Goal: Task Accomplishment & Management: Manage account settings

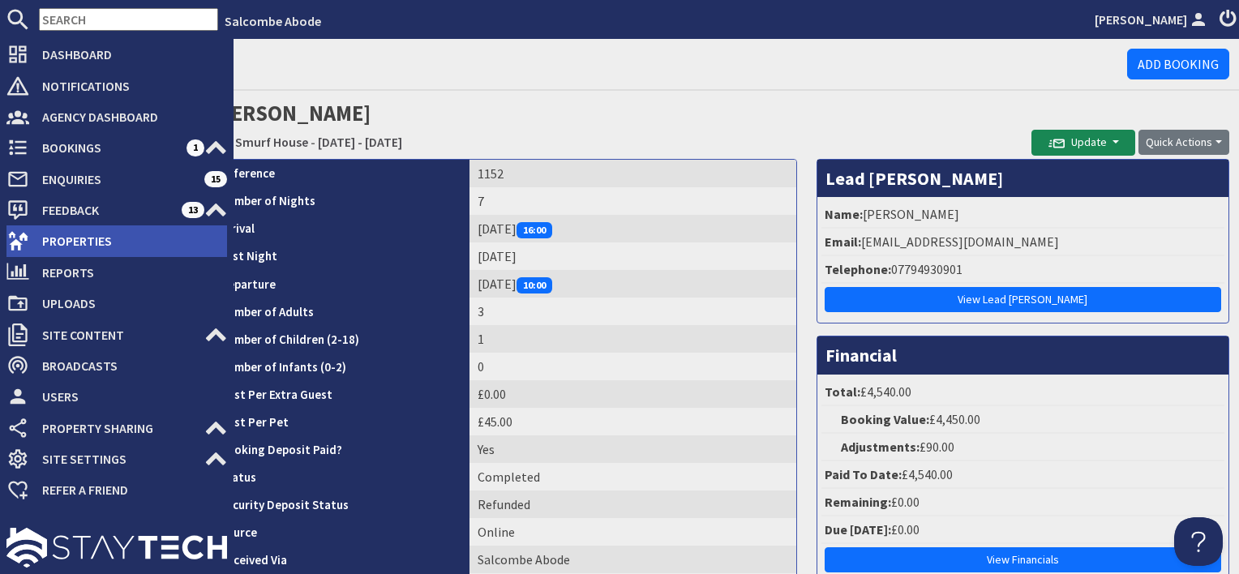
click at [55, 241] on span "Properties" at bounding box center [128, 241] width 198 height 26
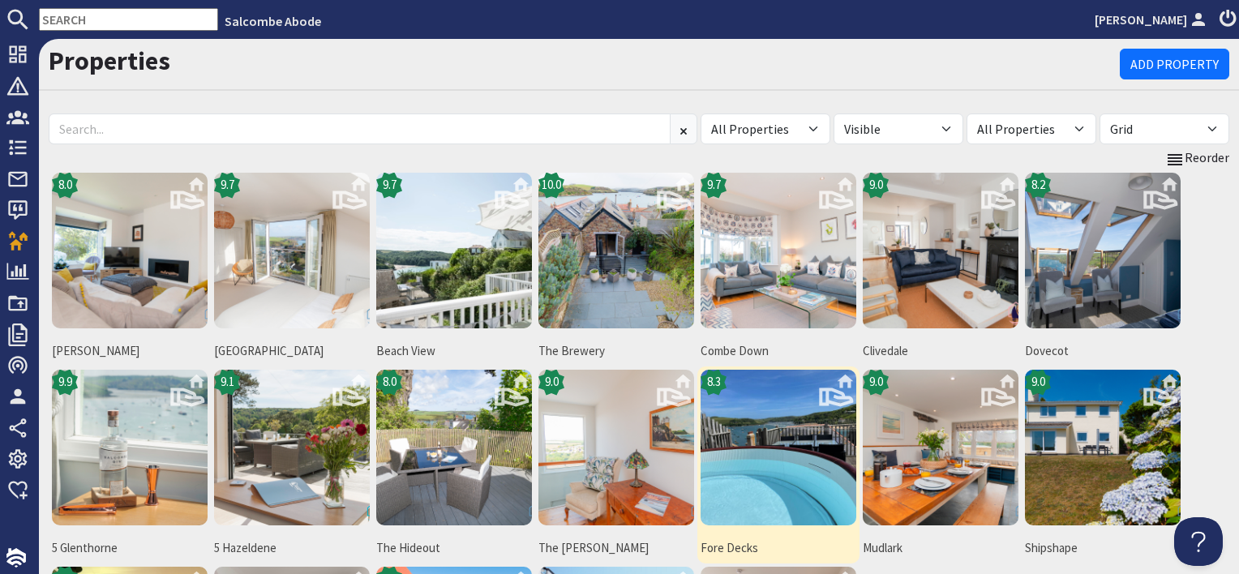
click at [811, 432] on img at bounding box center [779, 448] width 156 height 156
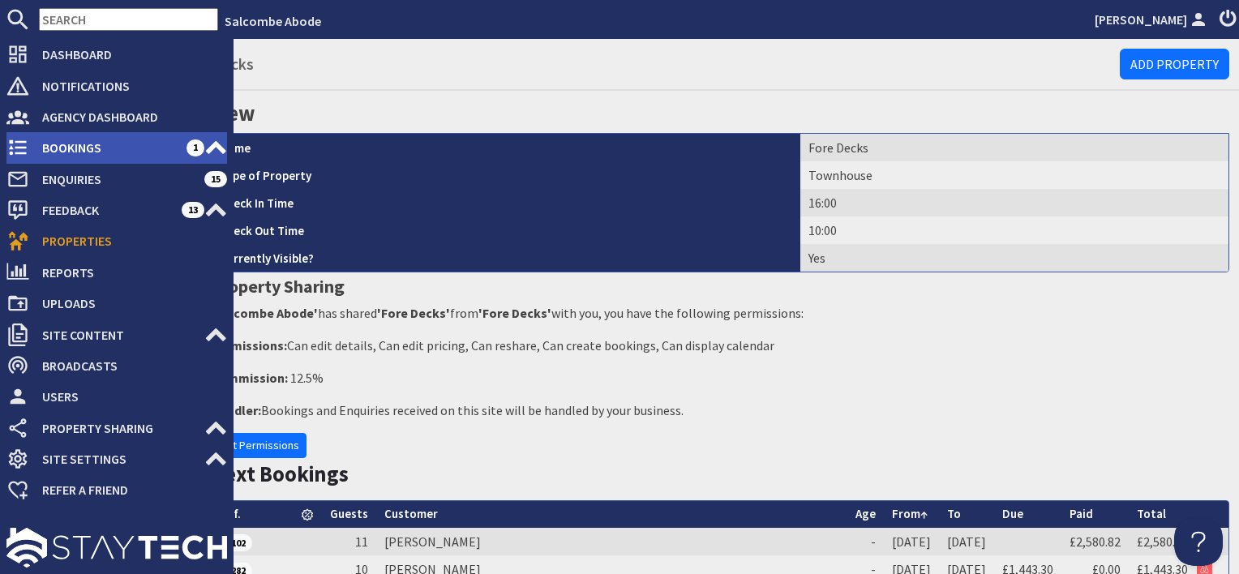
click at [81, 148] on span "Bookings" at bounding box center [107, 148] width 157 height 26
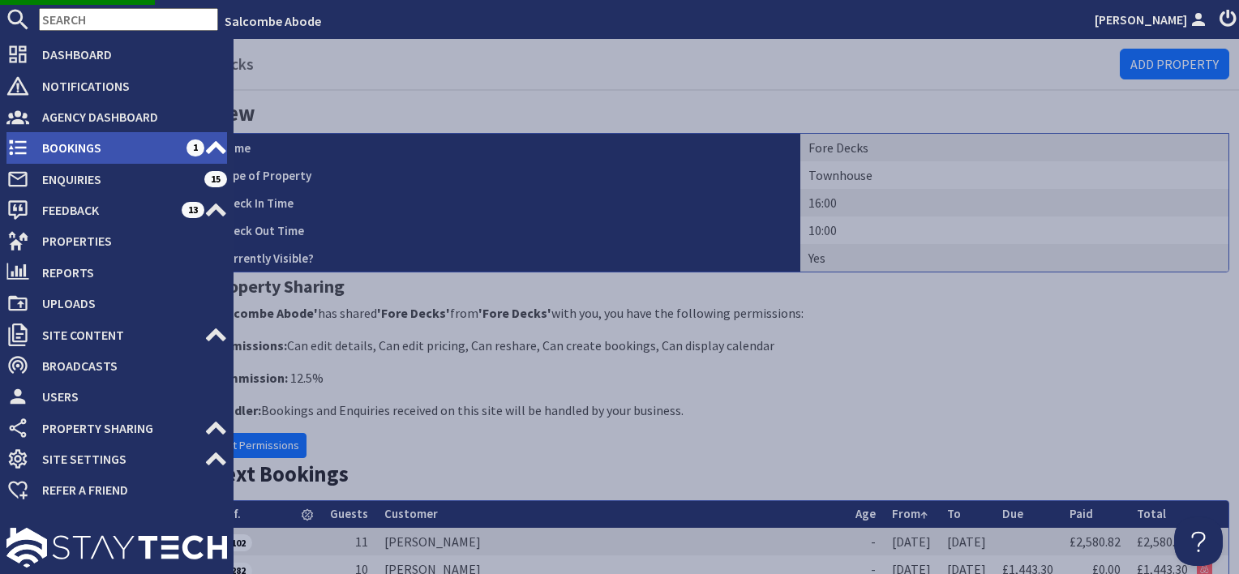
click at [85, 147] on span "Bookings" at bounding box center [107, 148] width 157 height 26
click at [141, 147] on span "Bookings" at bounding box center [107, 148] width 157 height 26
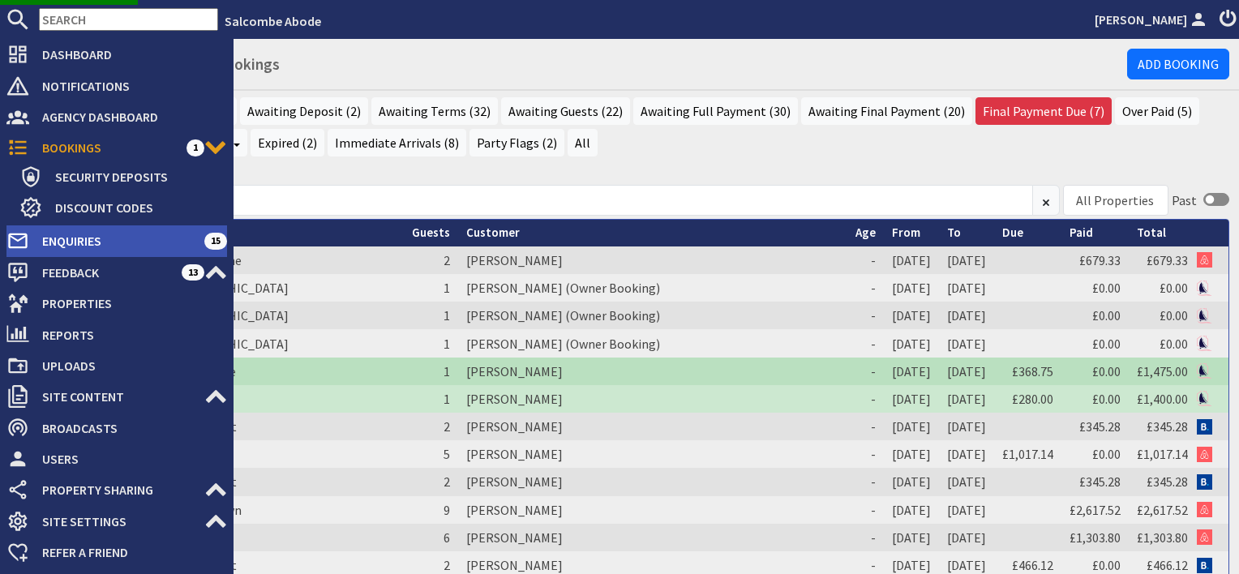
click at [106, 240] on span "Enquiries" at bounding box center [116, 241] width 175 height 26
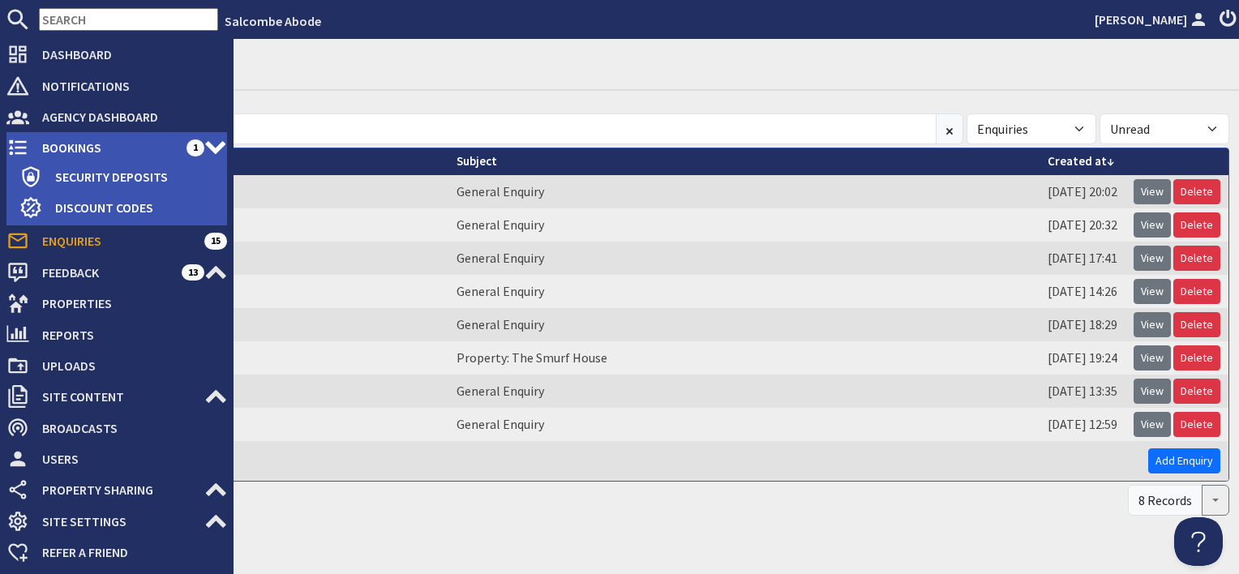
click at [101, 144] on span "Bookings" at bounding box center [107, 148] width 157 height 26
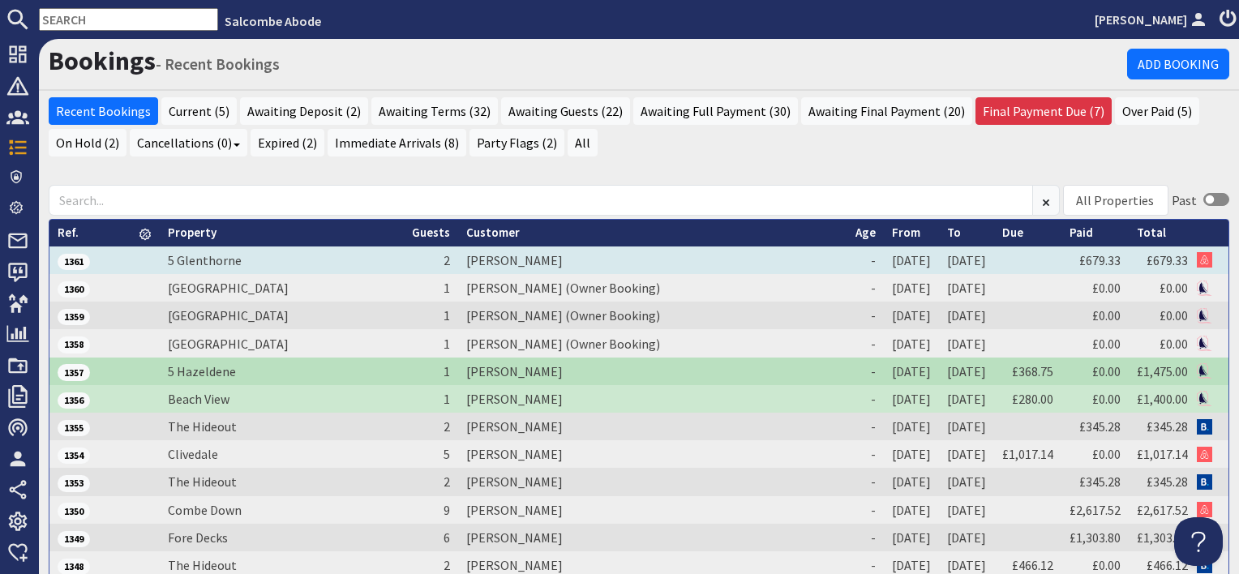
click at [458, 262] on td "Jim Carlson" at bounding box center [652, 261] width 389 height 28
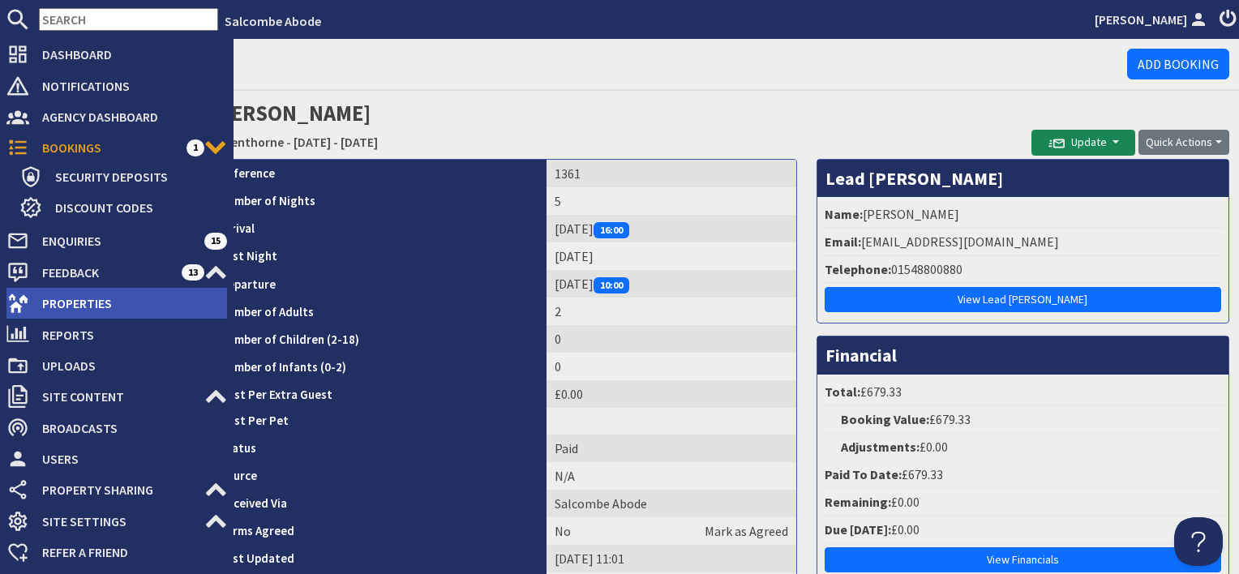
click at [58, 292] on span "Properties" at bounding box center [128, 303] width 198 height 26
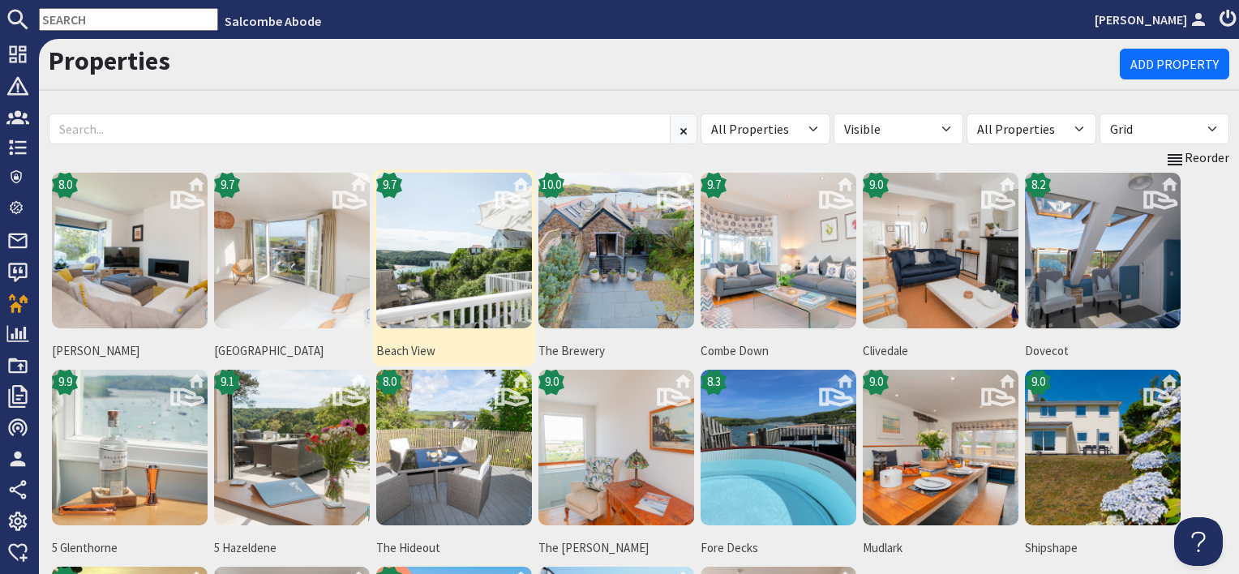
click at [461, 305] on img at bounding box center [454, 251] width 156 height 156
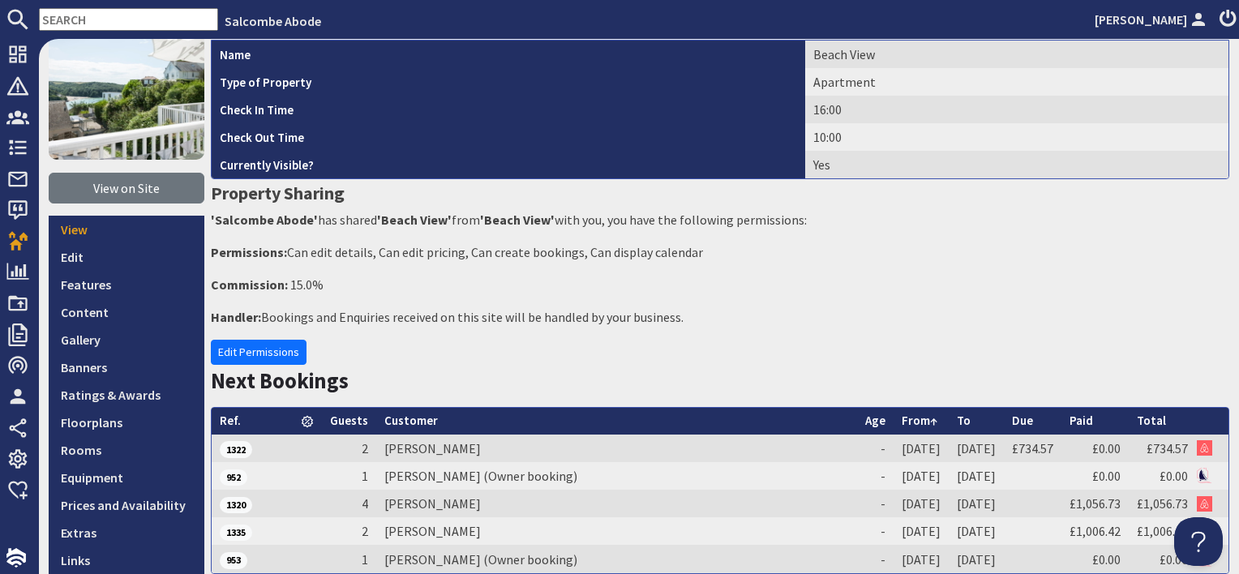
scroll to position [162, 0]
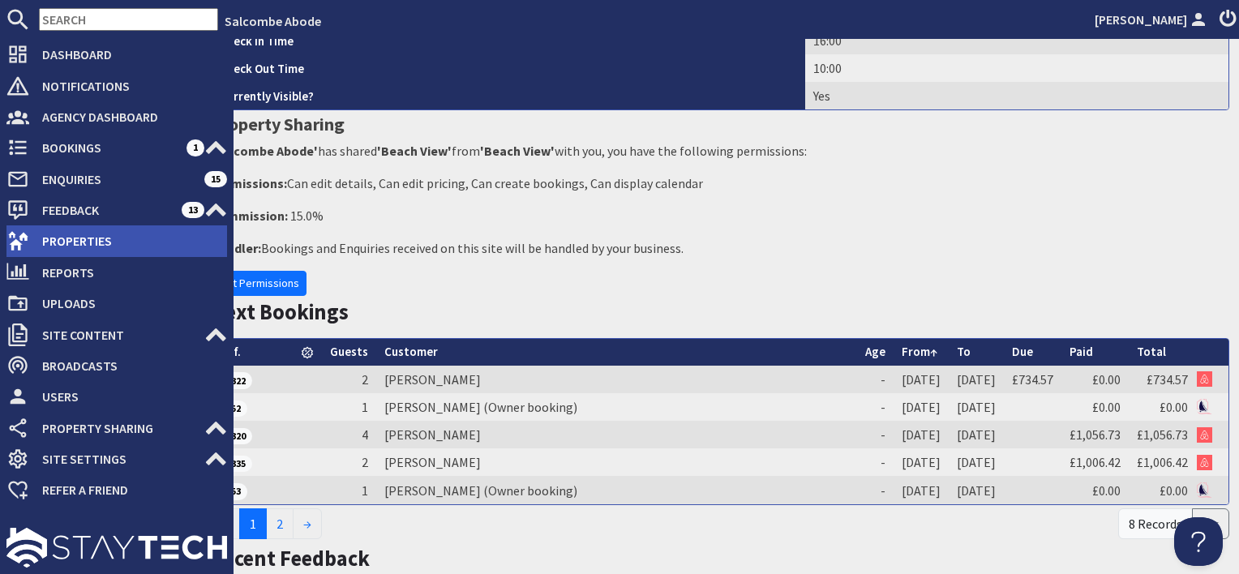
click at [69, 243] on span "Properties" at bounding box center [128, 241] width 198 height 26
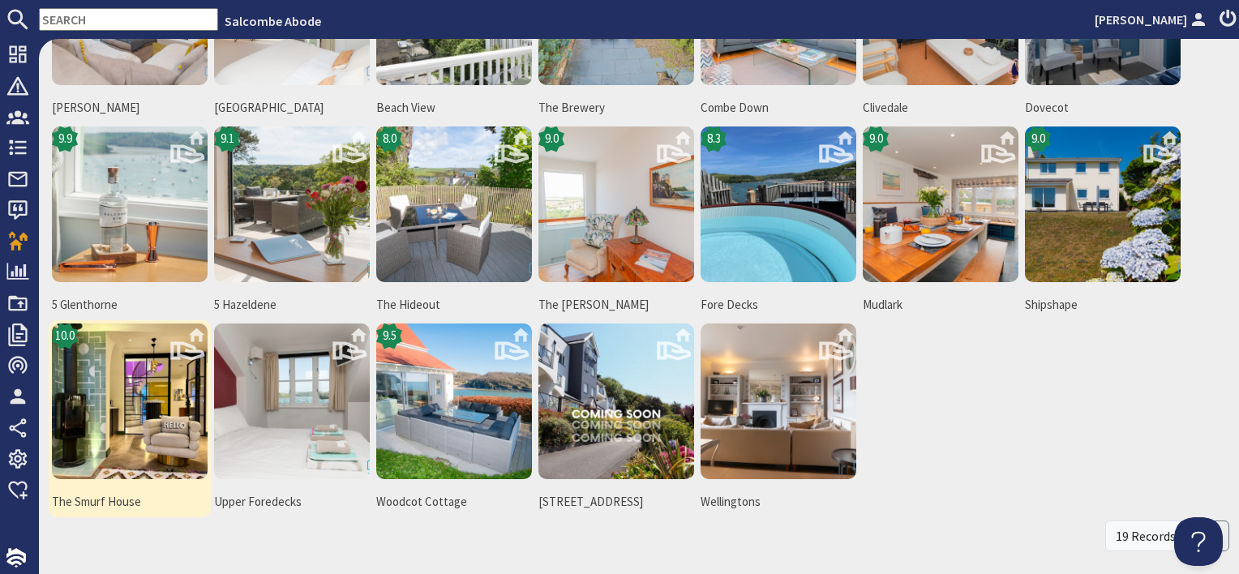
click at [178, 446] on img at bounding box center [130, 402] width 156 height 156
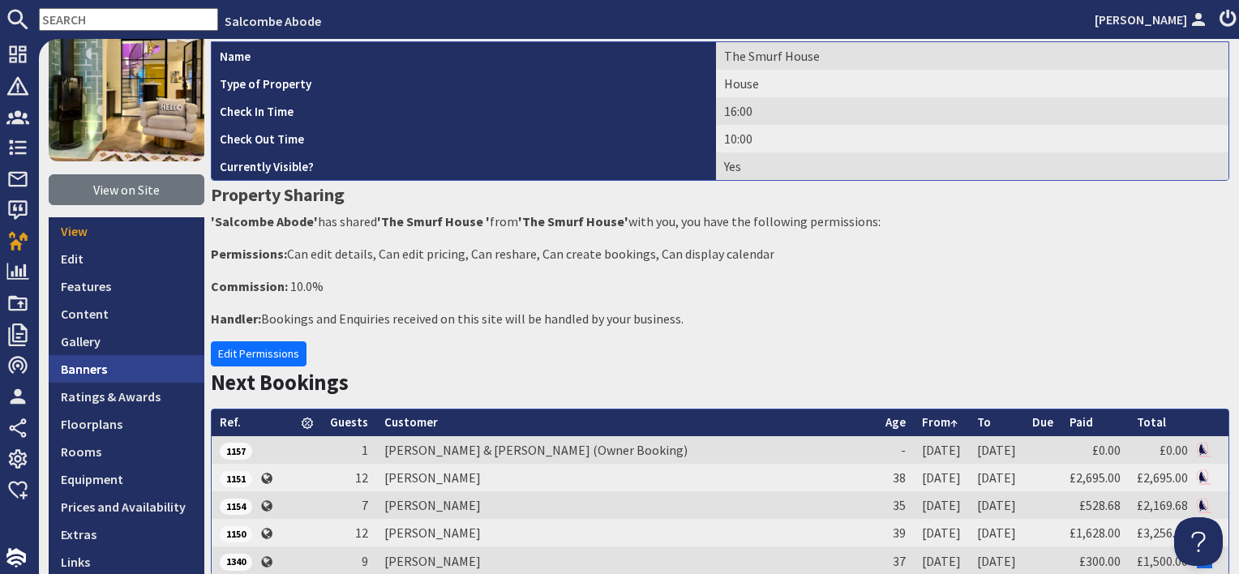
scroll to position [162, 0]
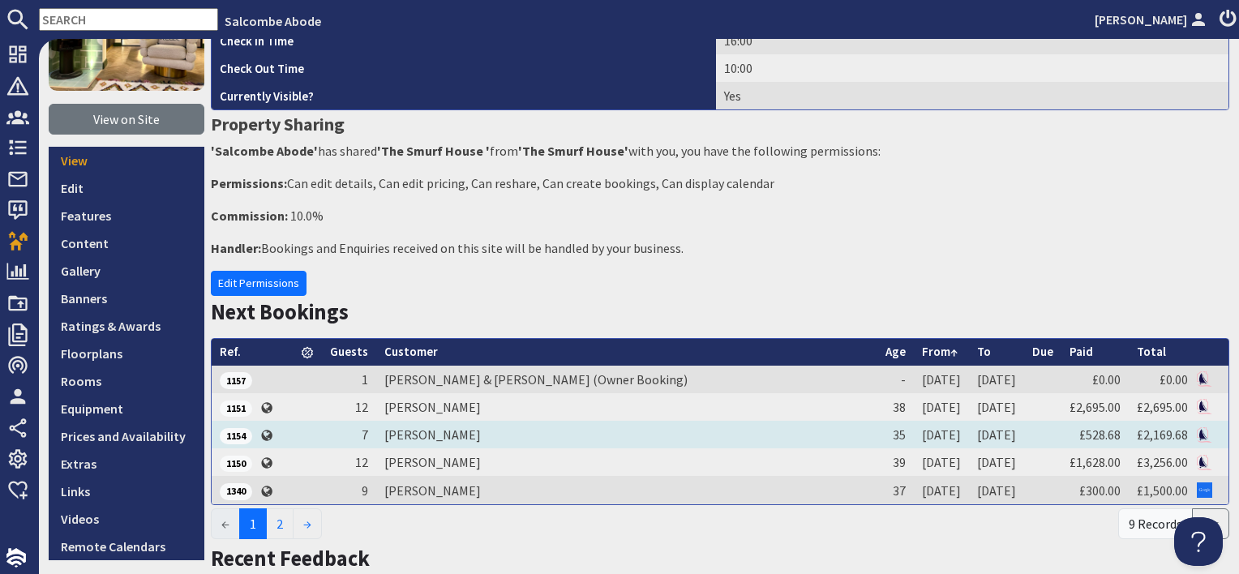
click at [420, 435] on td "Sally Spinks" at bounding box center [626, 435] width 501 height 28
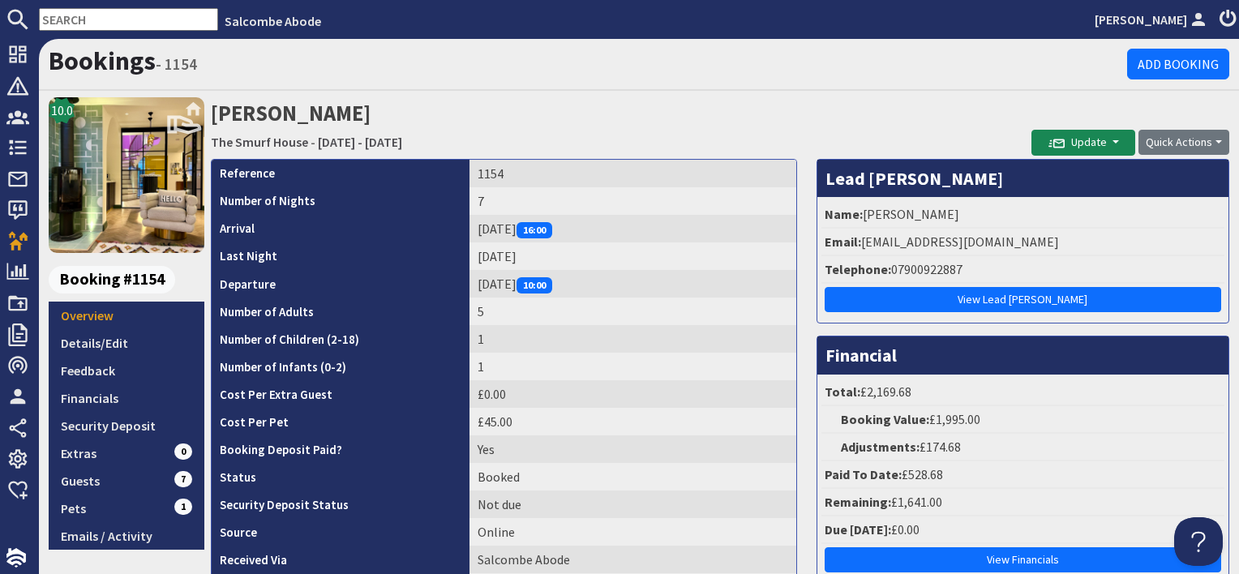
scroll to position [81, 0]
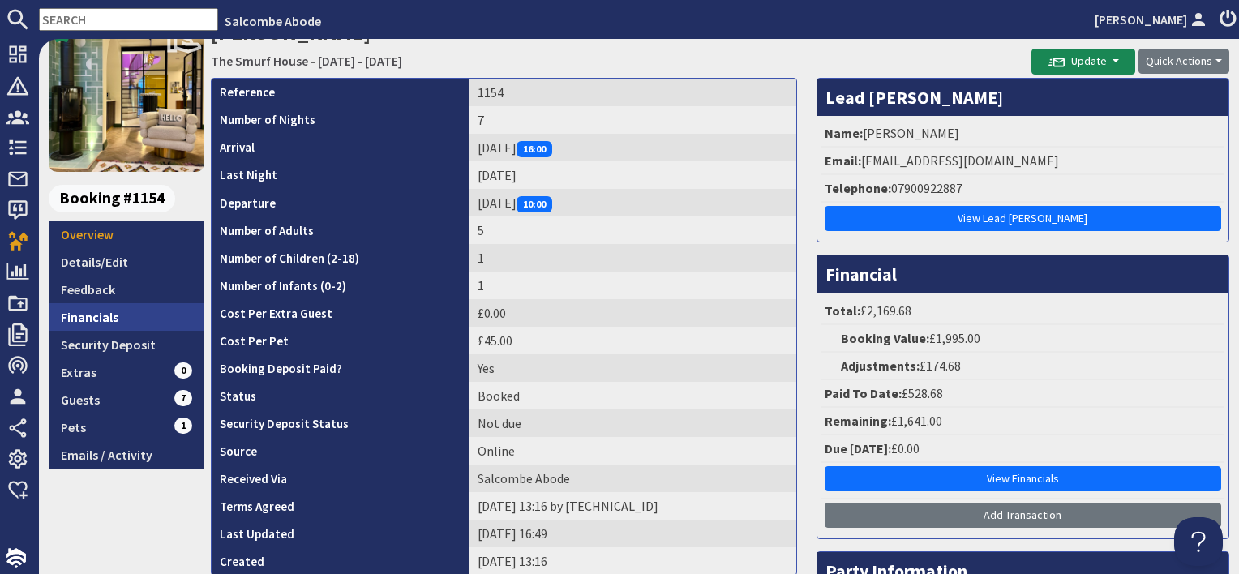
click at [165, 311] on link "Financials" at bounding box center [127, 317] width 156 height 28
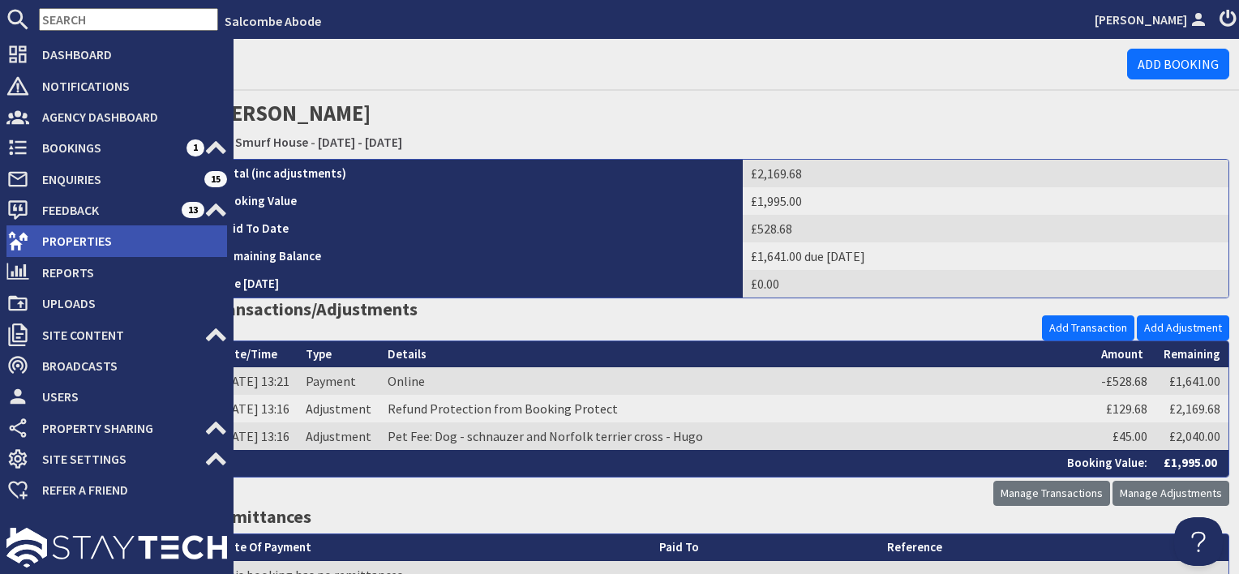
click at [57, 240] on span "Properties" at bounding box center [128, 241] width 198 height 26
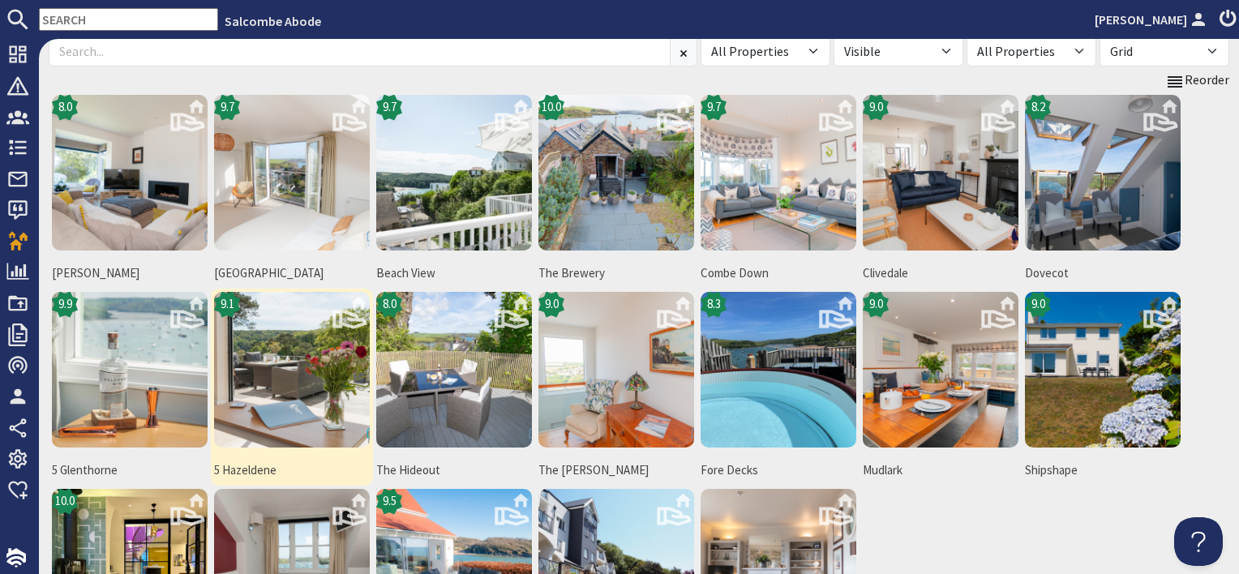
scroll to position [243, 0]
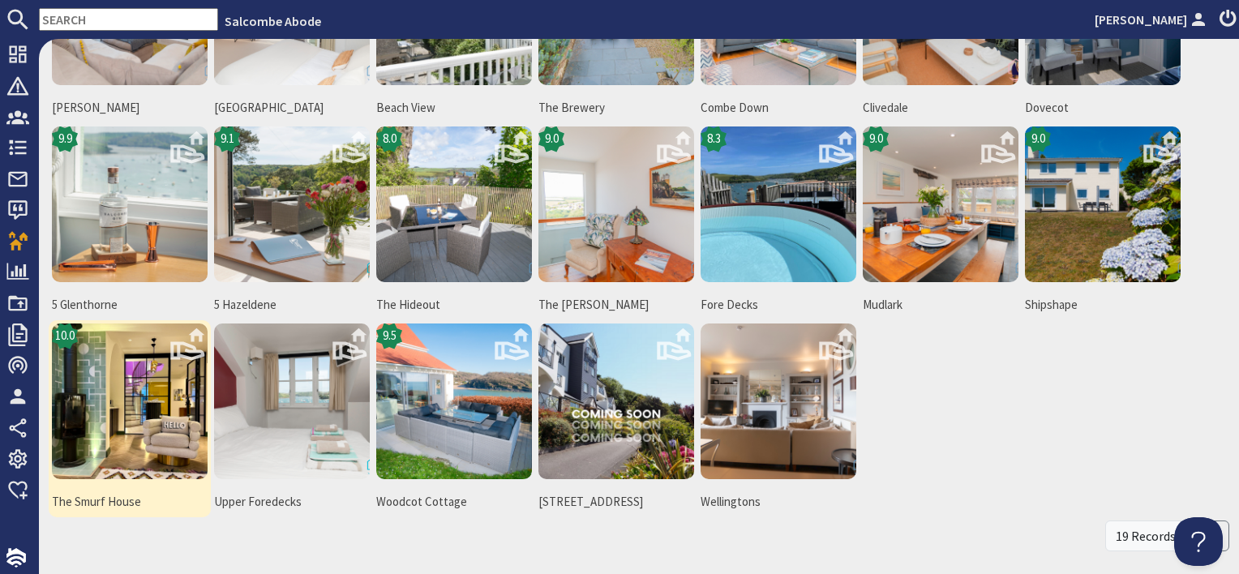
click at [143, 380] on img at bounding box center [130, 402] width 156 height 156
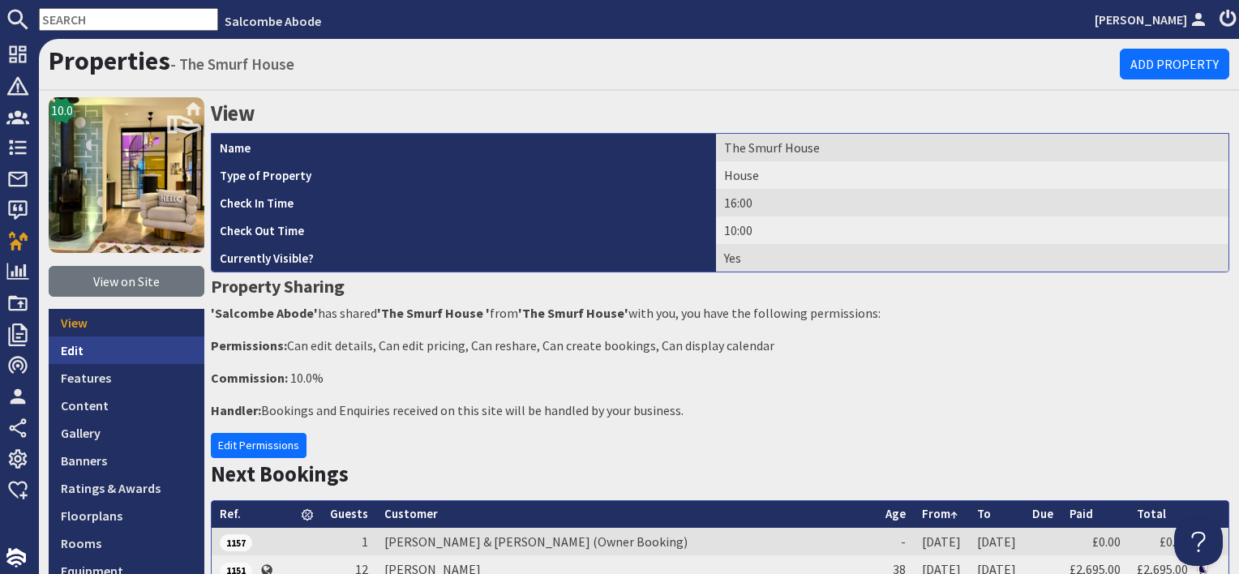
scroll to position [162, 0]
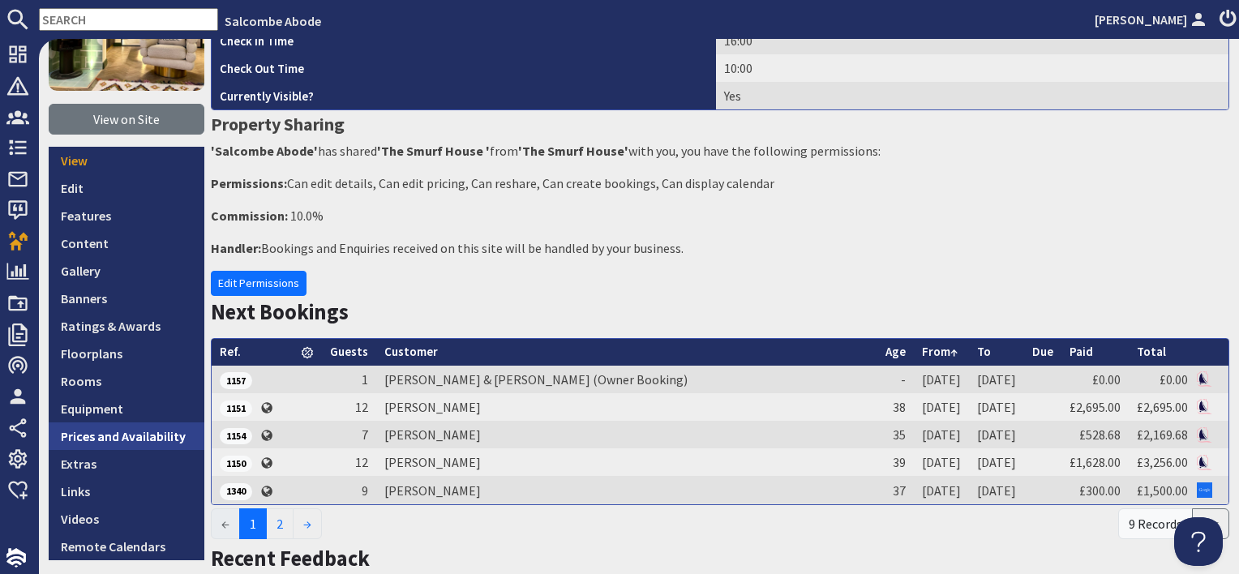
click at [121, 448] on link "Prices and Availability" at bounding box center [127, 437] width 156 height 28
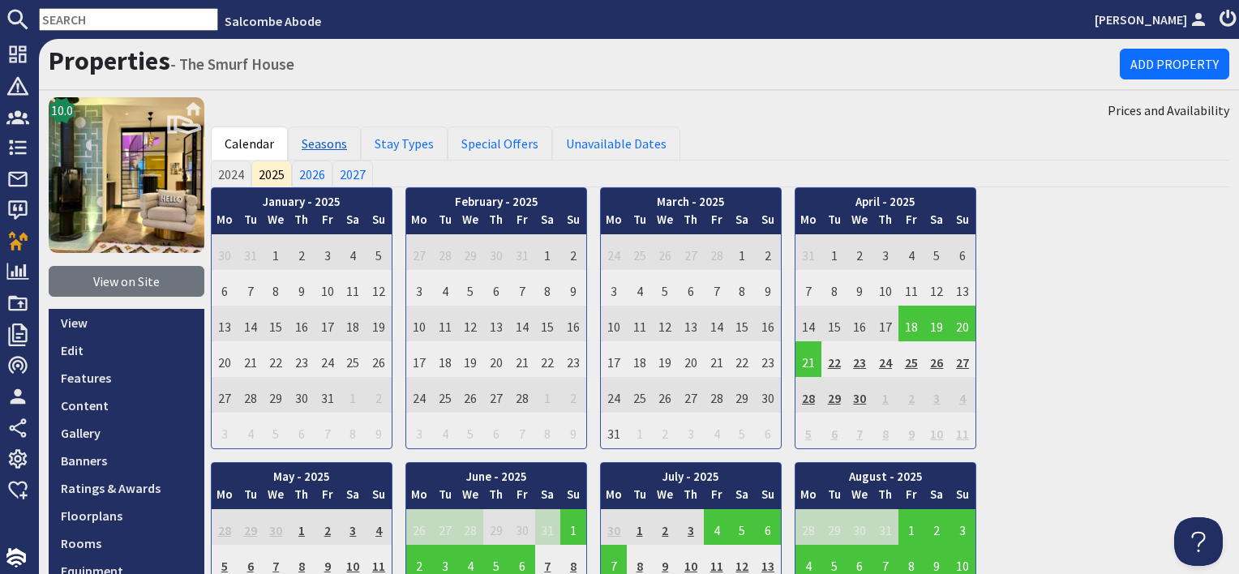
click at [317, 146] on link "Seasons" at bounding box center [324, 144] width 73 height 34
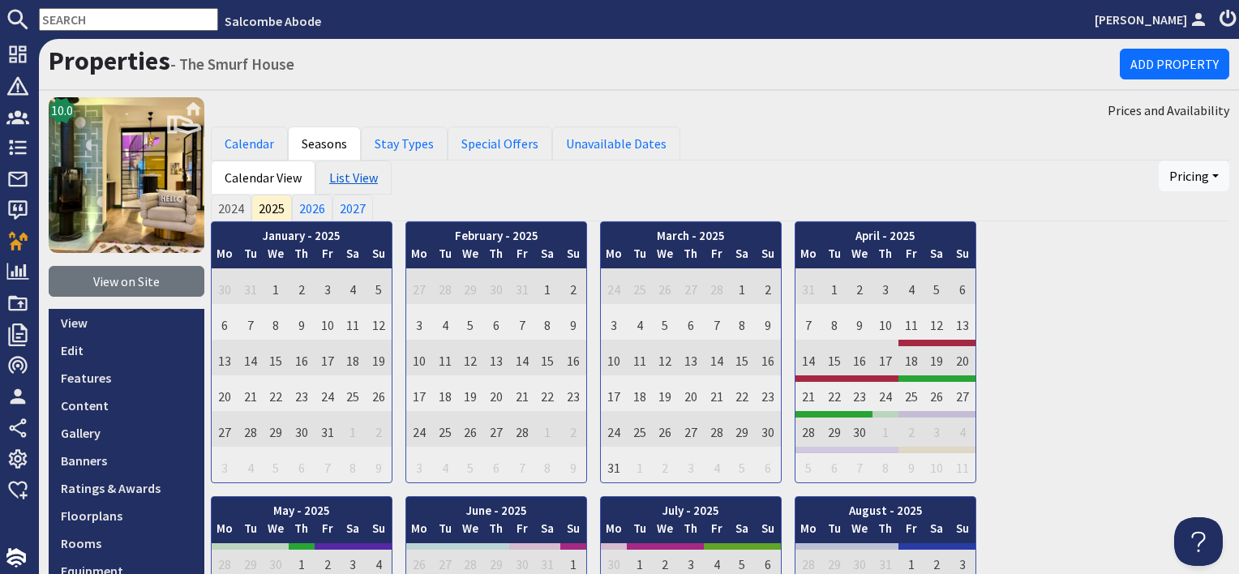
click at [345, 170] on link "List View" at bounding box center [354, 178] width 76 height 34
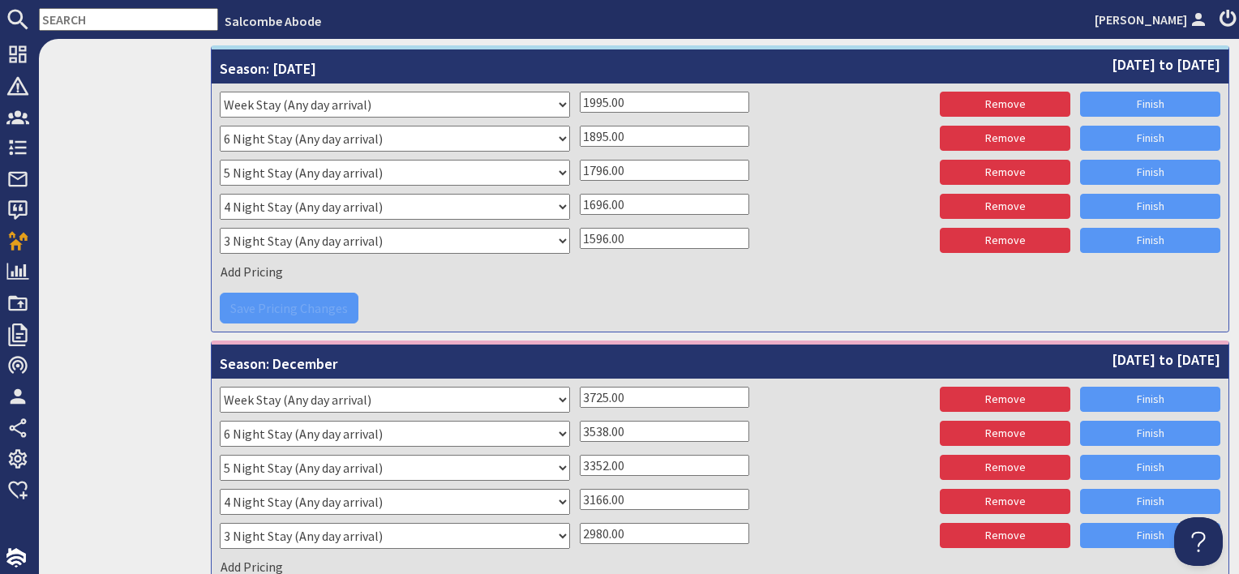
scroll to position [3655, 0]
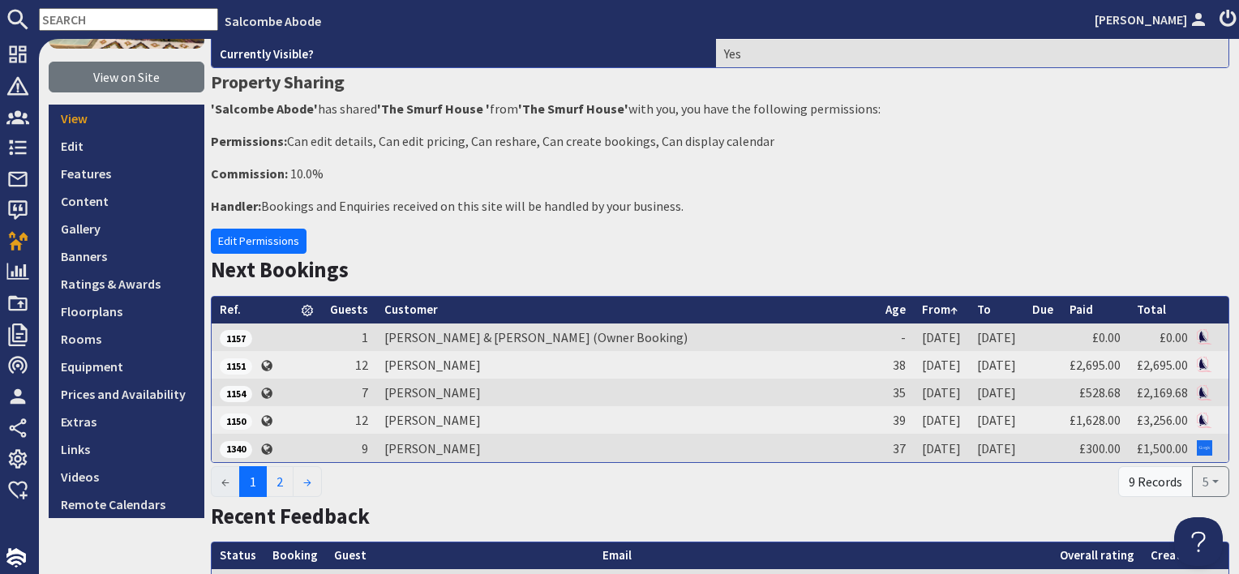
scroll to position [324, 0]
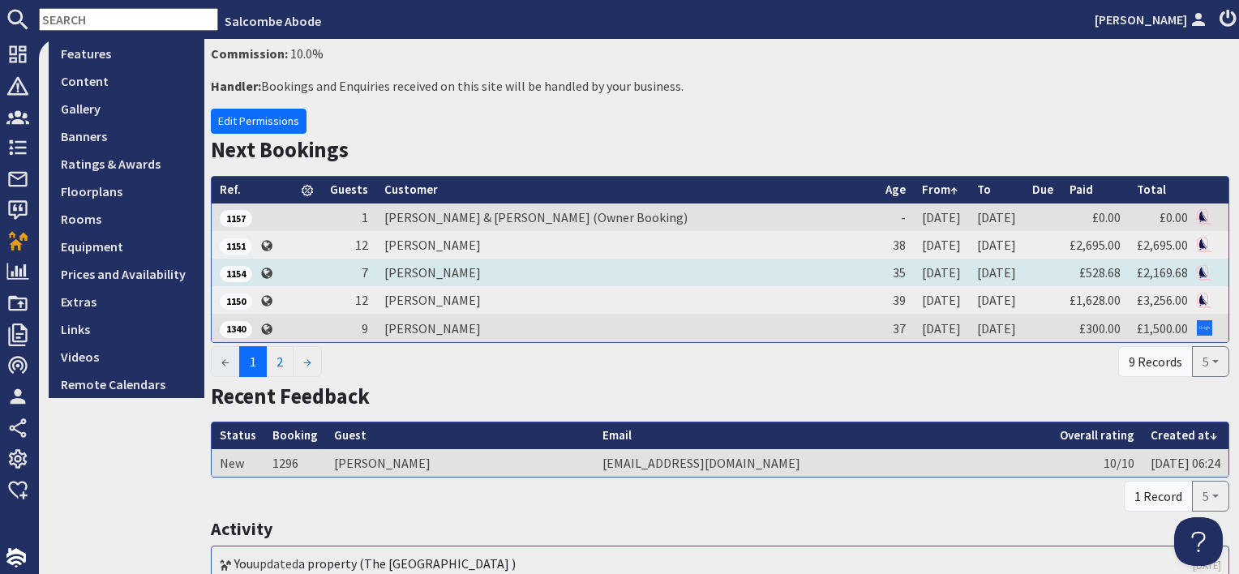
click at [427, 273] on td "Sally Spinks" at bounding box center [626, 273] width 501 height 28
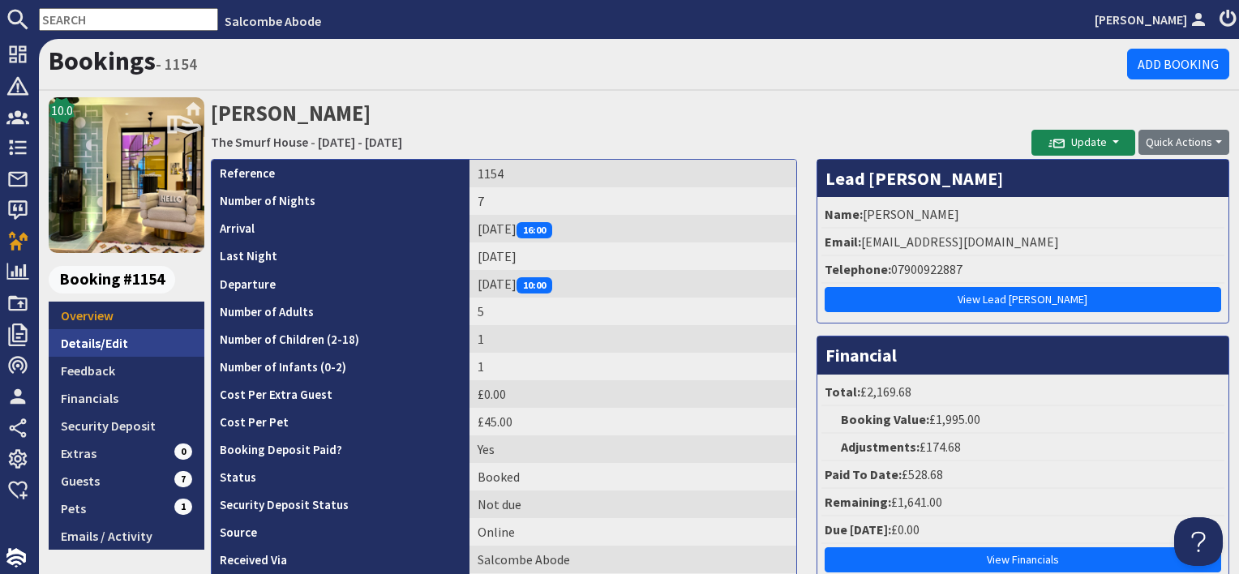
click at [92, 353] on link "Details/Edit" at bounding box center [127, 343] width 156 height 28
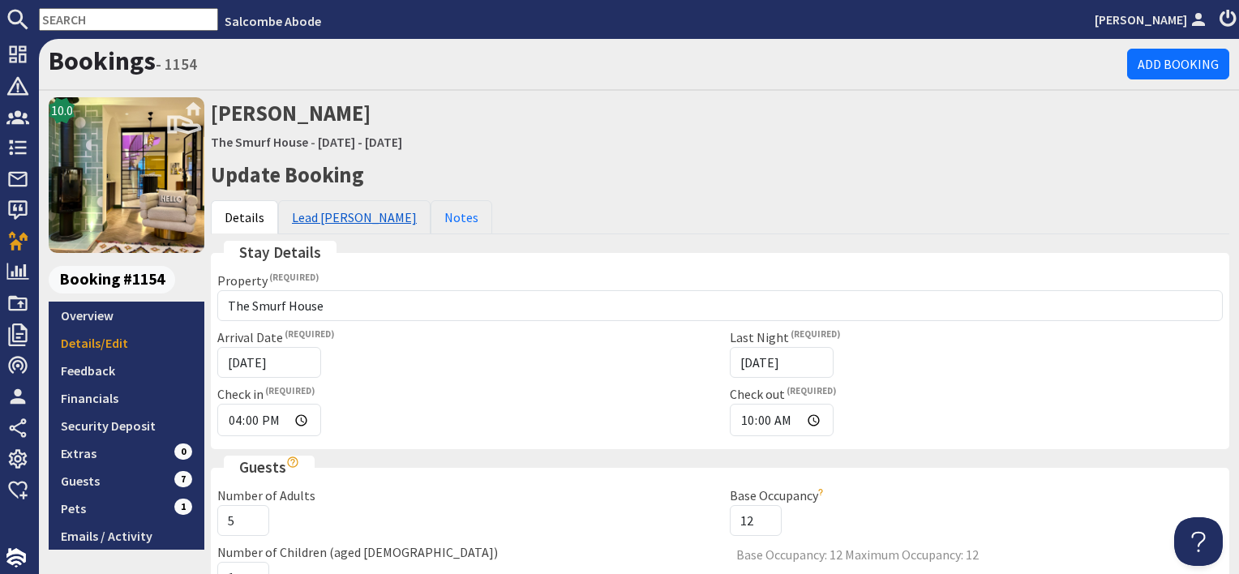
click at [324, 230] on link "Lead Booker" at bounding box center [354, 217] width 152 height 34
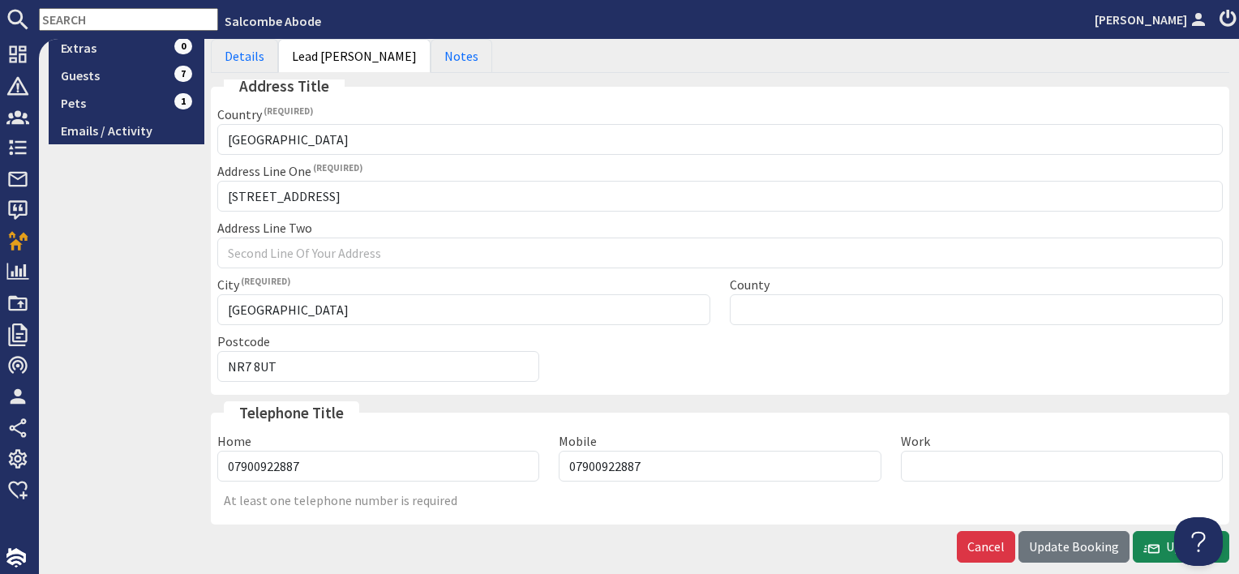
scroll to position [81, 0]
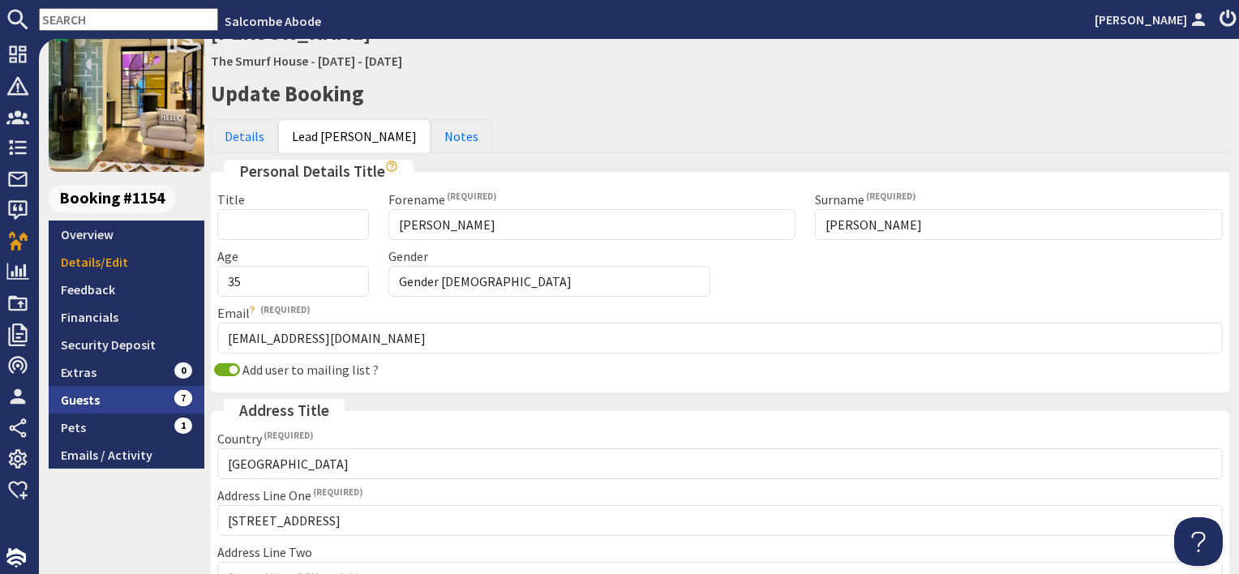
click at [142, 394] on link "Guests 7" at bounding box center [127, 400] width 156 height 28
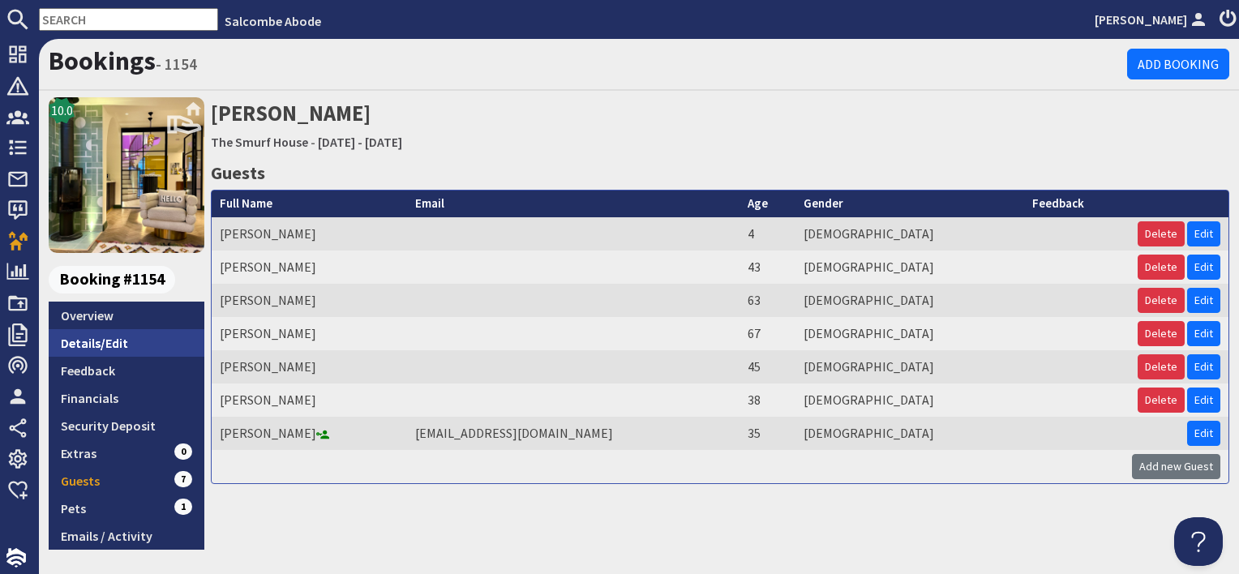
click at [106, 347] on link "Details/Edit" at bounding box center [127, 343] width 156 height 28
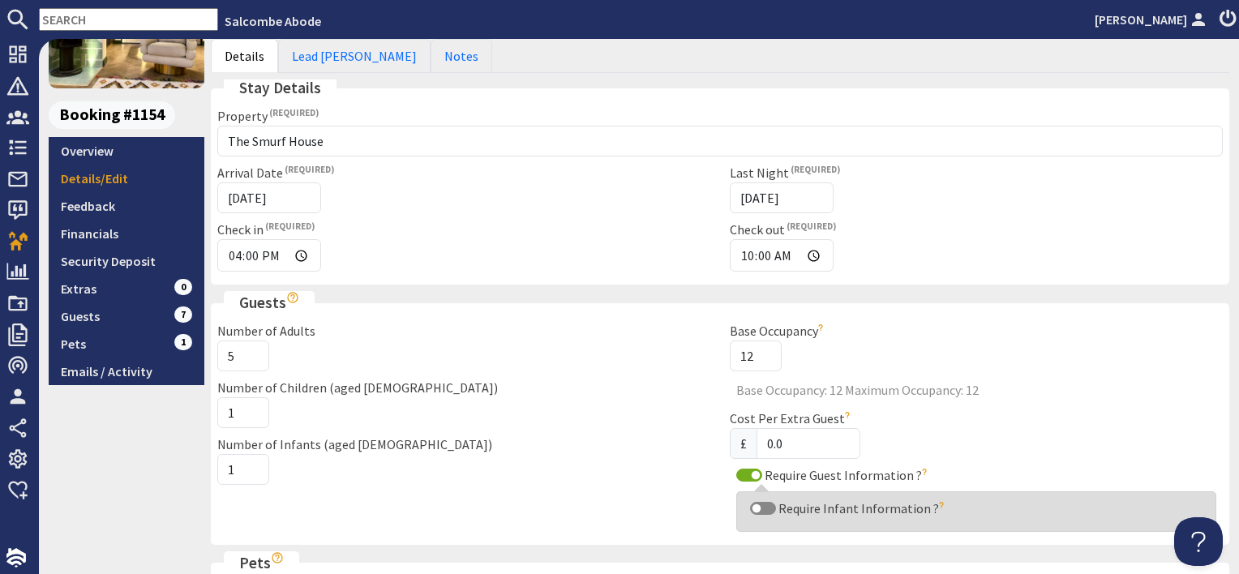
scroll to position [162, 0]
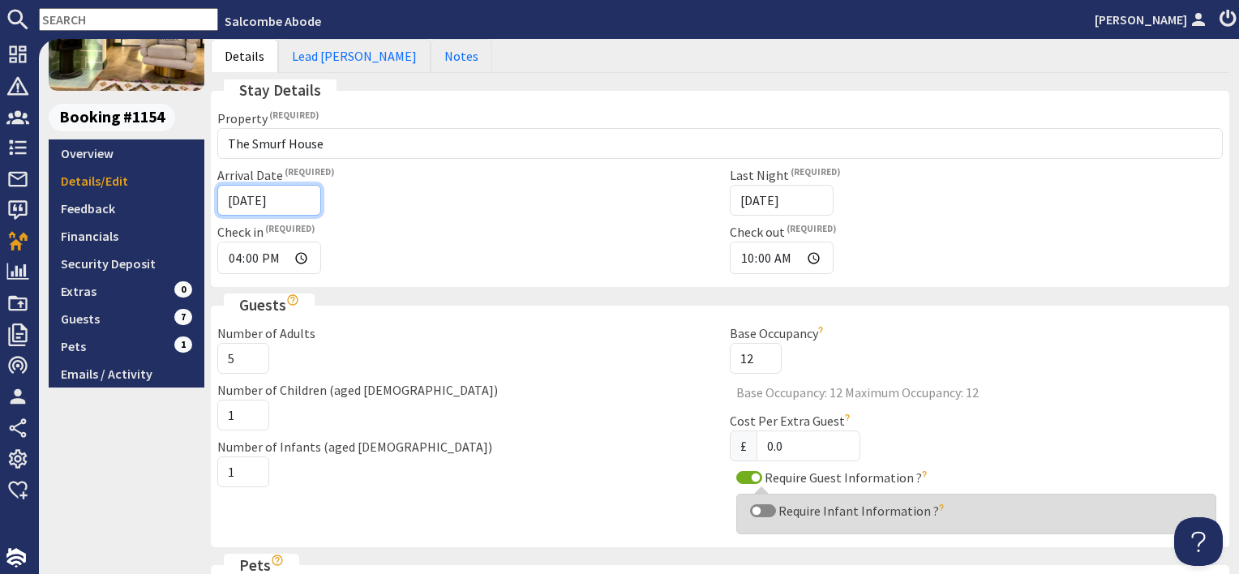
click at [284, 198] on input "20/12/2025" at bounding box center [269, 200] width 104 height 31
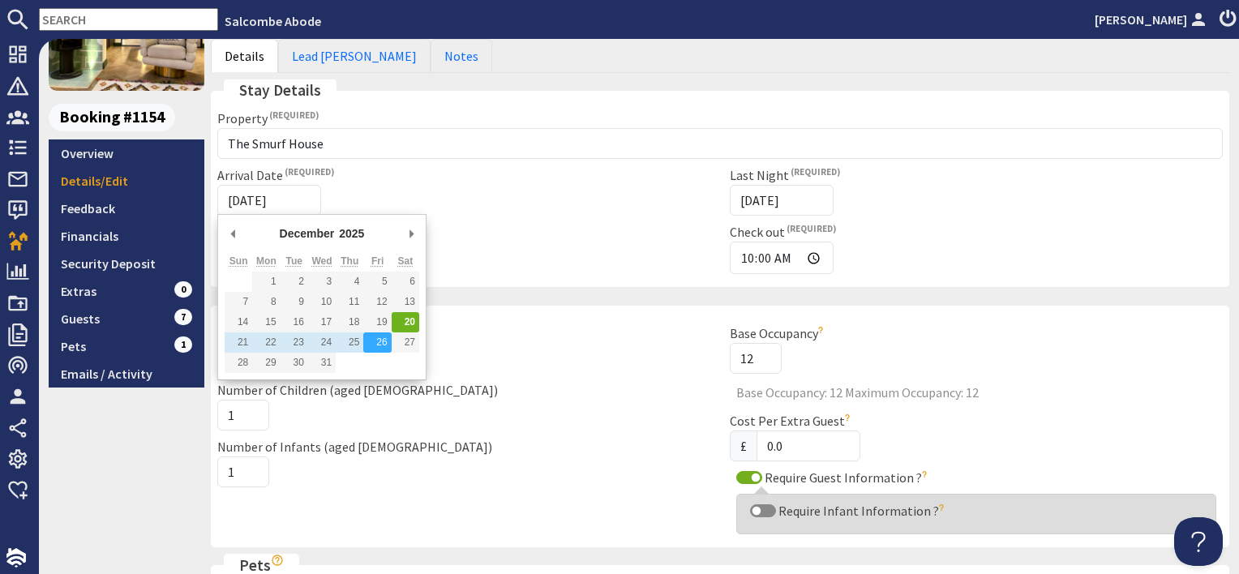
click at [552, 282] on fieldset "Stay Details Property Please select a property Baby Smurf The Smurf House Upper…" at bounding box center [720, 183] width 1019 height 208
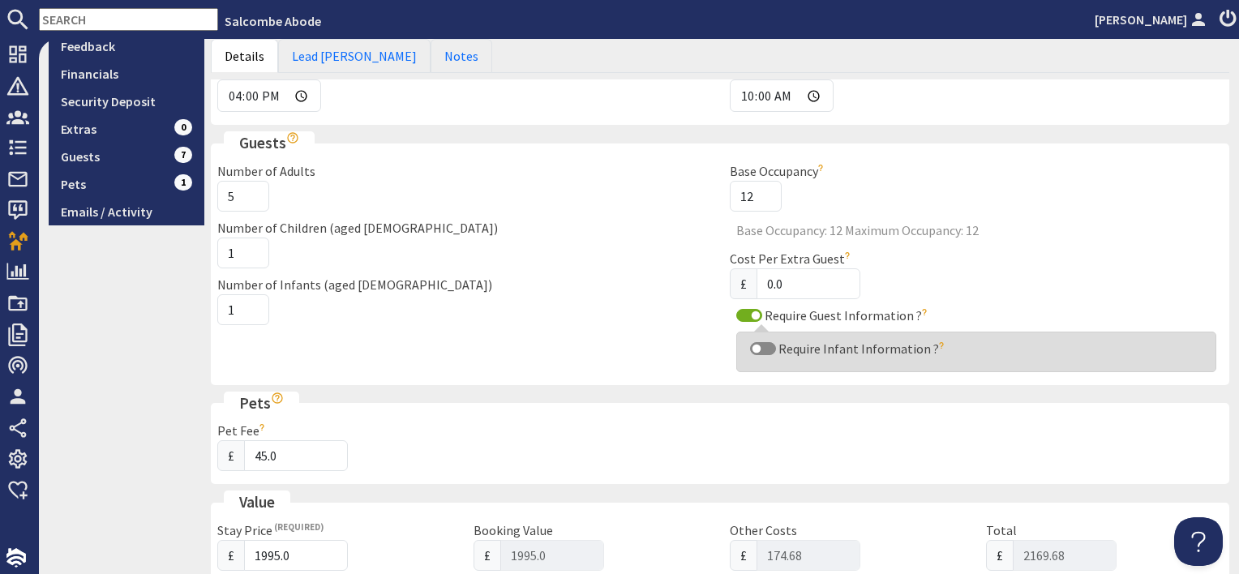
scroll to position [487, 0]
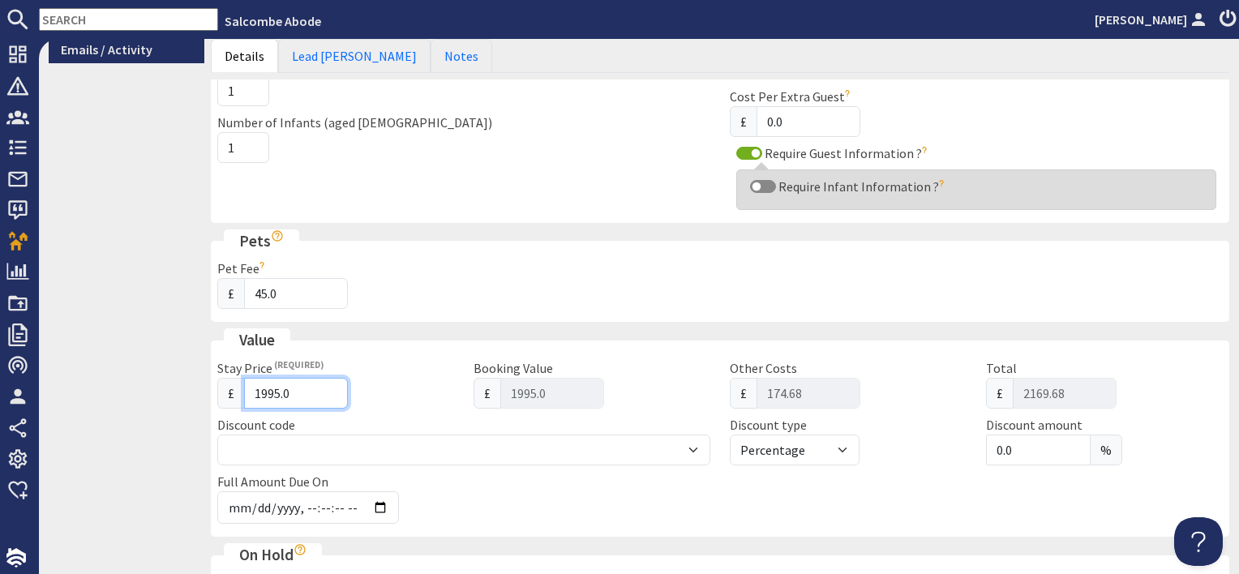
click at [265, 393] on input "1995.0" at bounding box center [296, 393] width 104 height 31
type input "195.0"
type input "195"
type input "369.68"
type input "1895.0"
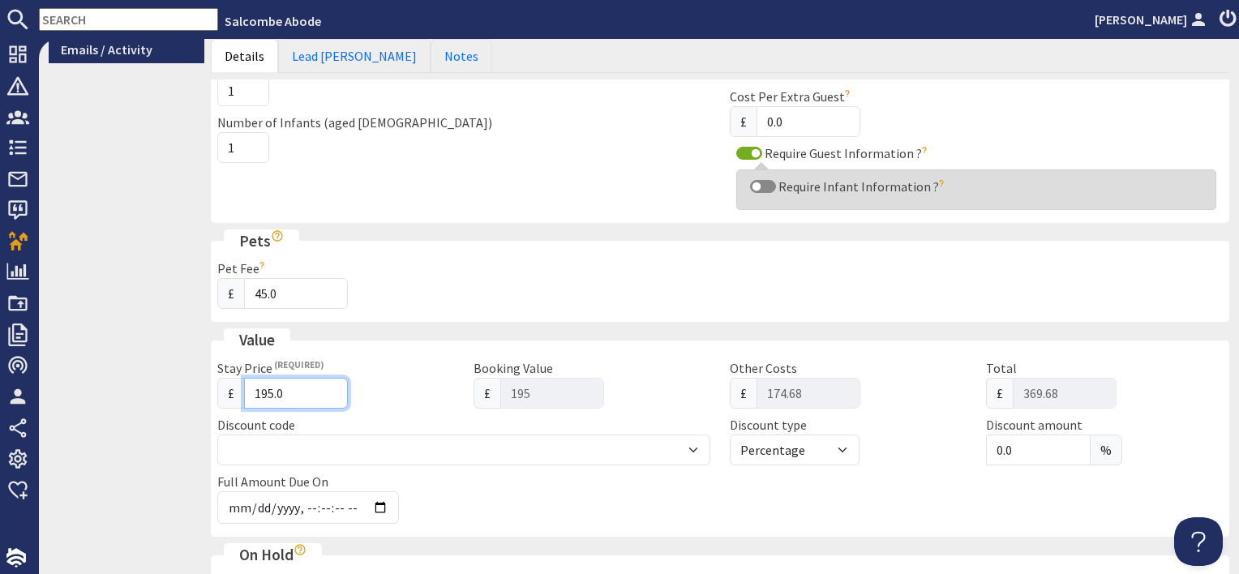
type input "1895"
type input "2069.68"
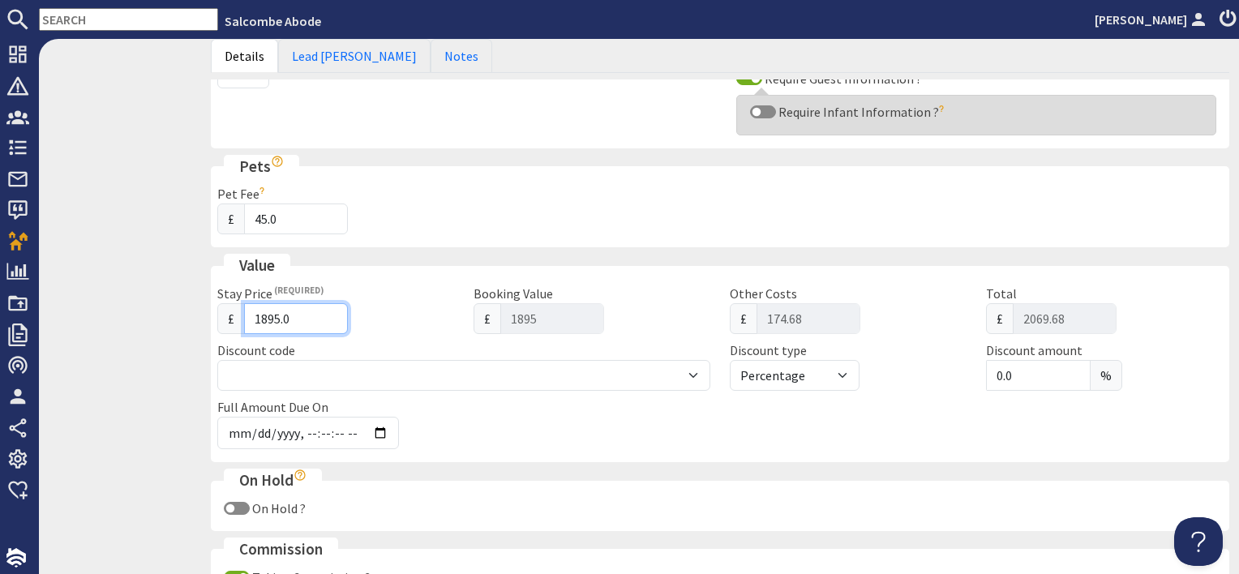
scroll to position [649, 0]
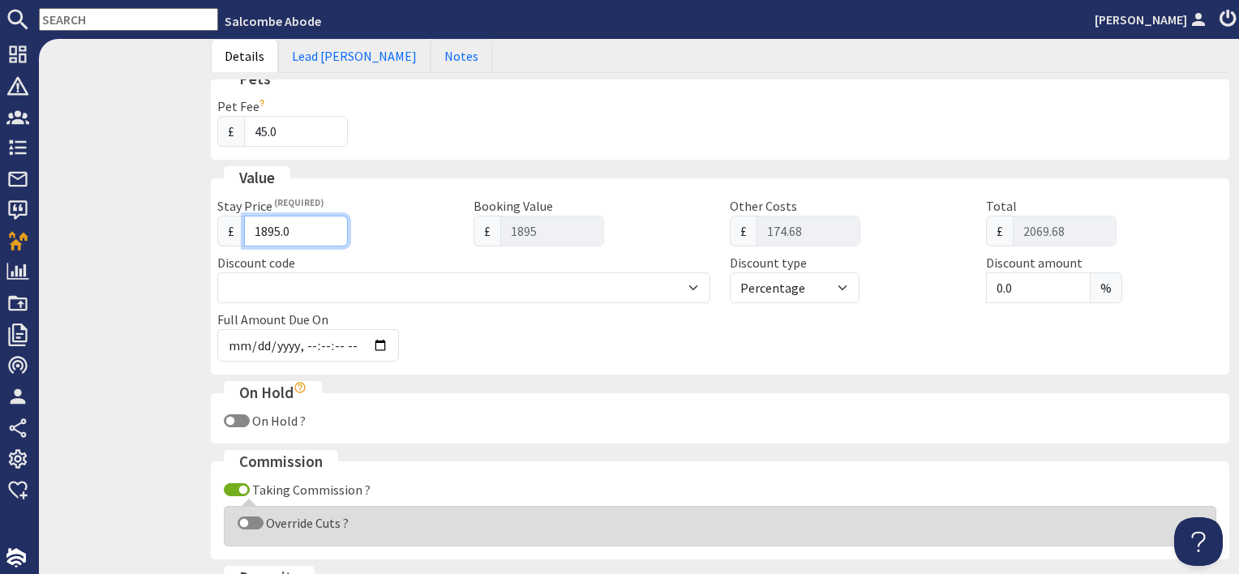
type input "1895.0"
click at [836, 337] on div "Full Amount Due On" at bounding box center [720, 339] width 1025 height 58
click at [827, 323] on div "Full Amount Due On" at bounding box center [720, 339] width 1025 height 58
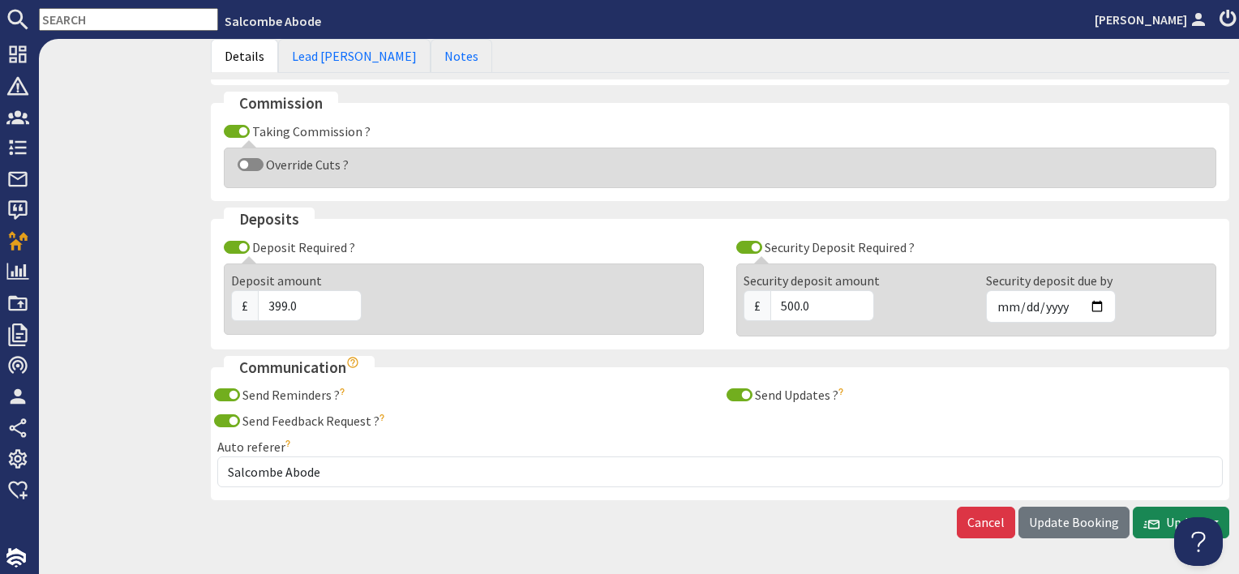
scroll to position [1054, 0]
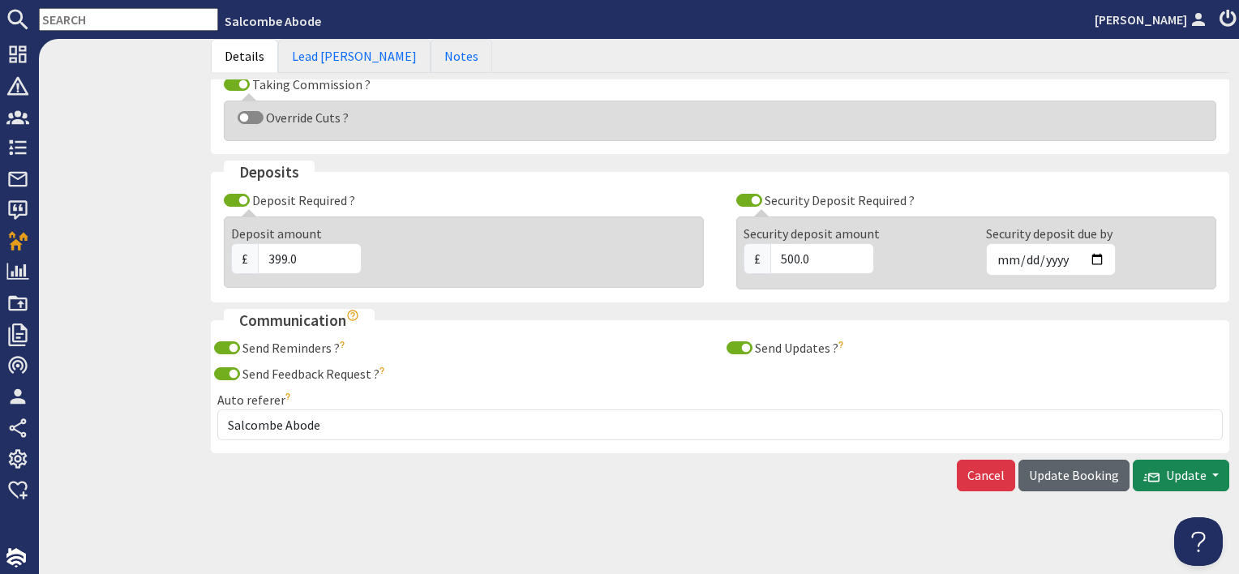
click at [1053, 471] on span "Update Booking" at bounding box center [1074, 475] width 90 height 16
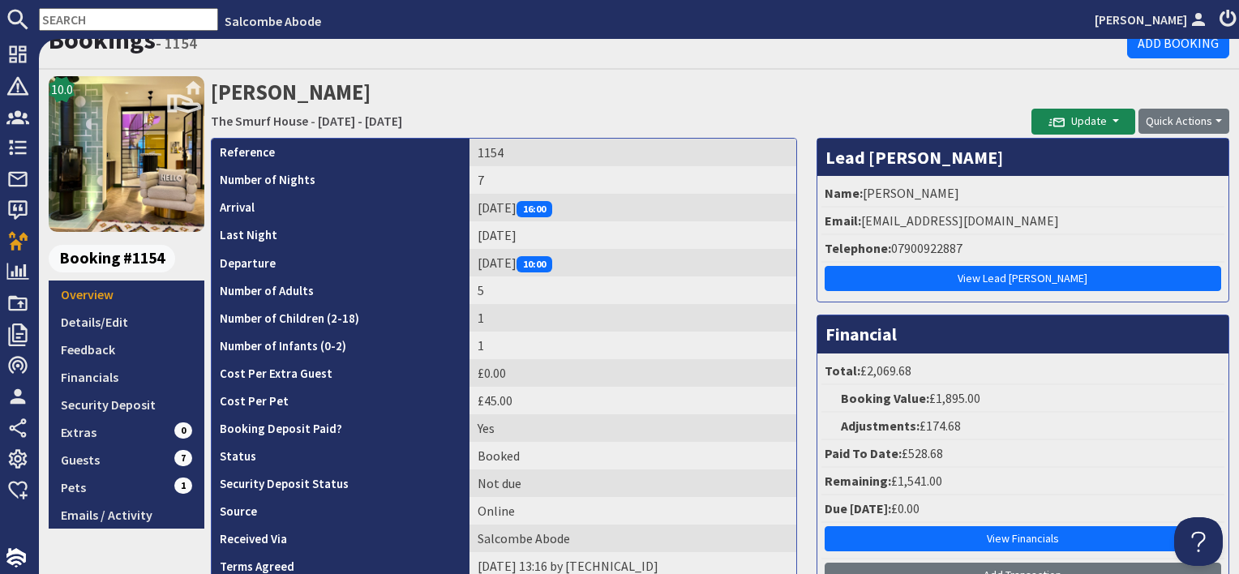
scroll to position [162, 0]
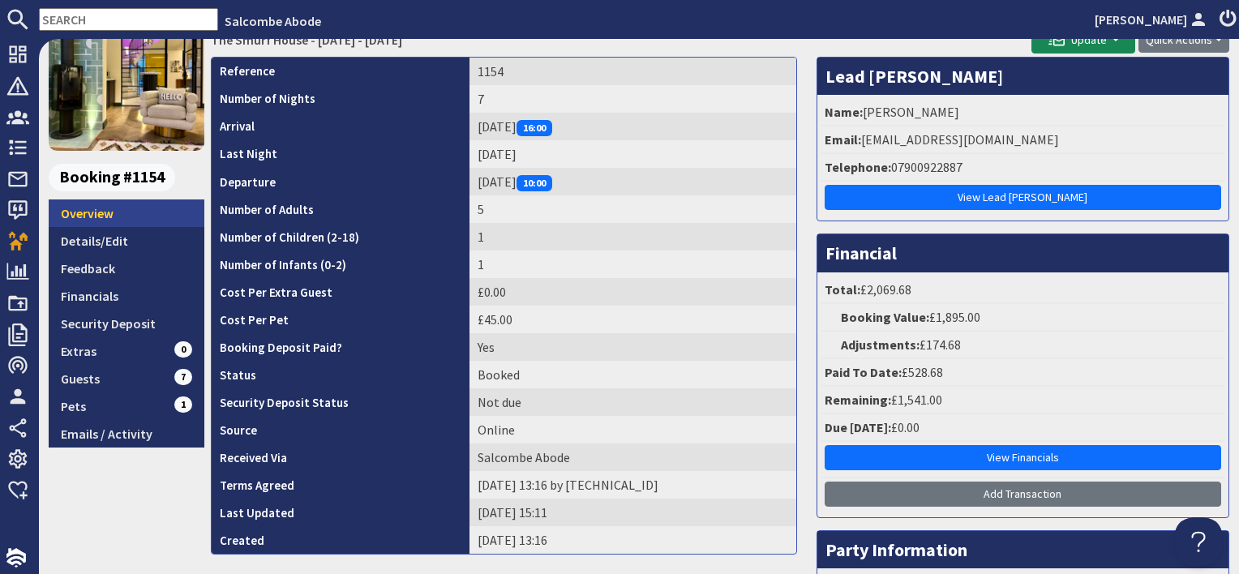
click at [121, 212] on link "Overview" at bounding box center [127, 214] width 156 height 28
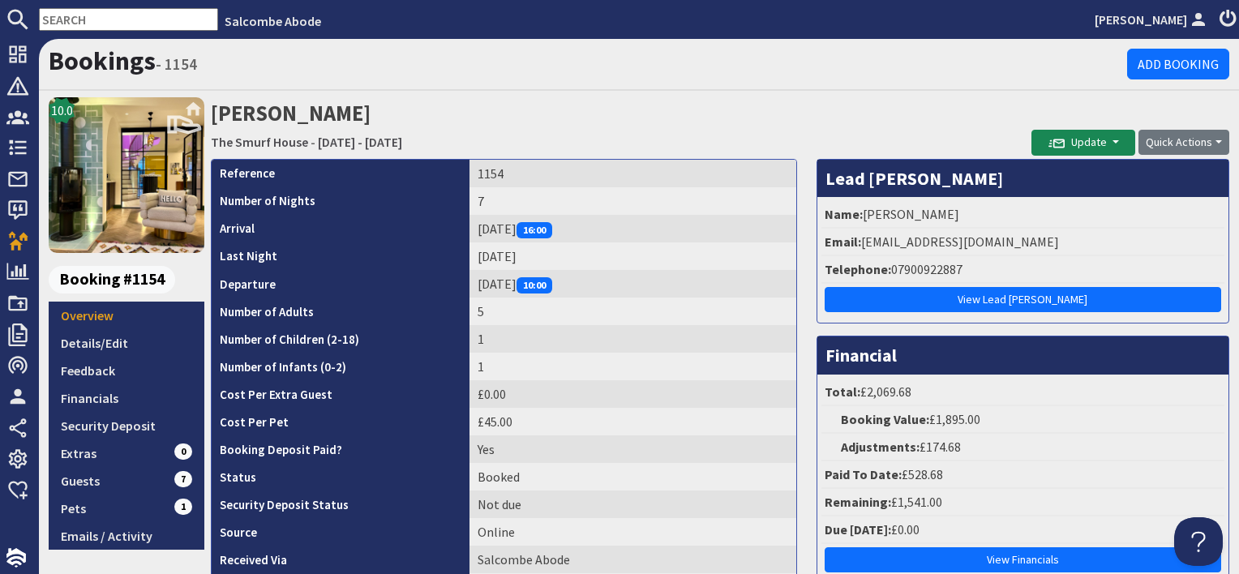
scroll to position [0, 0]
click at [165, 337] on link "Details/Edit" at bounding box center [127, 343] width 156 height 28
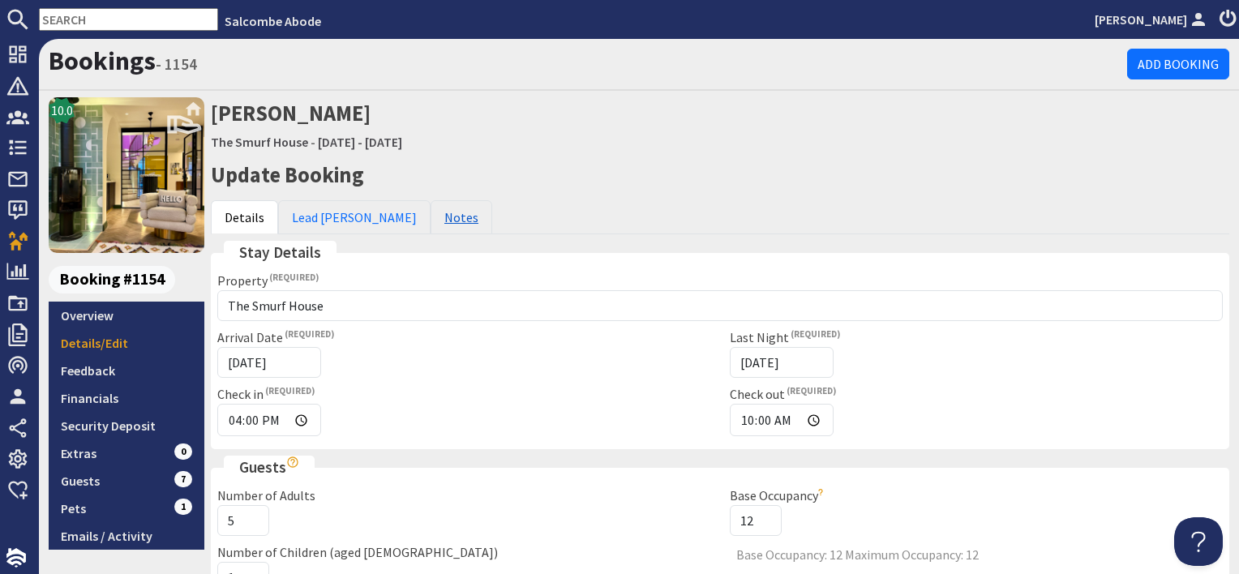
click at [431, 217] on link "Notes" at bounding box center [462, 217] width 62 height 34
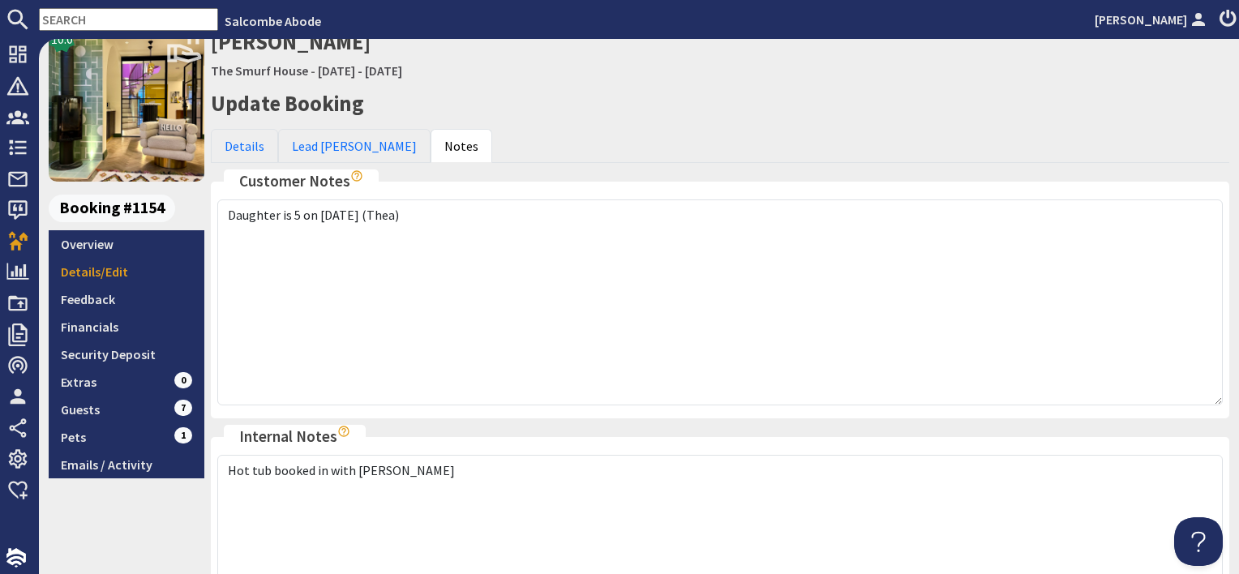
scroll to position [243, 0]
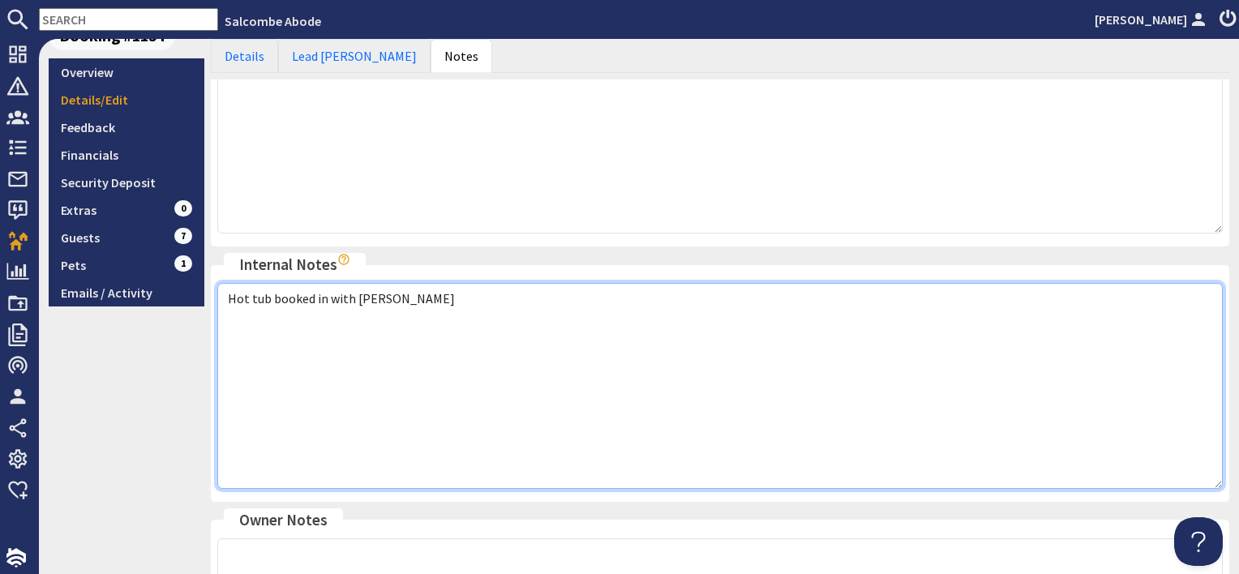
click at [412, 289] on textarea "Hot tub booked in with Tom" at bounding box center [720, 386] width 1006 height 206
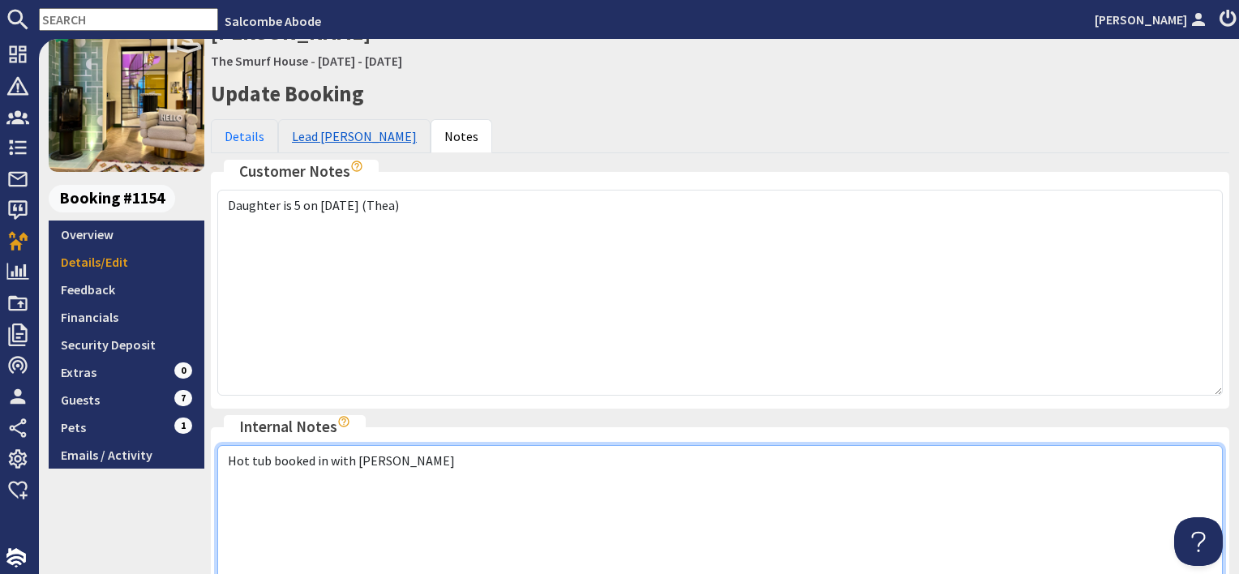
scroll to position [0, 0]
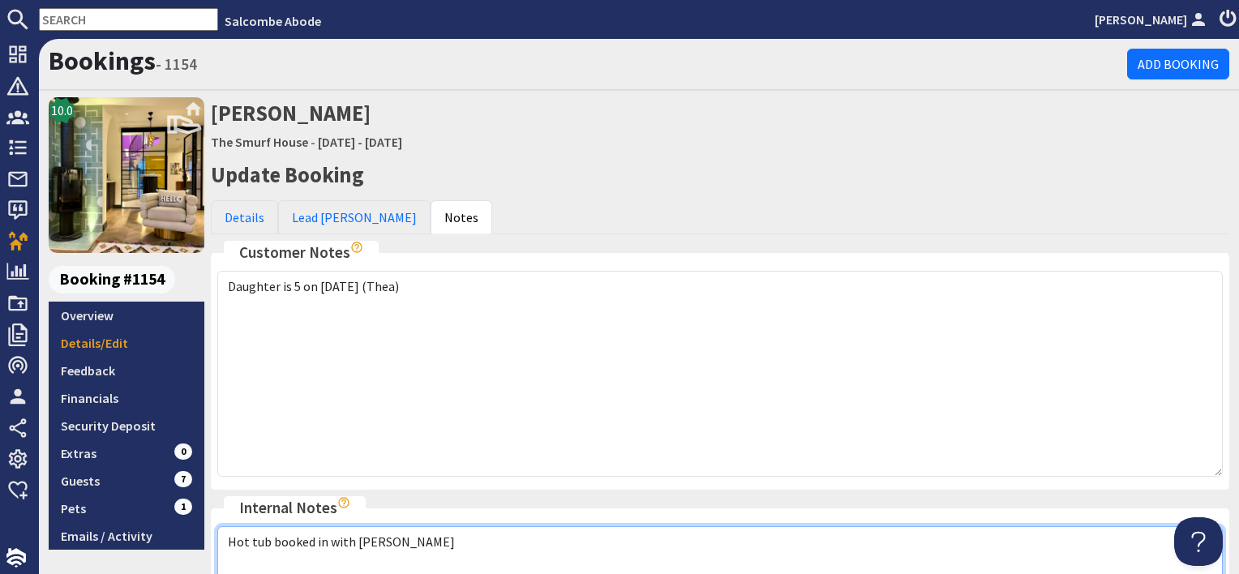
type textarea "Hot tub booked in with Tom"
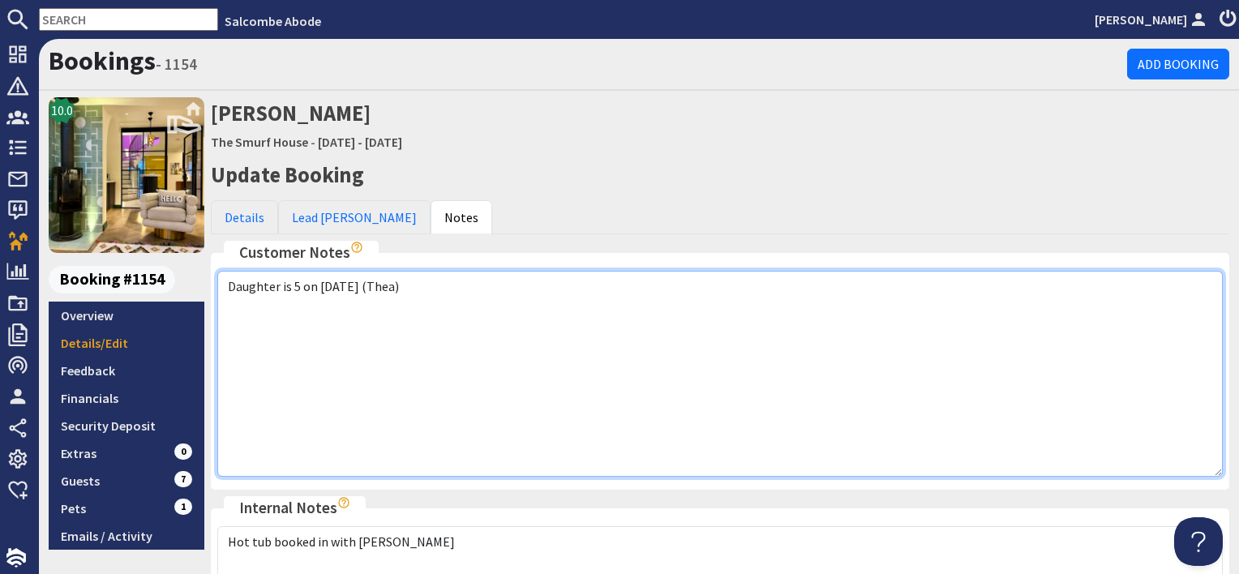
click at [445, 281] on textarea "Daughter is 5 on Boxing Day (Thea)" at bounding box center [720, 374] width 1006 height 206
drag, startPoint x: 444, startPoint y: 281, endPoint x: 217, endPoint y: 279, distance: 226.3
click at [214, 277] on fieldset "Customer Notes Daughter is 5 on Boxing Day (Thea) Customer notes will be displa…" at bounding box center [720, 365] width 1019 height 249
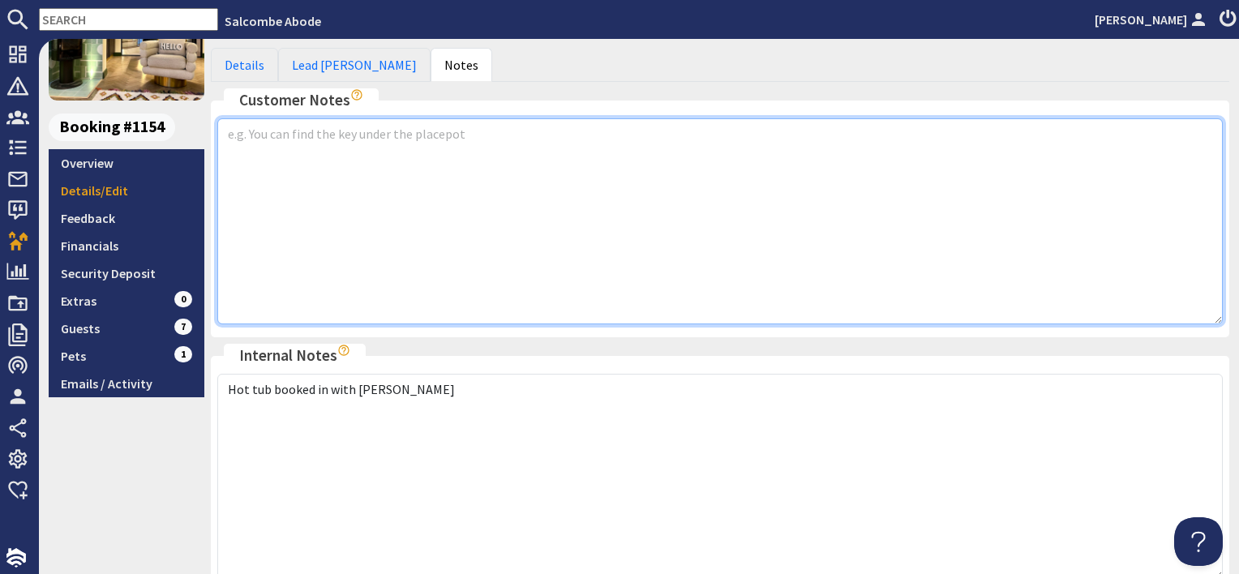
scroll to position [162, 0]
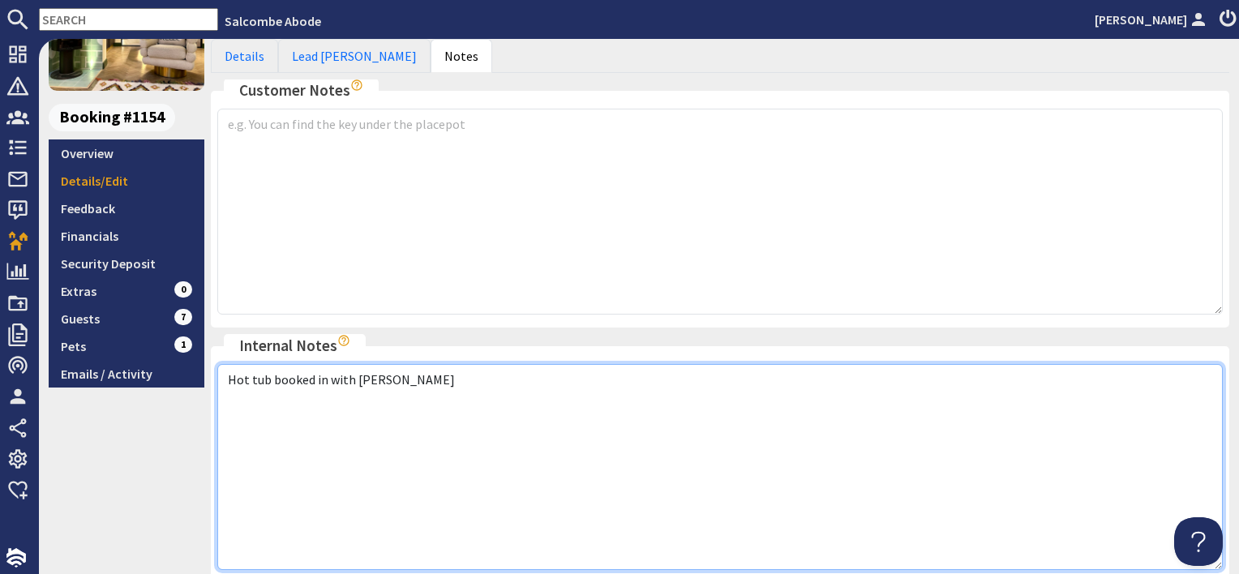
click at [401, 373] on textarea "Hot tub booked in with Tom" at bounding box center [720, 467] width 1006 height 206
paste textarea "Daughter is 5 on Boxing Day (Thea)"
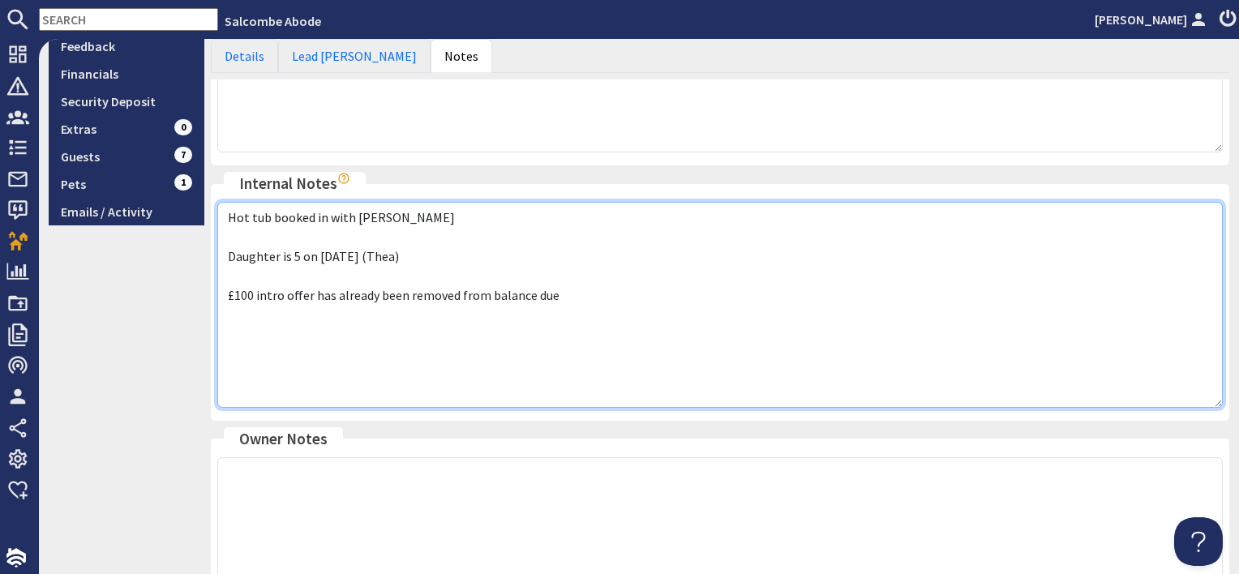
scroll to position [577, 0]
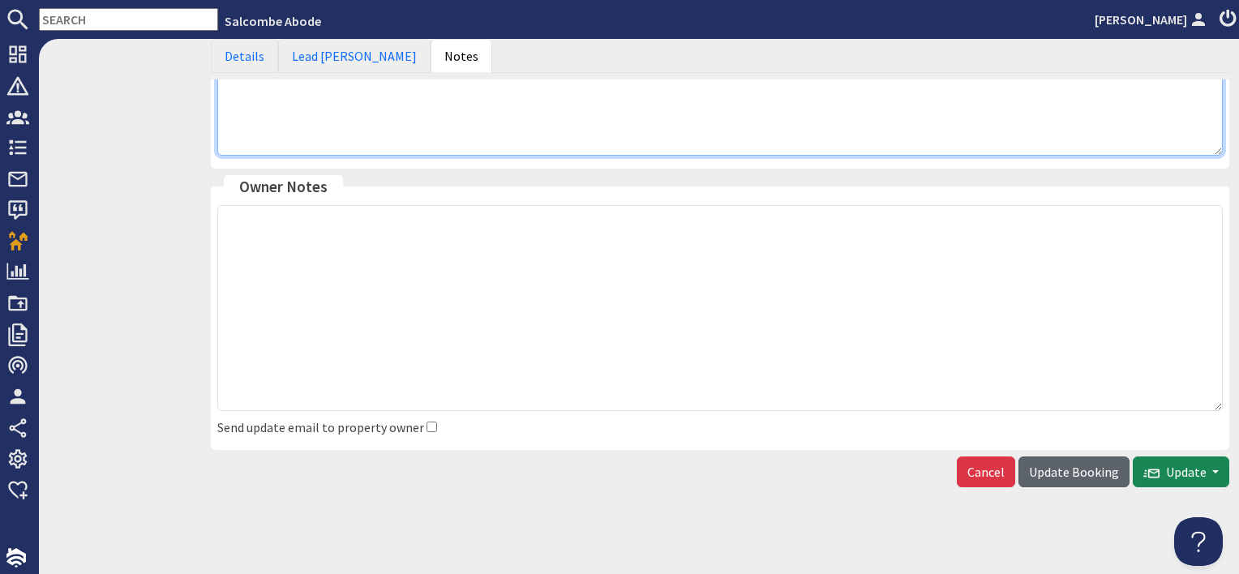
type textarea "Hot tub booked in with Tom Daughter is 5 on Boxing Day (Thea) £100 intro offer …"
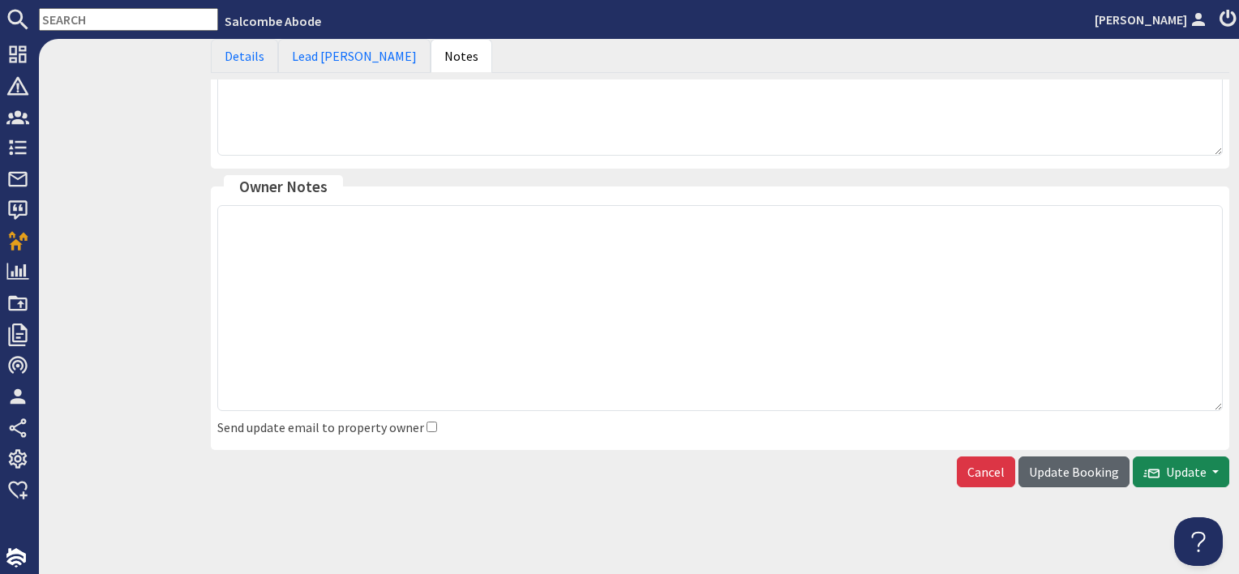
click at [1089, 474] on span "Update Booking" at bounding box center [1074, 472] width 90 height 16
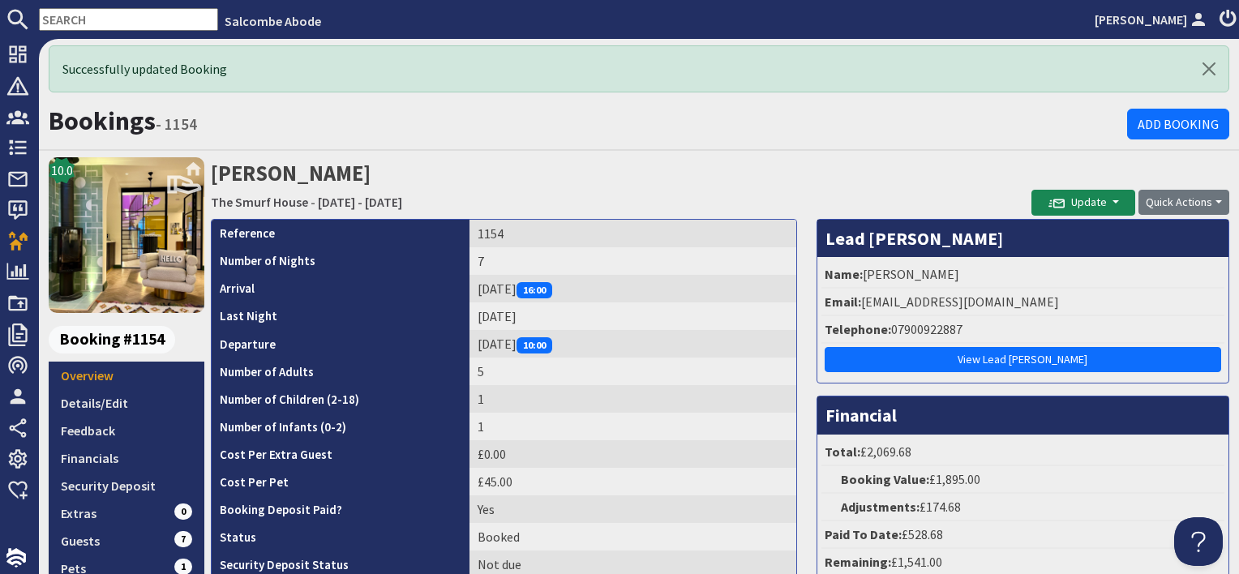
scroll to position [81, 0]
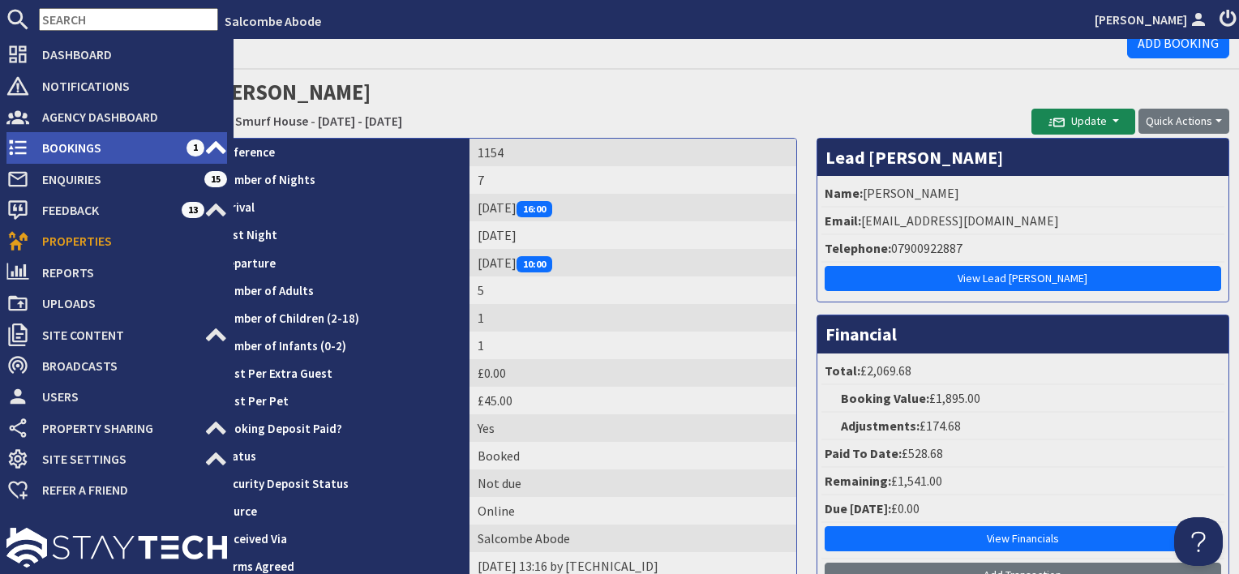
click at [73, 150] on span "Bookings" at bounding box center [107, 148] width 157 height 26
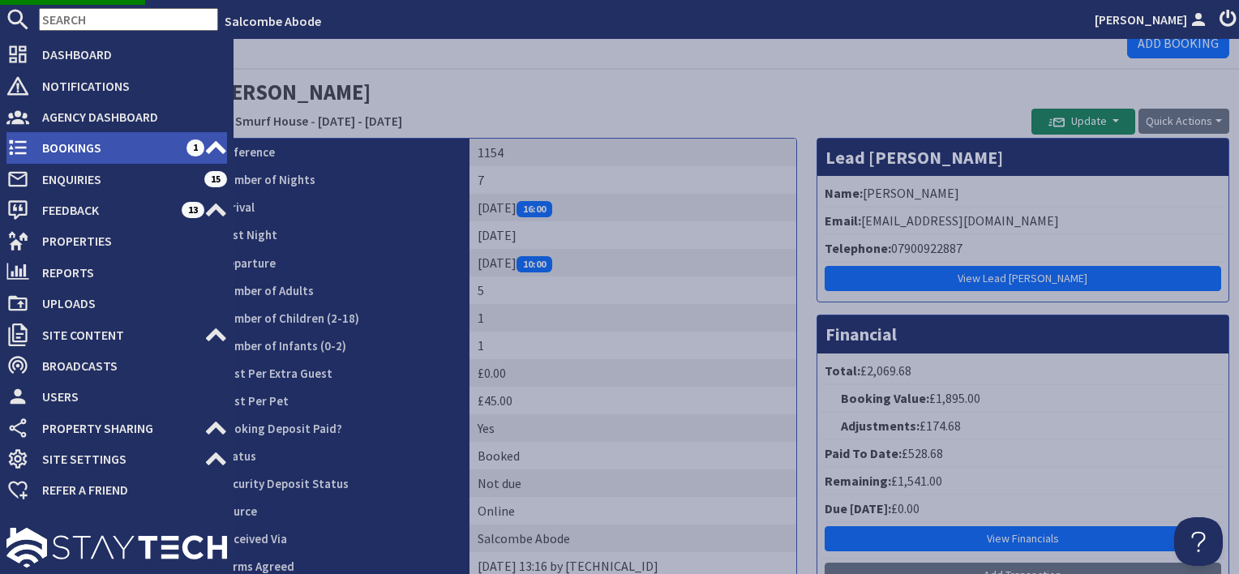
click at [117, 152] on span "Bookings" at bounding box center [107, 148] width 157 height 26
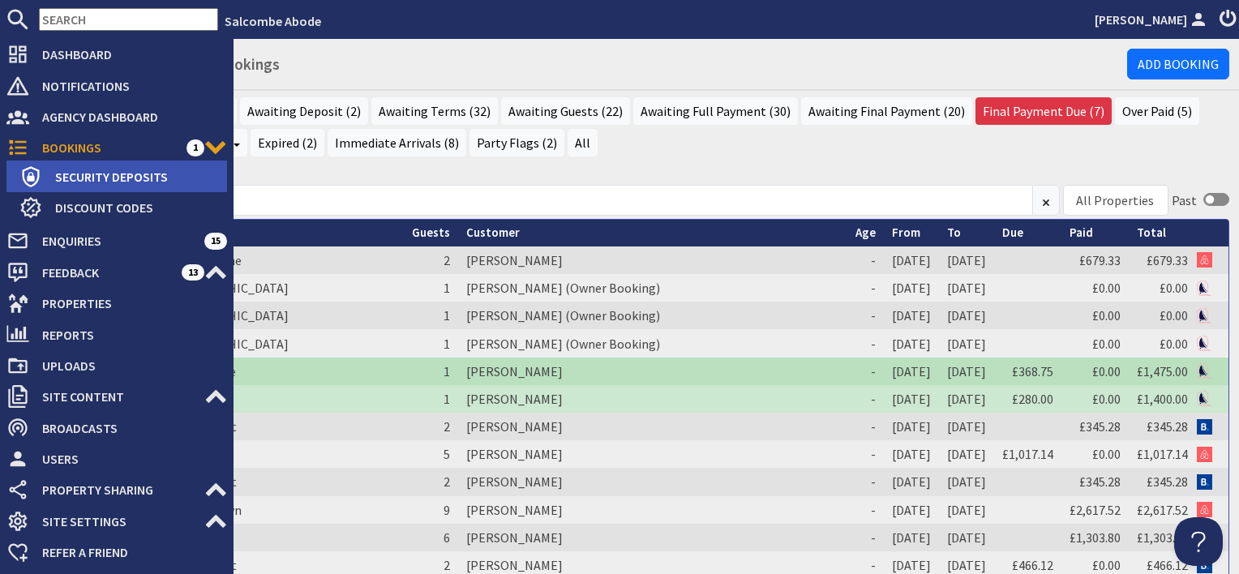
click at [76, 177] on span "Security Deposits" at bounding box center [134, 177] width 185 height 26
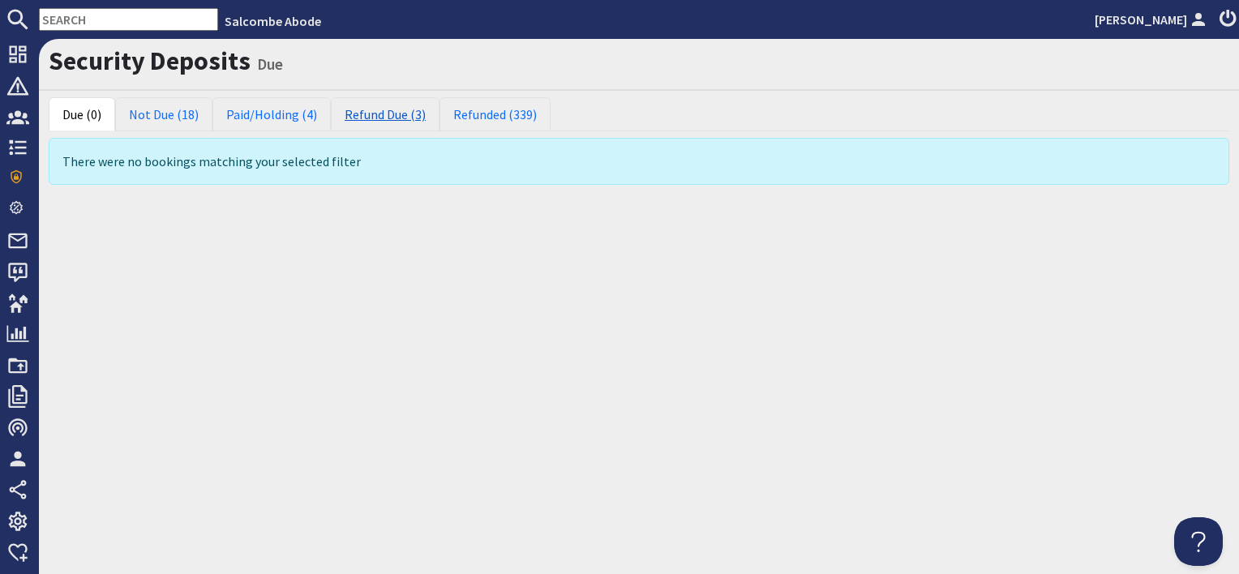
click at [355, 116] on link "Refund Due (3)" at bounding box center [385, 114] width 109 height 34
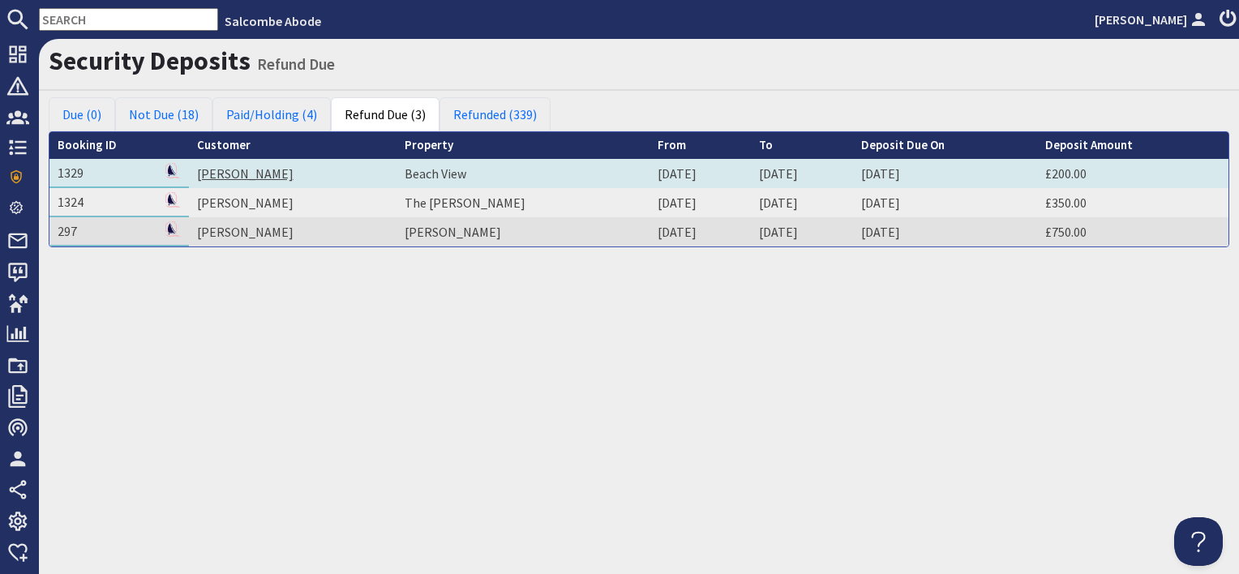
click at [230, 167] on link "Jon Belfield" at bounding box center [245, 173] width 97 height 16
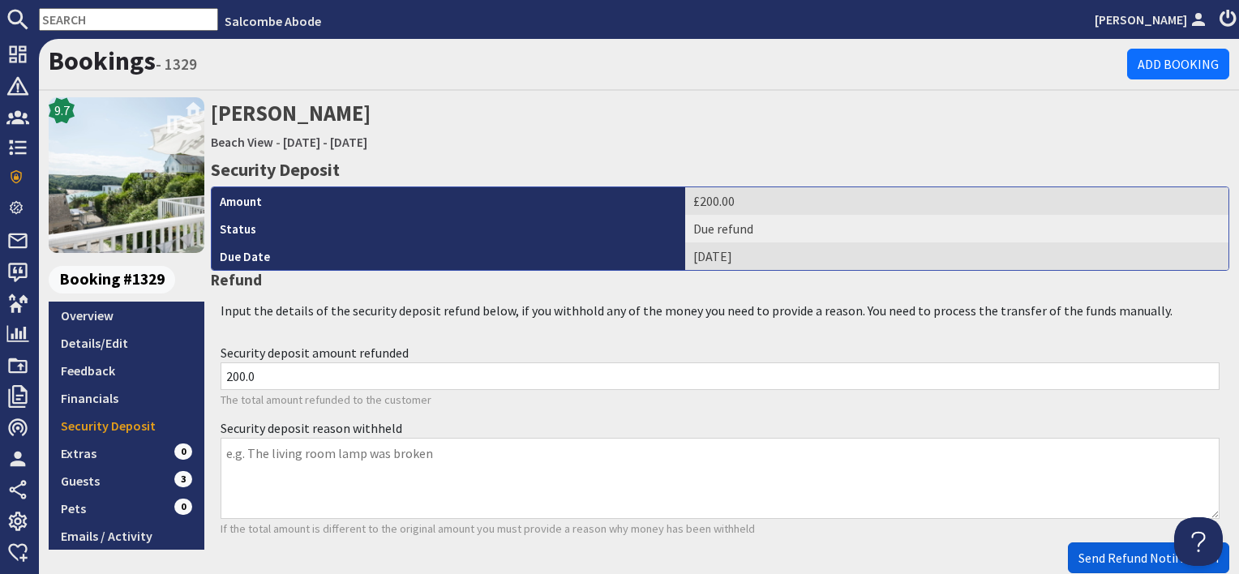
click at [1106, 564] on button "Send Refund Notification" at bounding box center [1148, 558] width 161 height 31
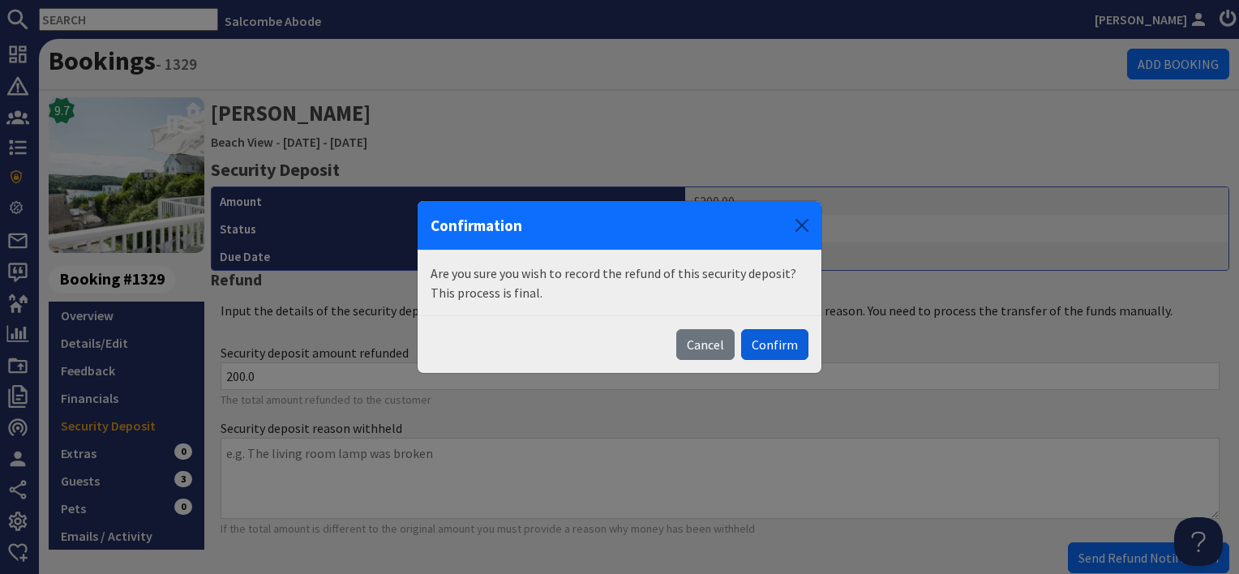
click at [779, 345] on button "Confirm" at bounding box center [774, 344] width 67 height 31
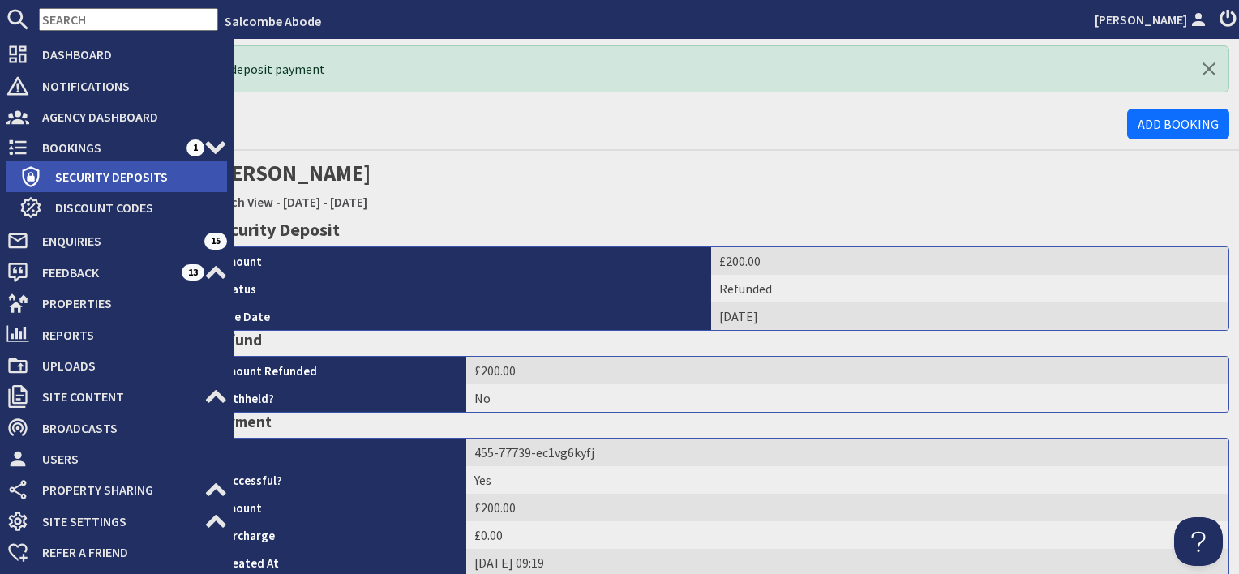
click at [81, 185] on span "Security Deposits" at bounding box center [134, 177] width 185 height 26
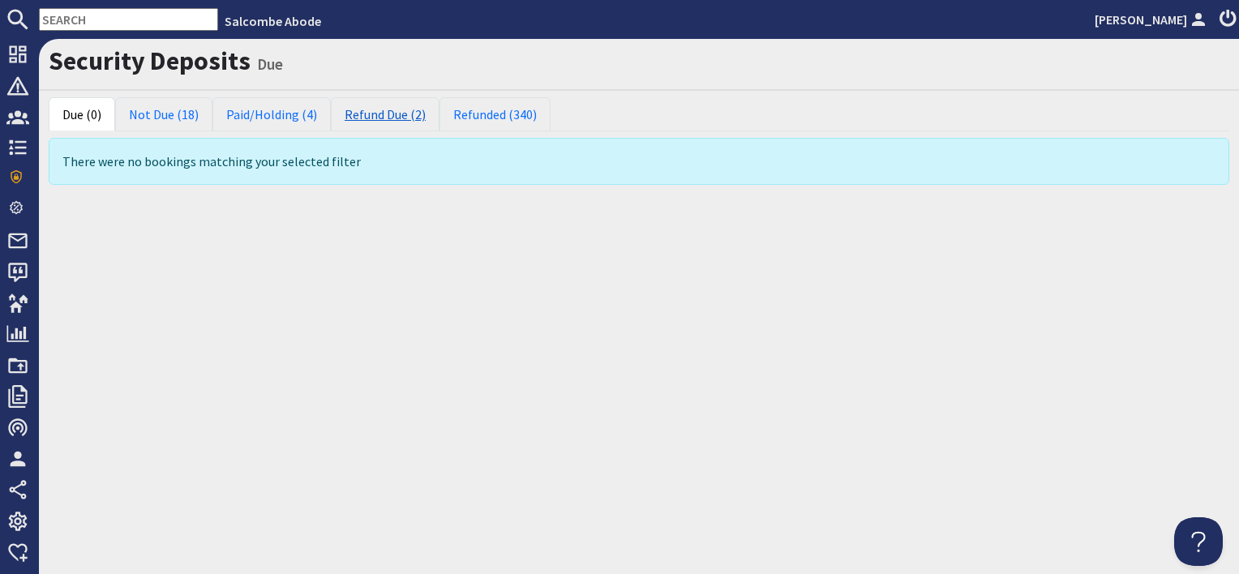
click at [402, 112] on link "Refund Due (2)" at bounding box center [385, 114] width 109 height 34
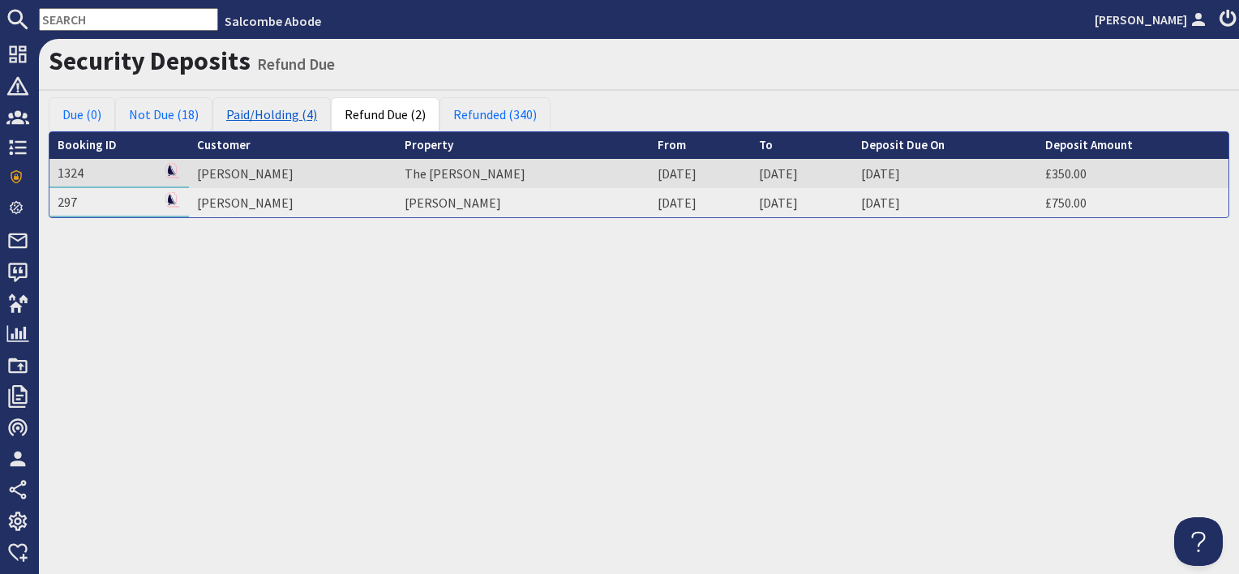
click at [263, 112] on link "Paid/Holding (4)" at bounding box center [271, 114] width 118 height 34
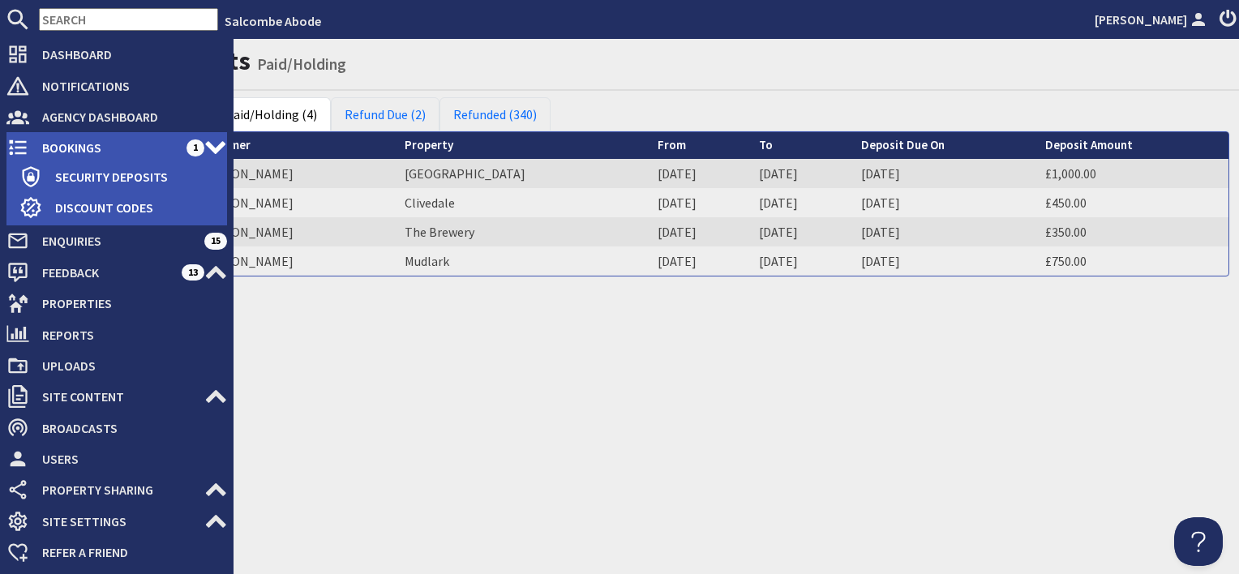
click at [60, 148] on span "Bookings" at bounding box center [107, 148] width 157 height 26
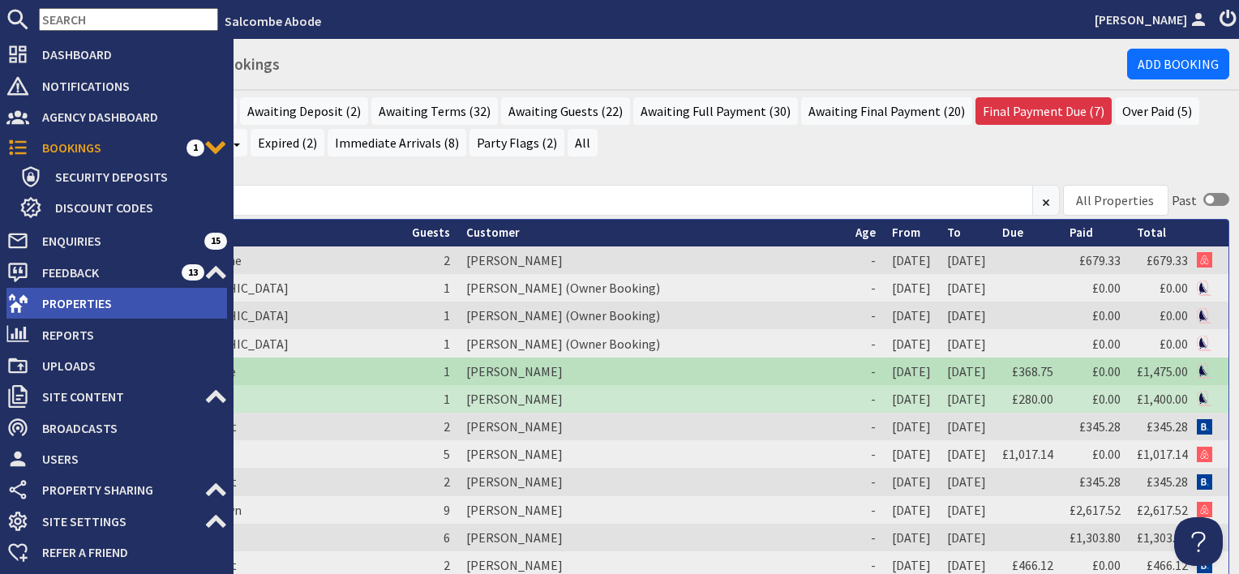
click at [81, 293] on span "Properties" at bounding box center [128, 303] width 198 height 26
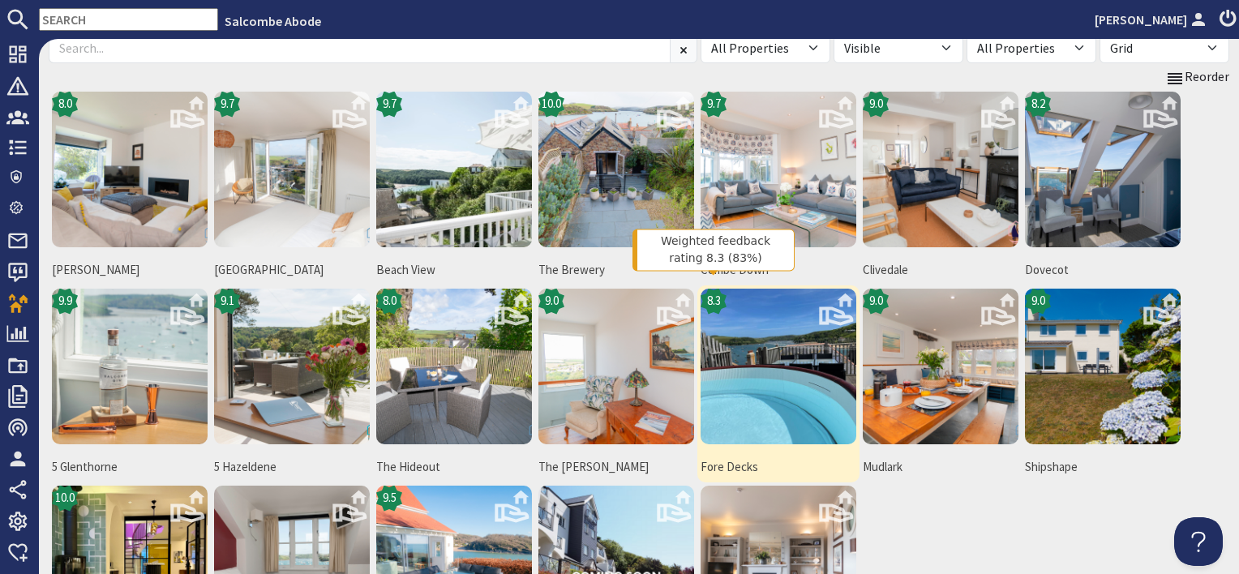
scroll to position [243, 0]
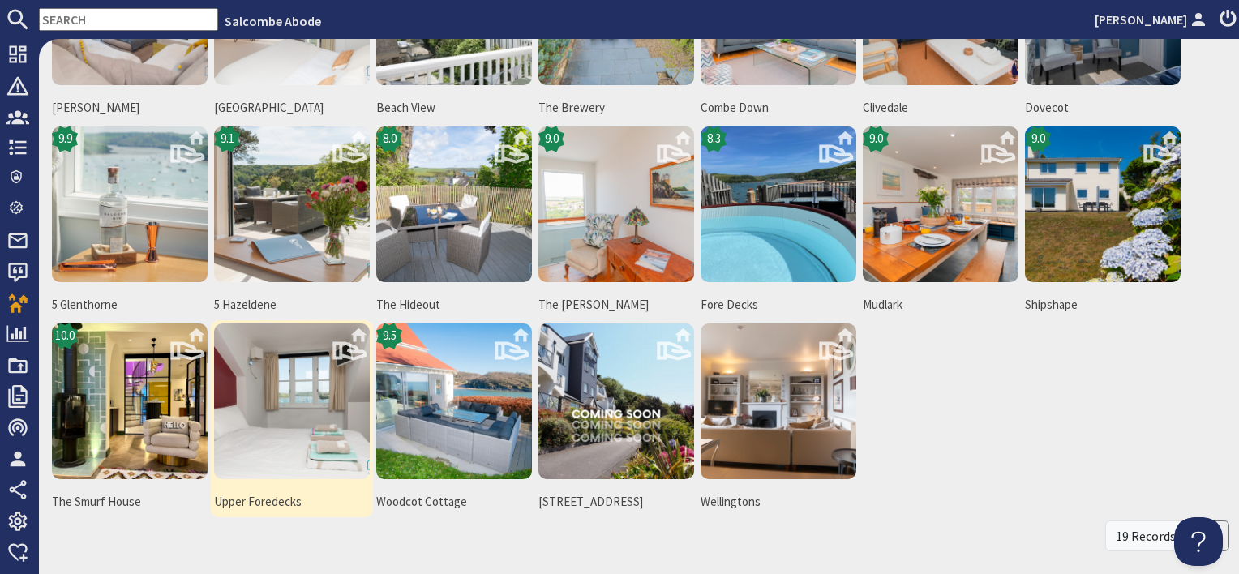
click at [273, 451] on img at bounding box center [292, 402] width 156 height 156
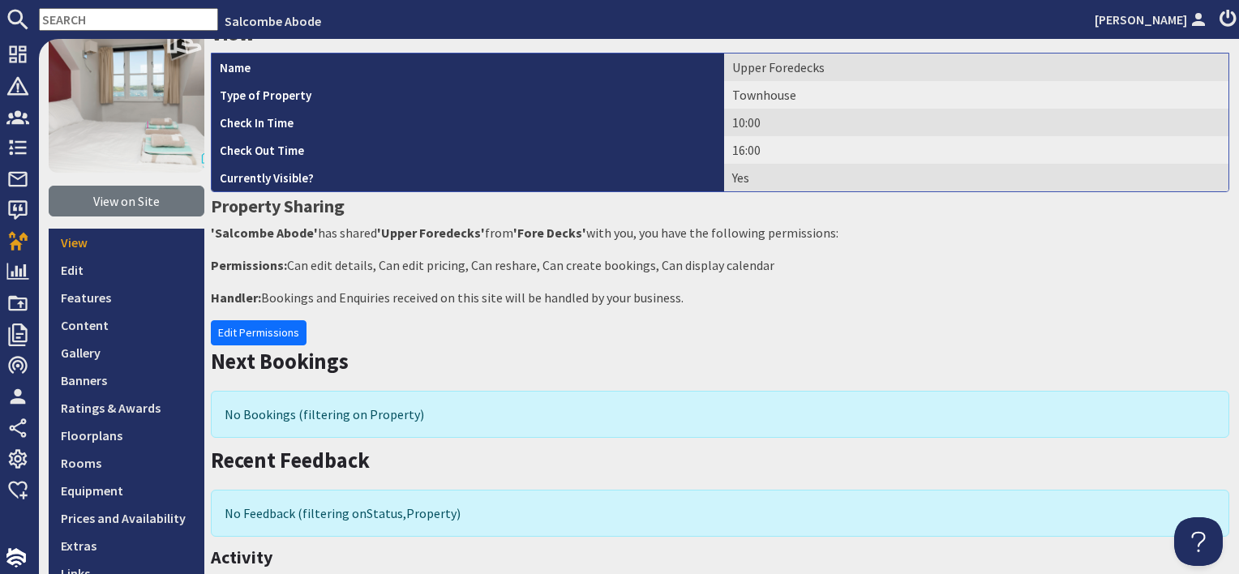
scroll to position [162, 0]
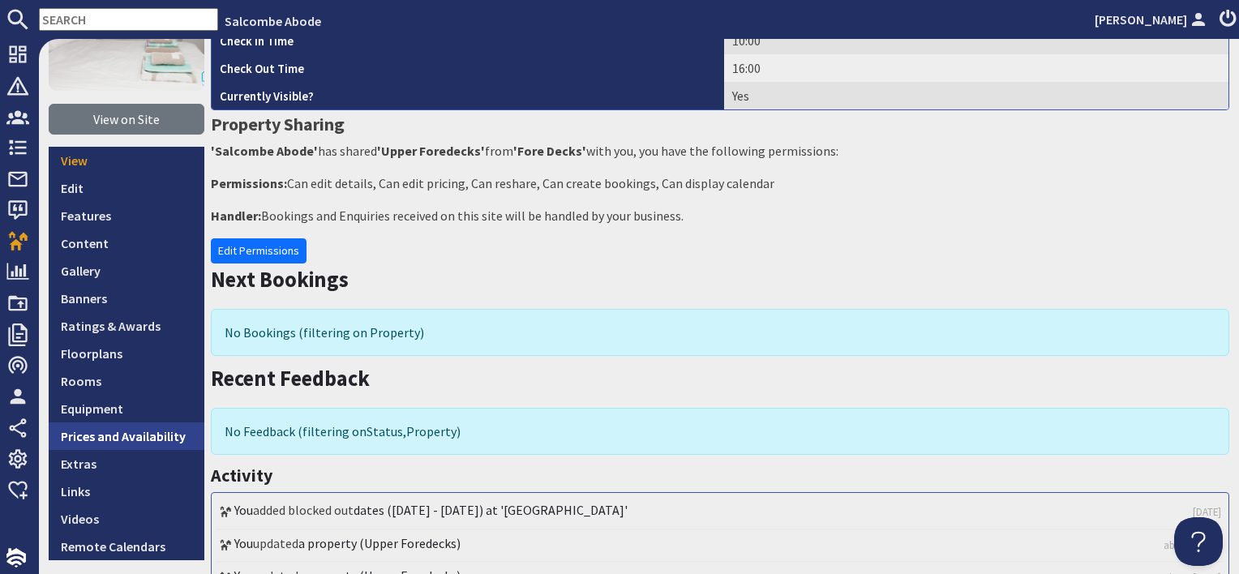
click at [170, 438] on link "Prices and Availability" at bounding box center [127, 437] width 156 height 28
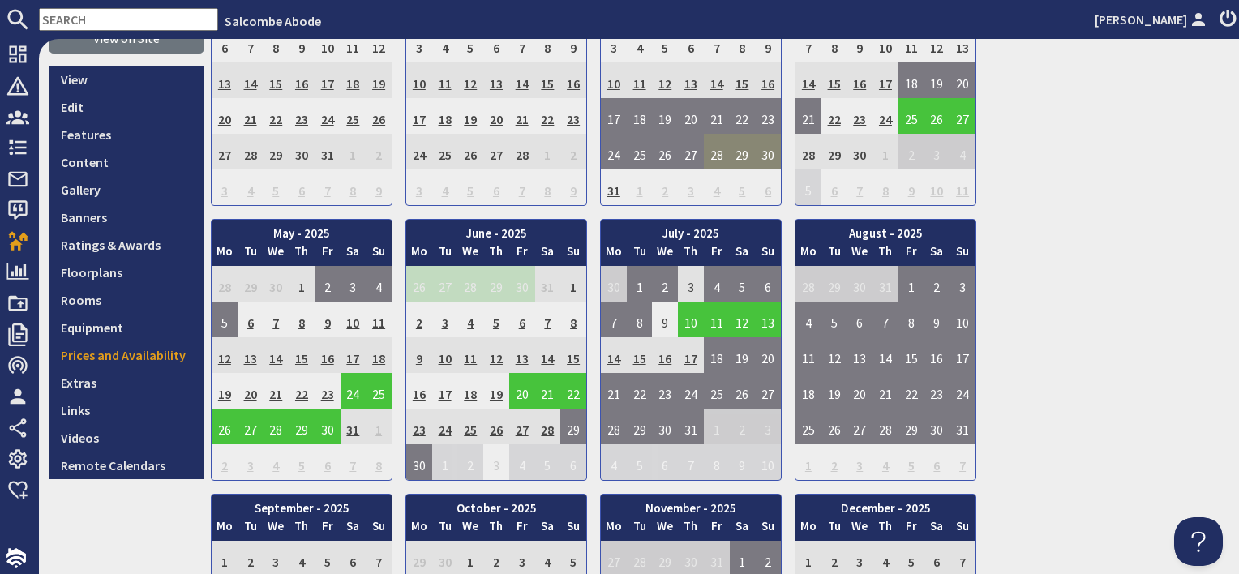
scroll to position [487, 0]
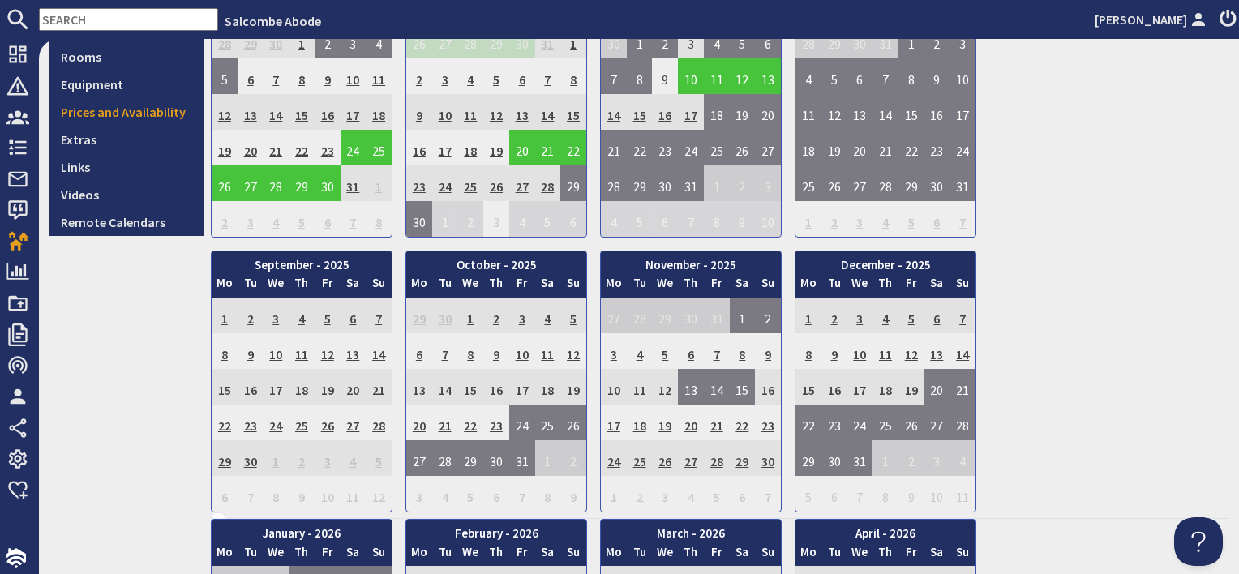
click at [548, 347] on td "11" at bounding box center [548, 351] width 26 height 36
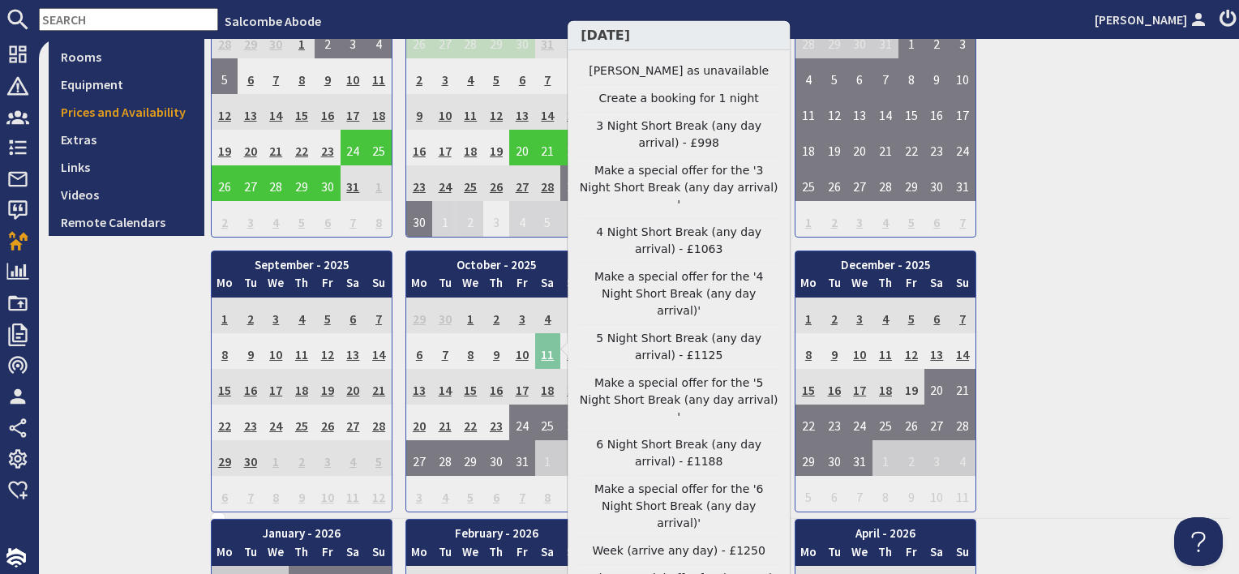
click at [541, 348] on td "11" at bounding box center [548, 351] width 26 height 36
click at [654, 67] on link "Mark day as unavailable" at bounding box center [679, 70] width 200 height 17
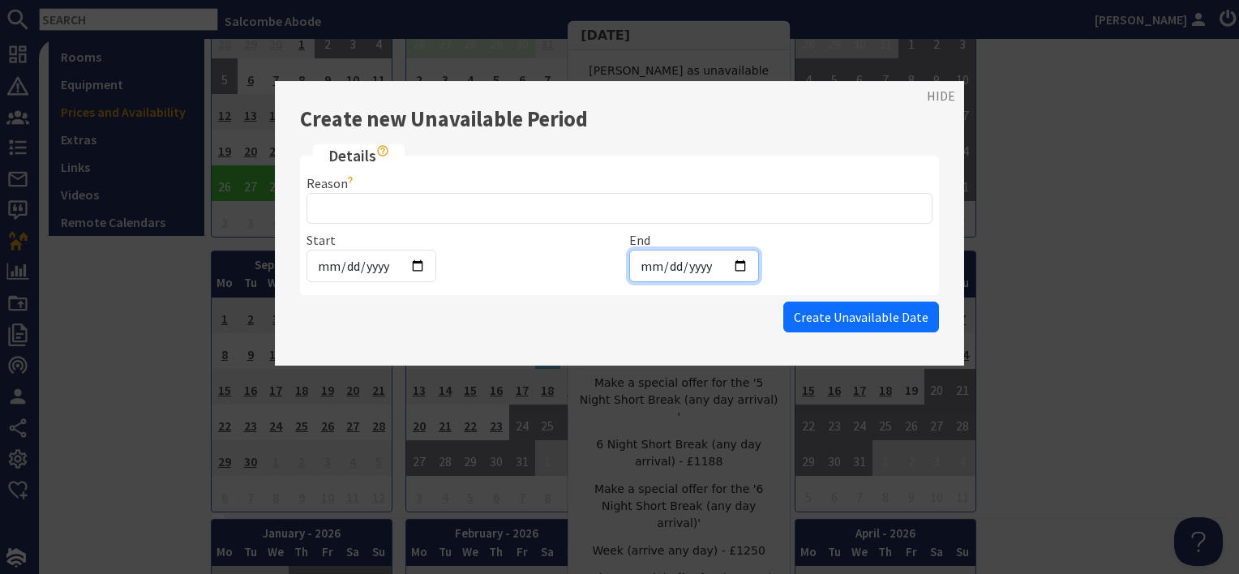
click at [736, 264] on input "2025-10-11" at bounding box center [694, 266] width 130 height 32
type input "2025-10-23"
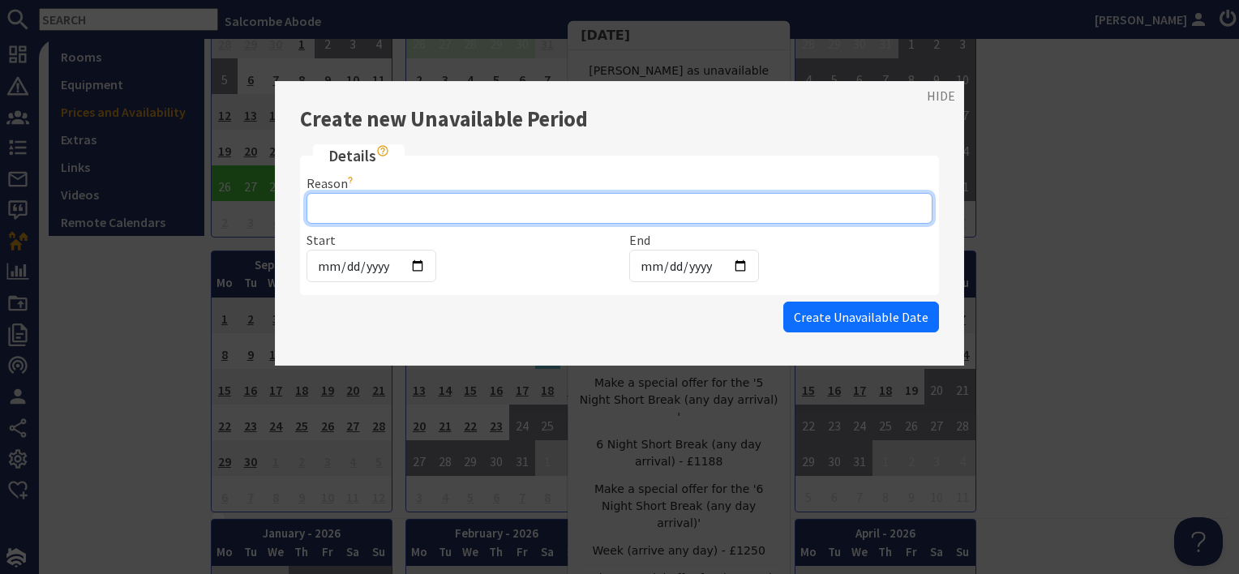
click at [413, 211] on input "Reason" at bounding box center [620, 208] width 626 height 31
type input "Caroline & Andy"
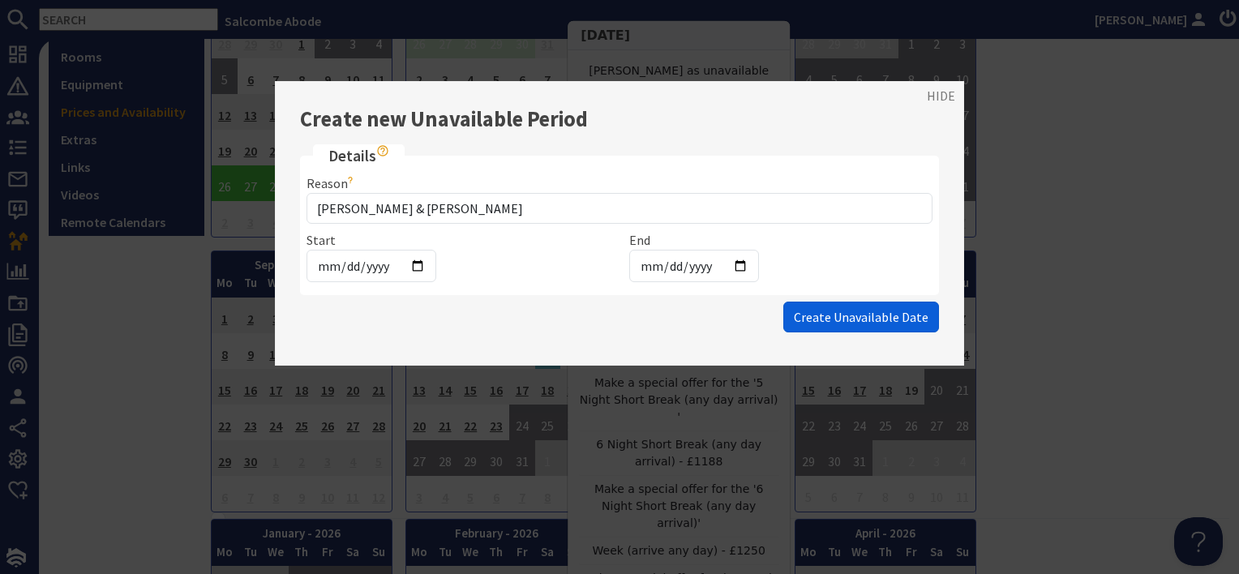
click at [877, 309] on span "Create Unavailable Date" at bounding box center [861, 317] width 135 height 16
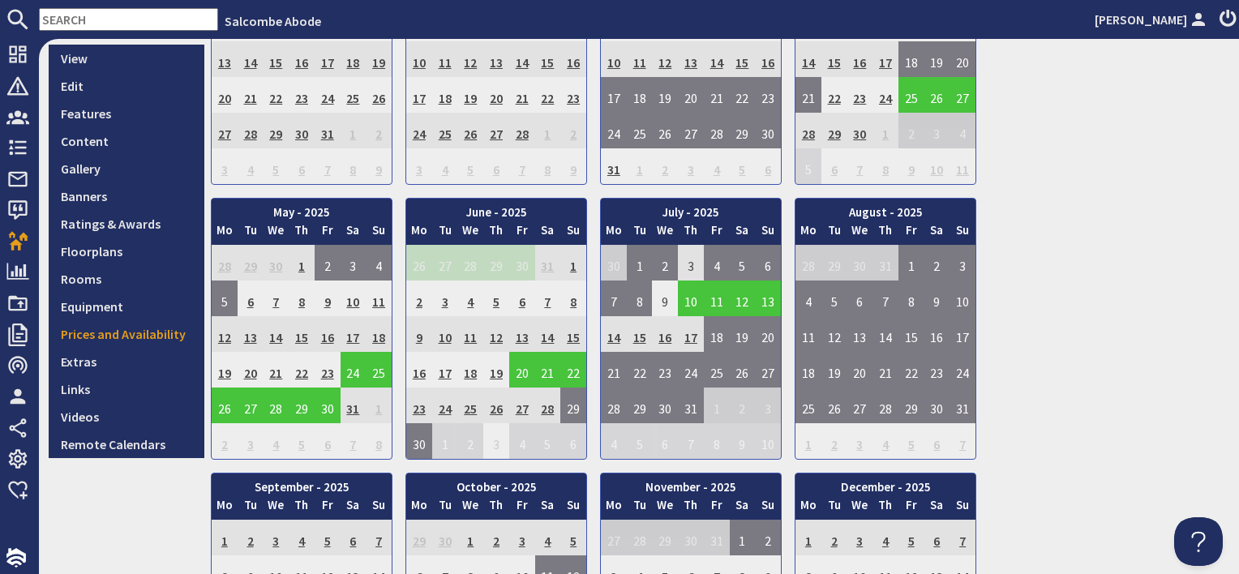
scroll to position [568, 0]
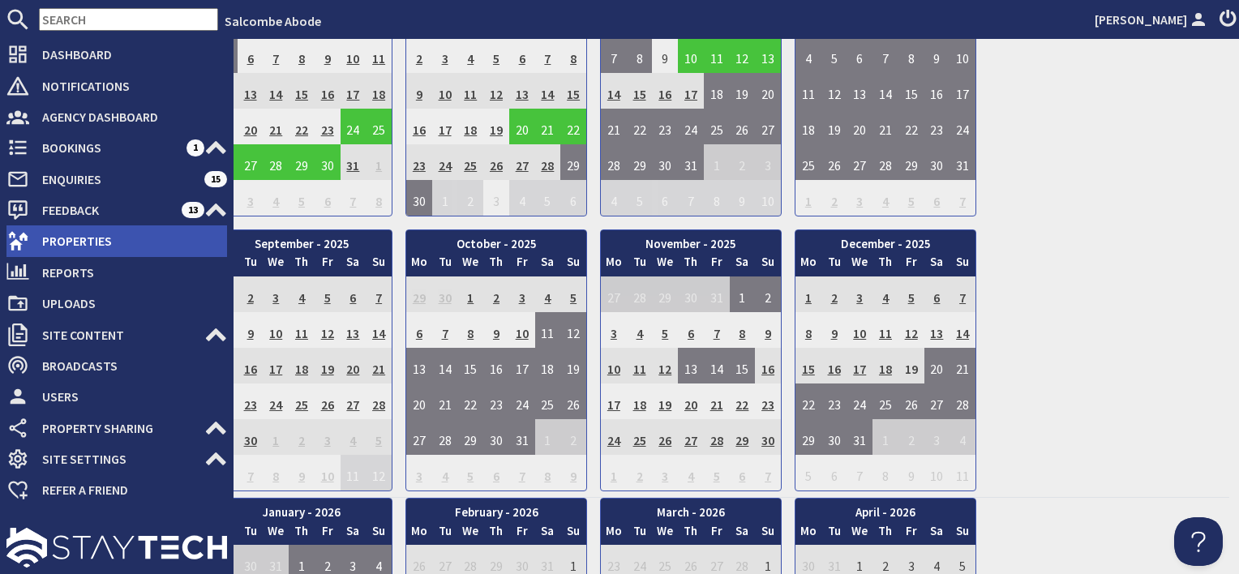
click at [74, 244] on span "Properties" at bounding box center [128, 241] width 198 height 26
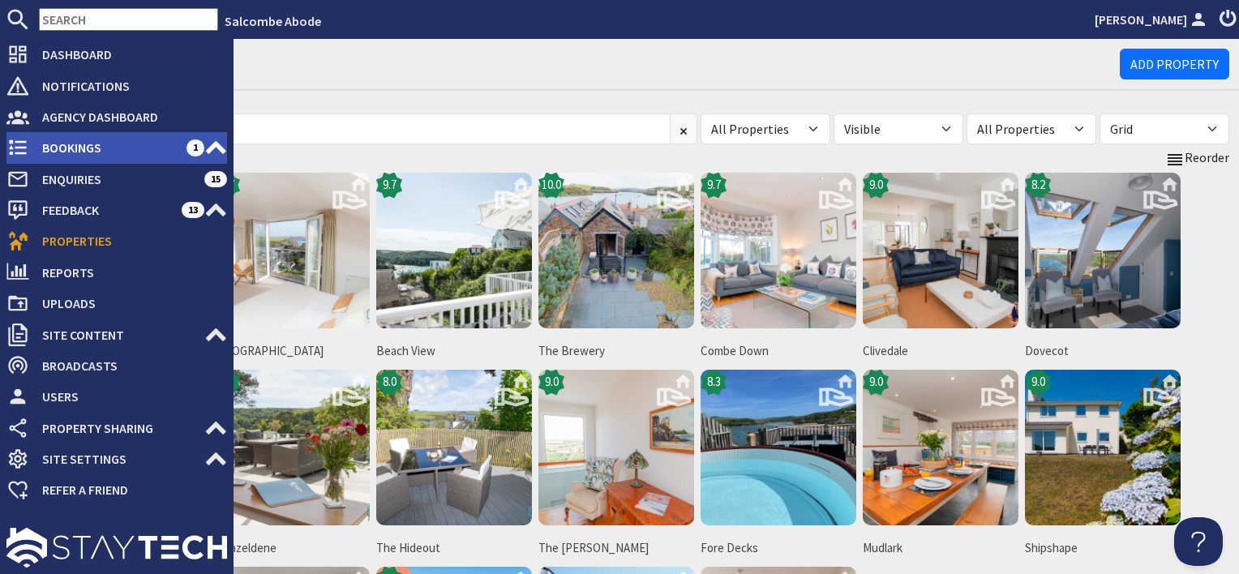
click at [36, 147] on span "Bookings" at bounding box center [107, 148] width 157 height 26
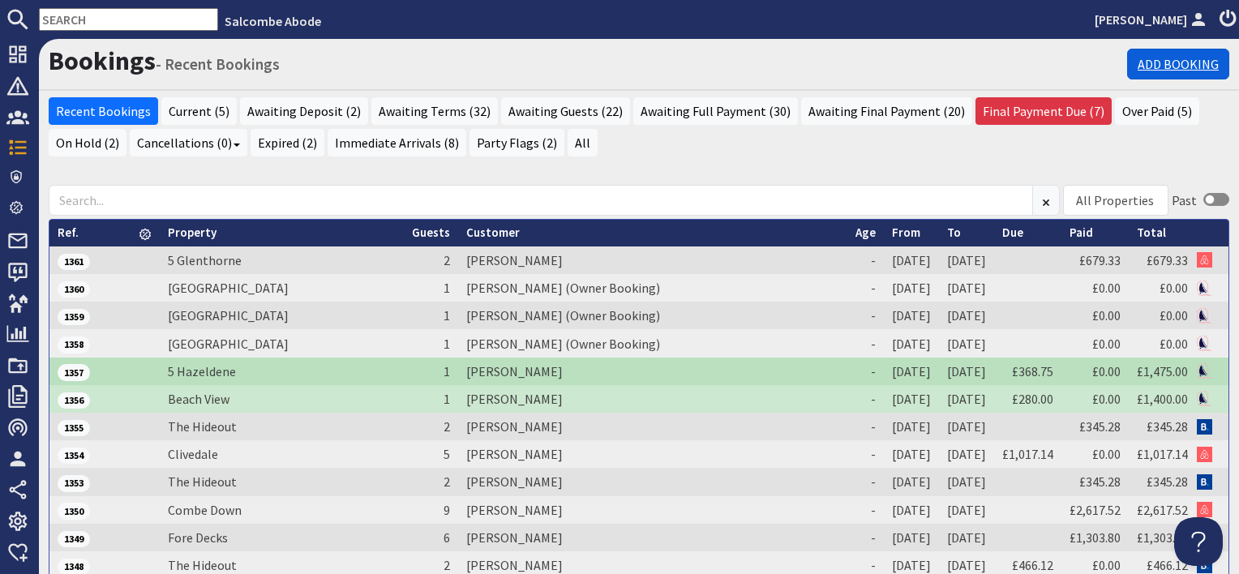
click at [1141, 68] on link "Add Booking" at bounding box center [1178, 64] width 102 height 31
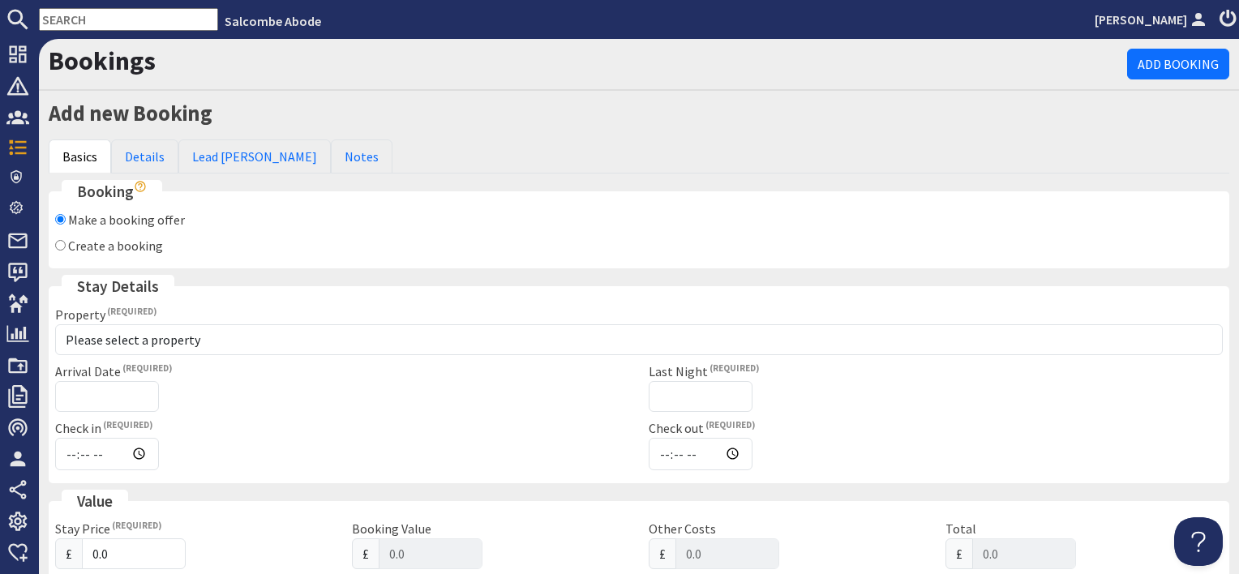
click at [114, 247] on label "Create a booking" at bounding box center [115, 246] width 95 height 16
click at [66, 247] on input "Create a booking" at bounding box center [60, 245] width 11 height 11
radio input "true"
checkbox input "false"
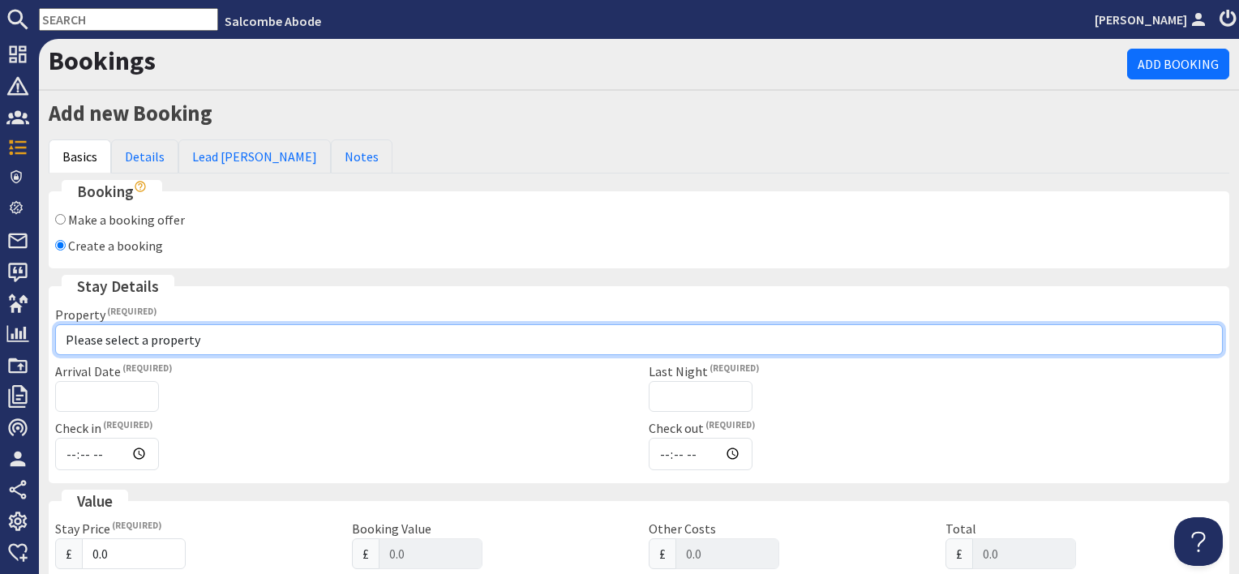
click at [125, 336] on select "Please select a property 10 Kings Cottages 11 Thurlestone Beach House 15 St Elm…" at bounding box center [639, 339] width 1168 height 31
select select "782"
click at [55, 324] on select "Please select a property 10 Kings Cottages 11 Thurlestone Beach House 15 St Elm…" at bounding box center [639, 339] width 1168 height 31
checkbox input "true"
type input "16:00"
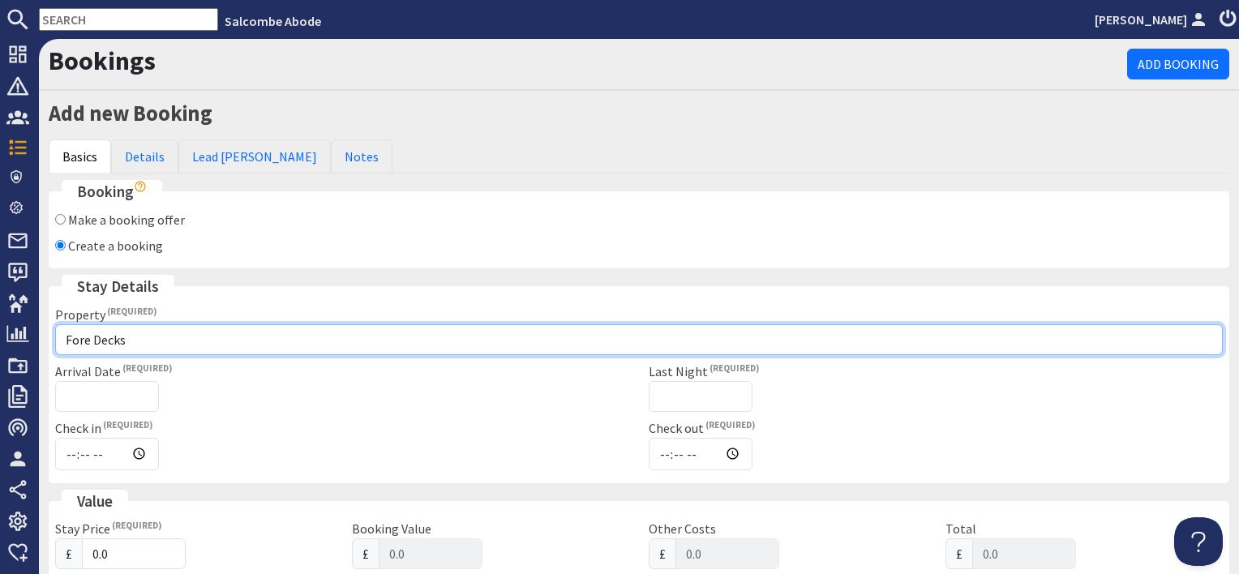
type input "10:00"
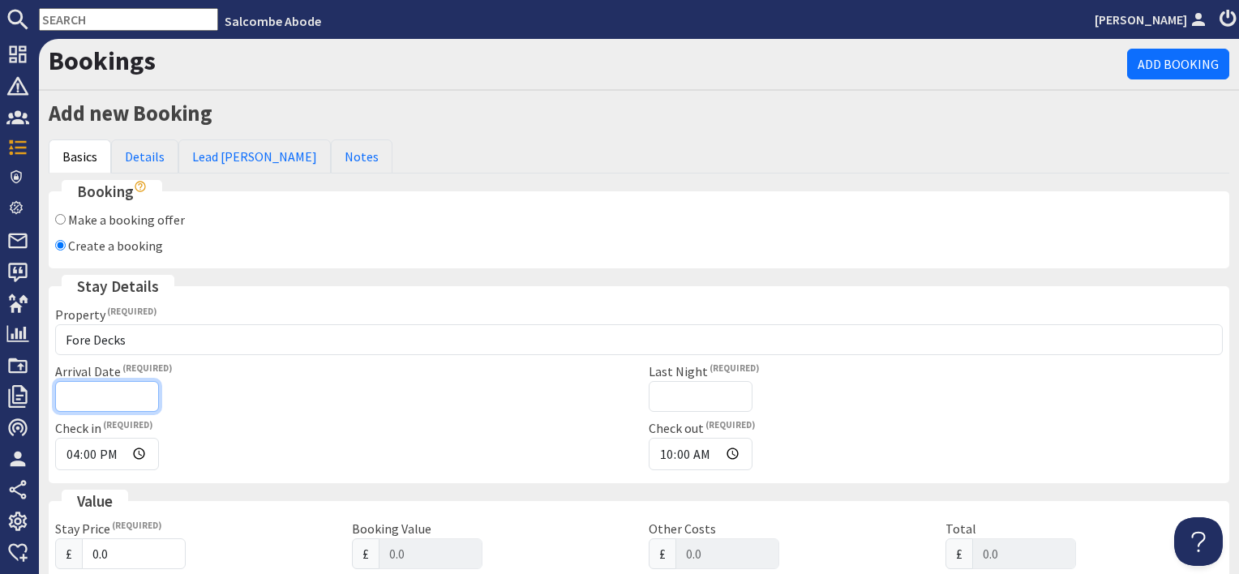
click at [140, 391] on input "Arrival Date" at bounding box center [107, 396] width 104 height 31
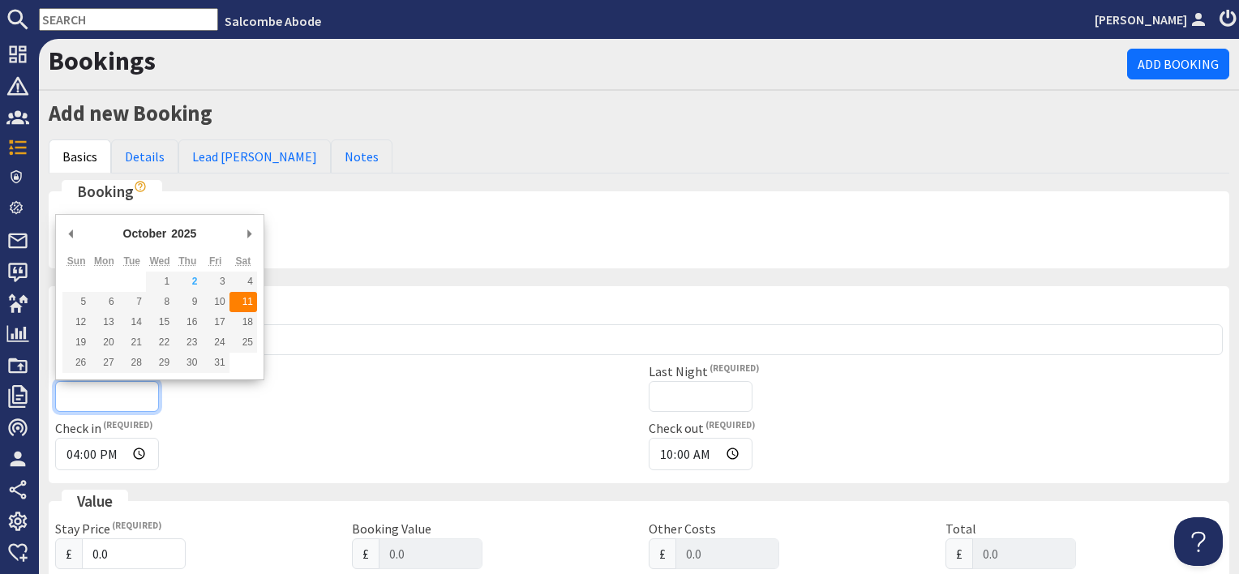
type input "11/10/2025"
type input "2025-09-11T23:59:59"
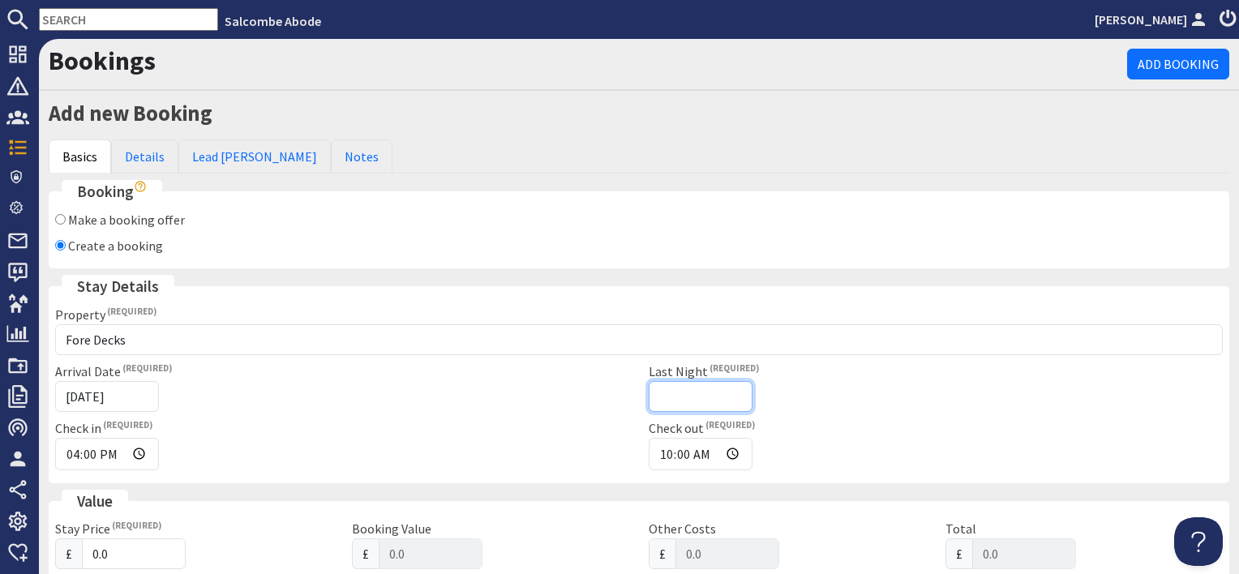
click at [694, 393] on input "Last Night" at bounding box center [701, 396] width 104 height 31
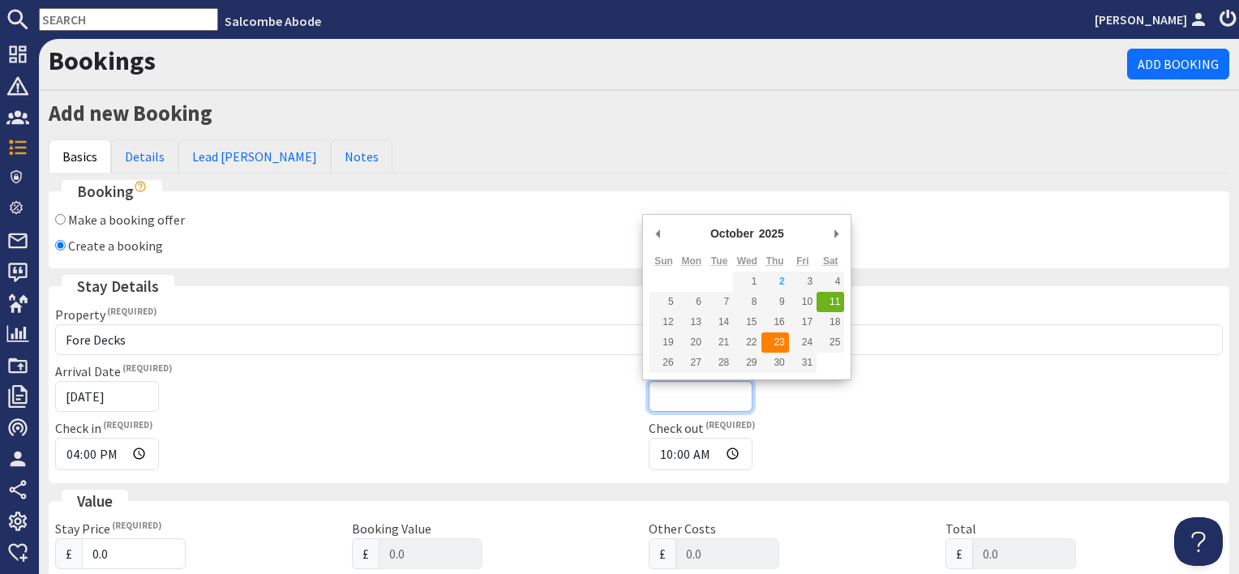
type input "23/10/2025"
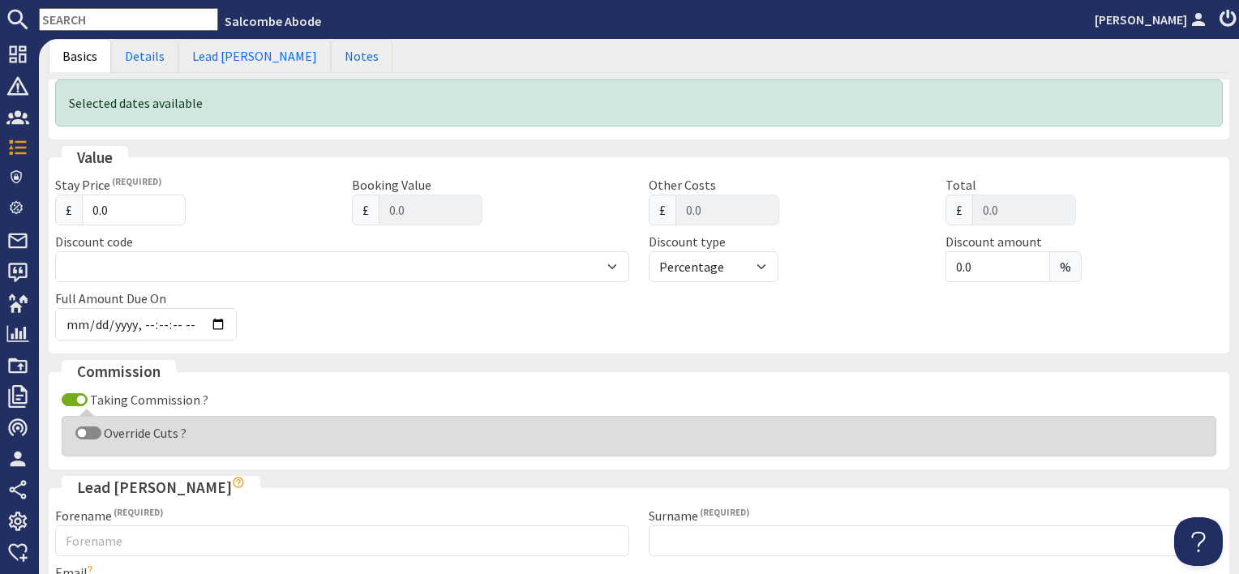
scroll to position [406, 0]
click at [73, 396] on input "Taking Commission ?" at bounding box center [75, 398] width 26 height 13
checkbox input "false"
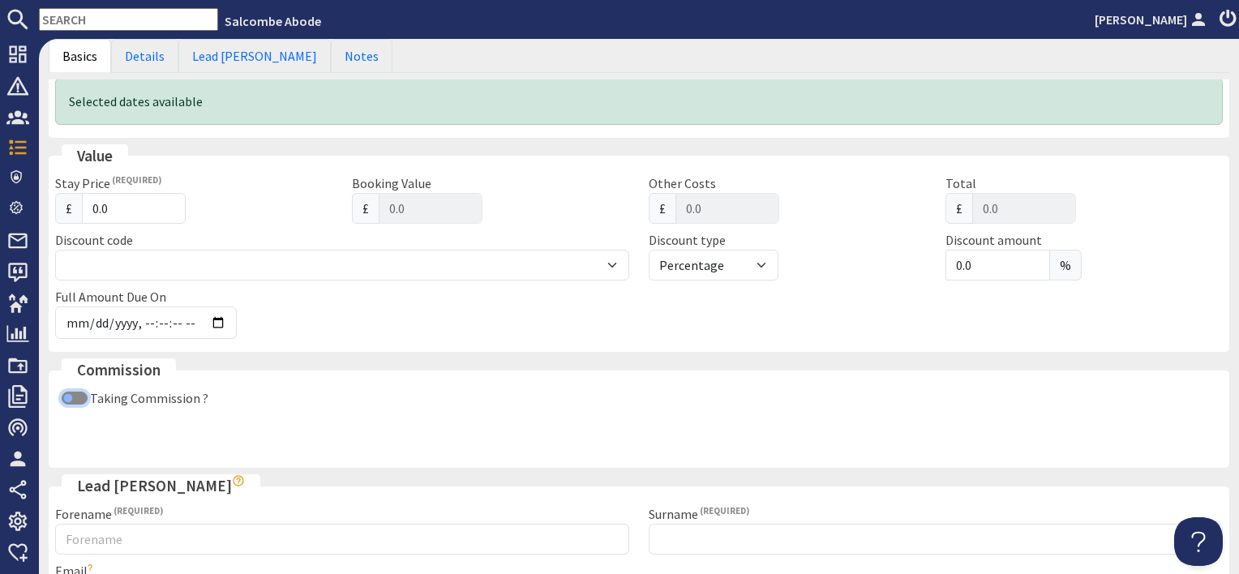
scroll to position [487, 0]
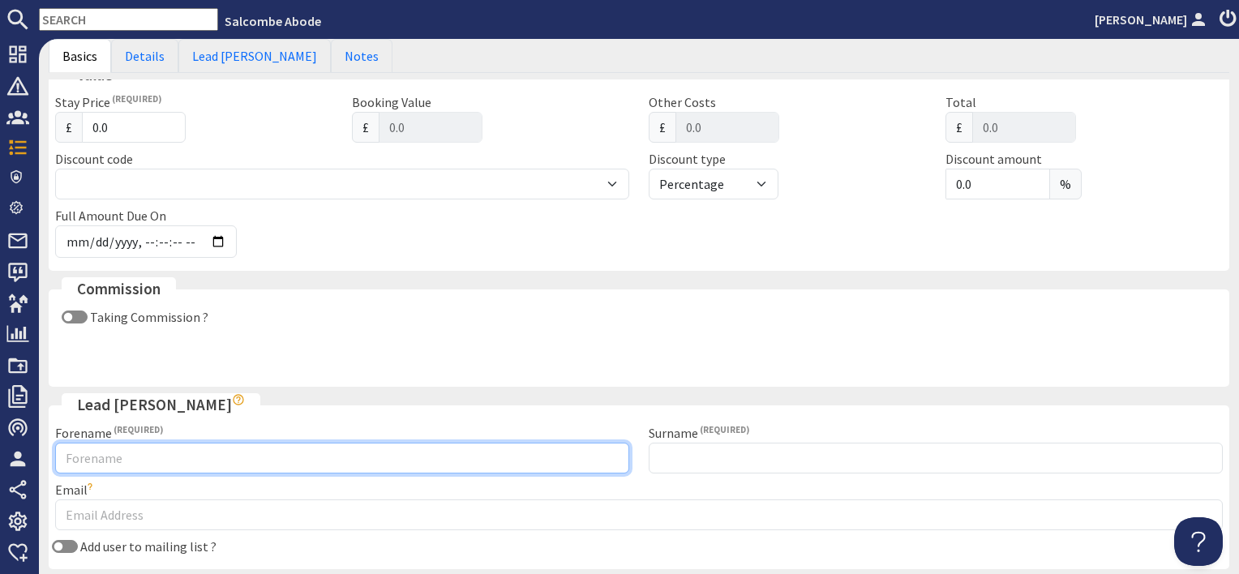
click at [119, 454] on div "Forename Surname Email Double check the email address you've entered is correct…" at bounding box center [638, 493] width 1187 height 140
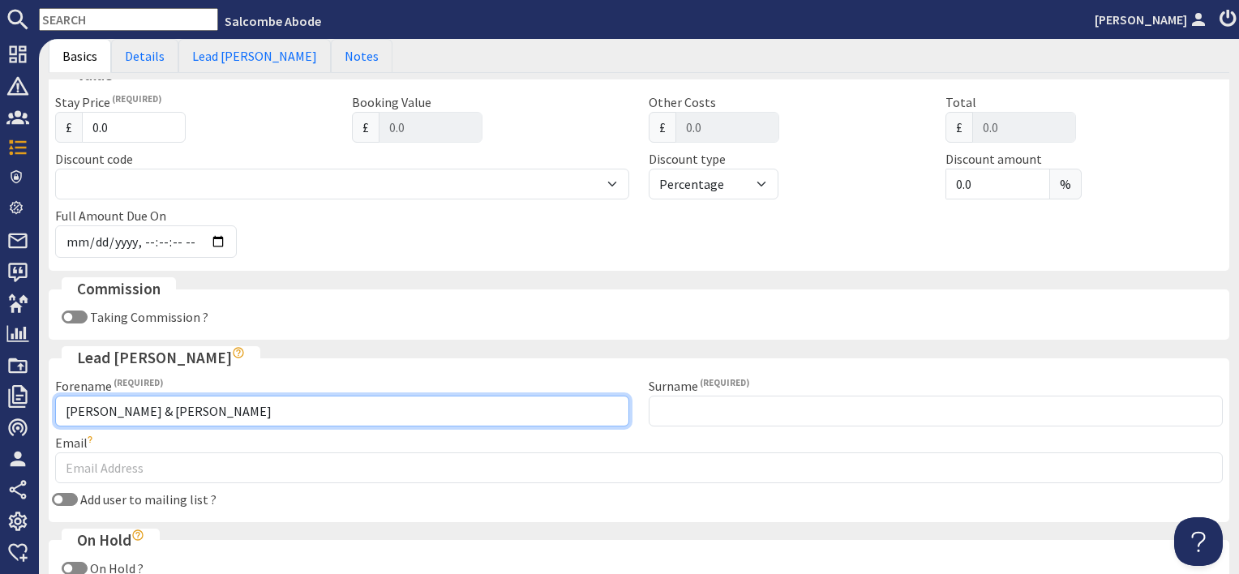
type input "Caroline & Andy"
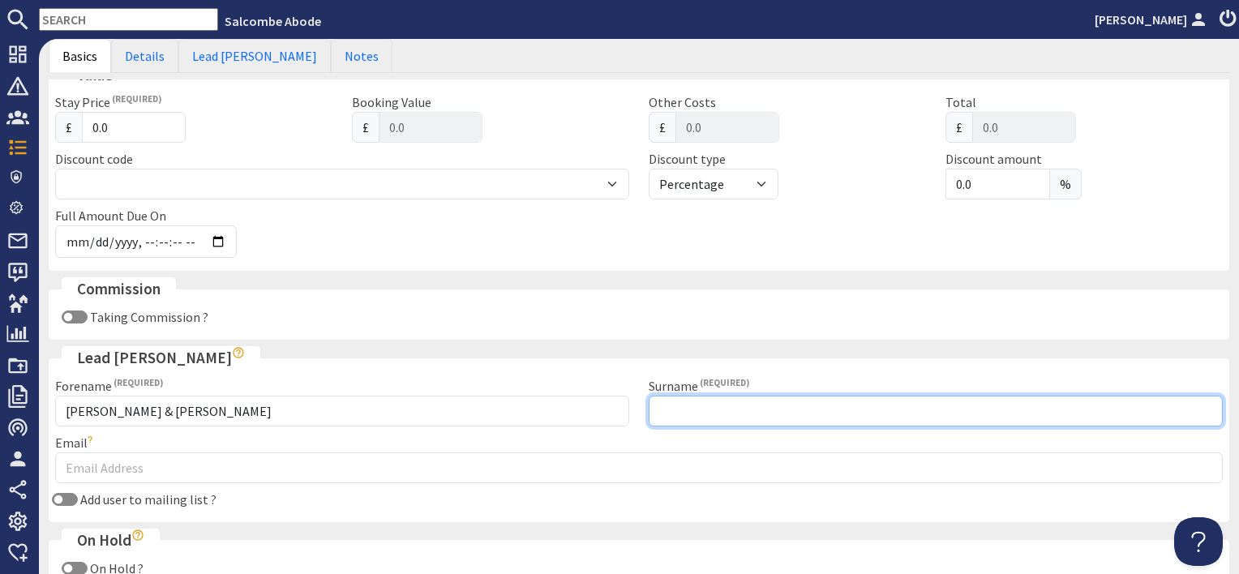
click at [689, 407] on input "Surname" at bounding box center [936, 411] width 574 height 31
type input "Whittam (Owner booking)"
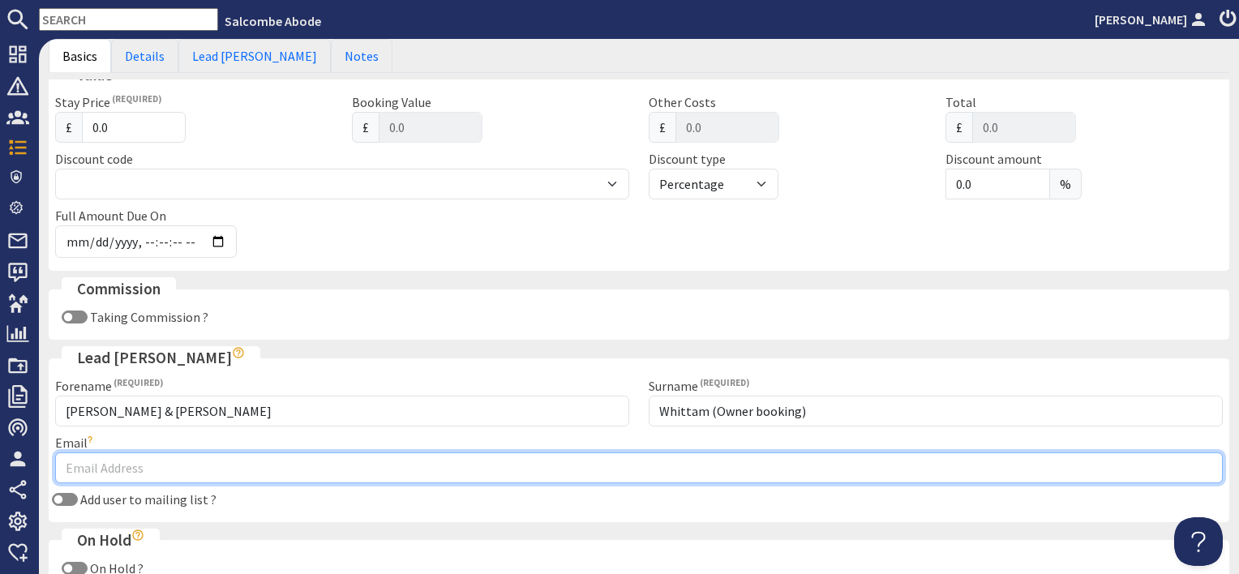
type input "bookings@salcombeabode.com"
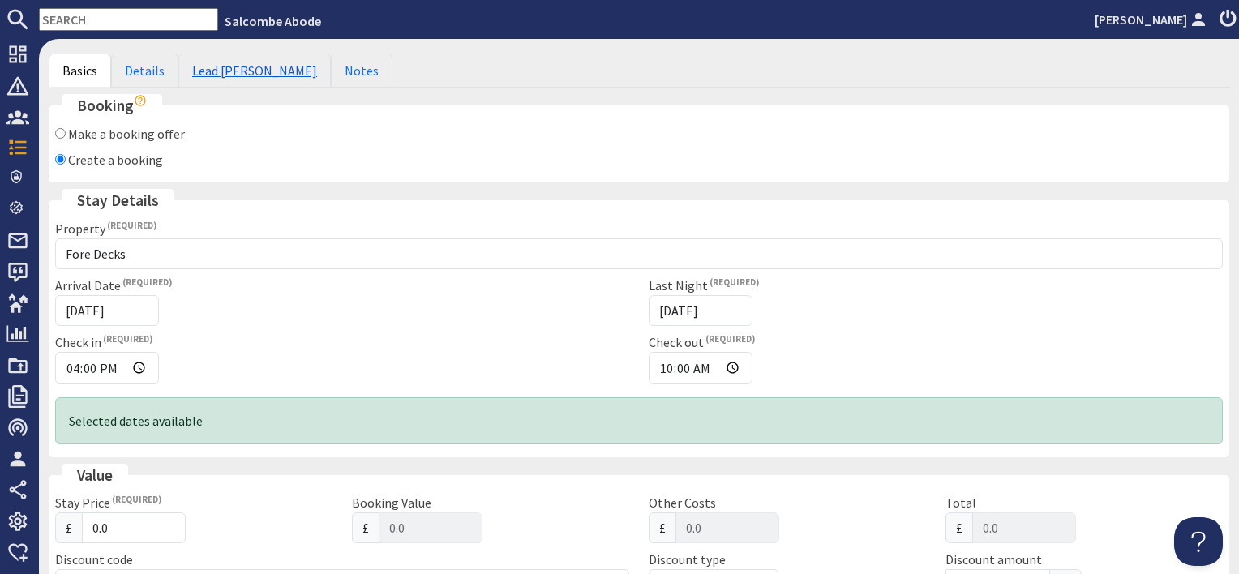
scroll to position [0, 0]
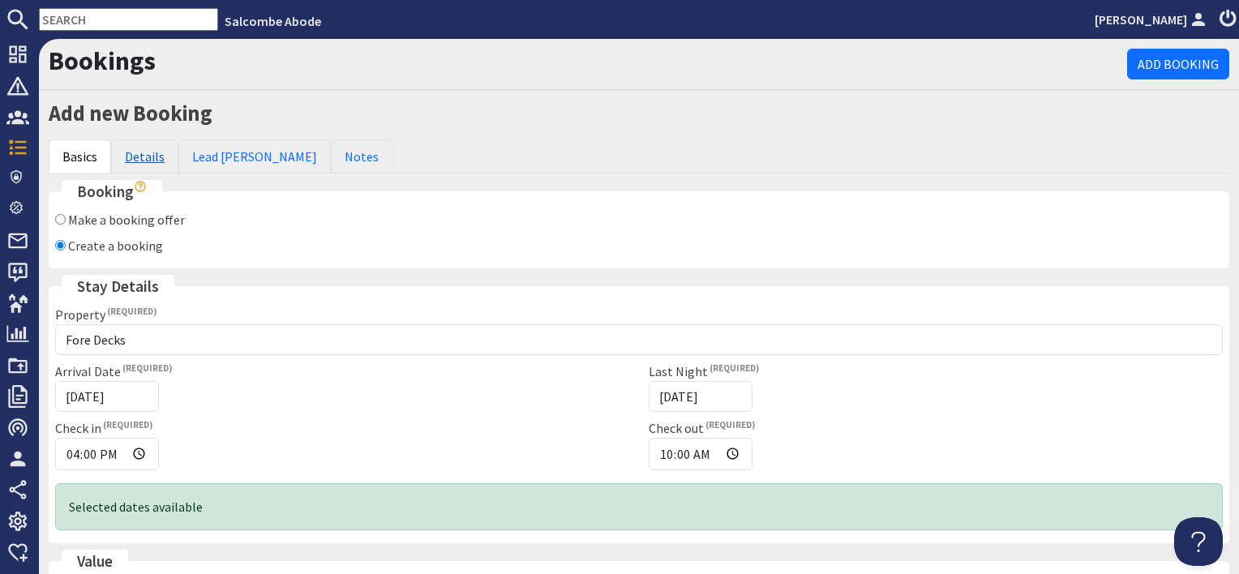
click at [149, 152] on link "Details" at bounding box center [144, 157] width 67 height 34
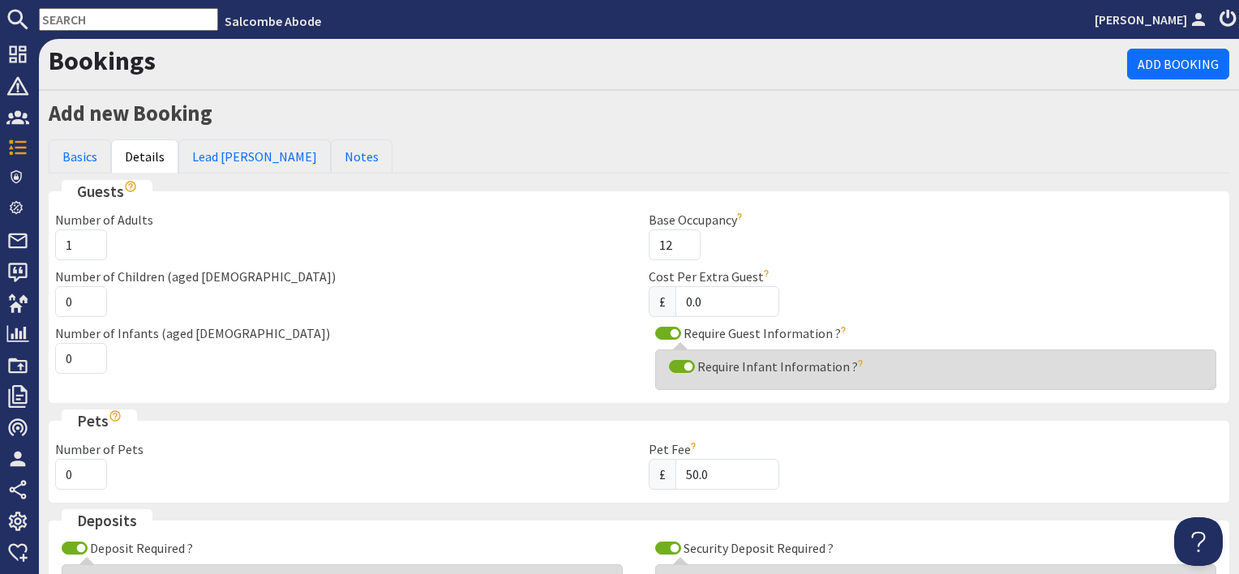
scroll to position [243, 0]
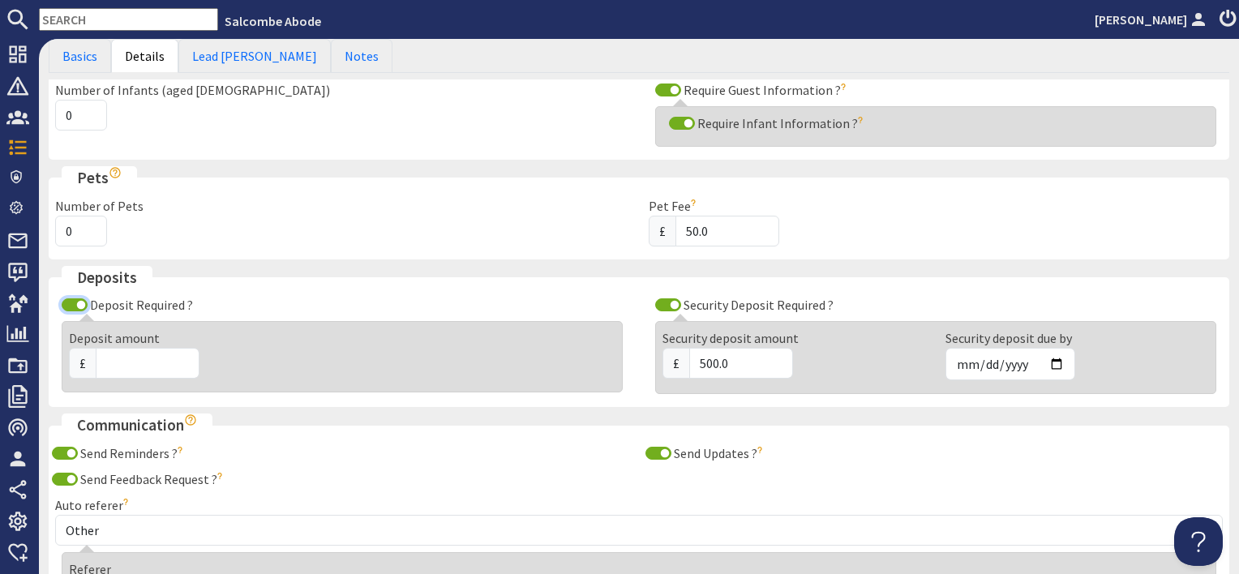
click at [75, 302] on input "Deposit Required ?" at bounding box center [75, 304] width 26 height 13
checkbox input "false"
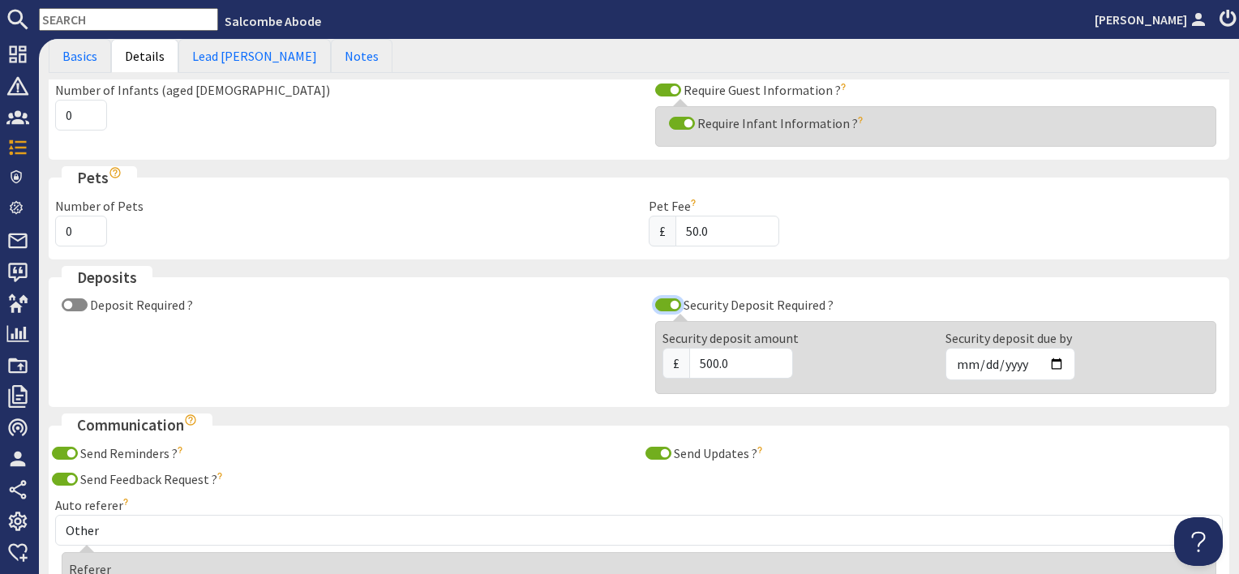
click at [659, 303] on input "Security Deposit Required ?" at bounding box center [668, 304] width 26 height 13
checkbox input "false"
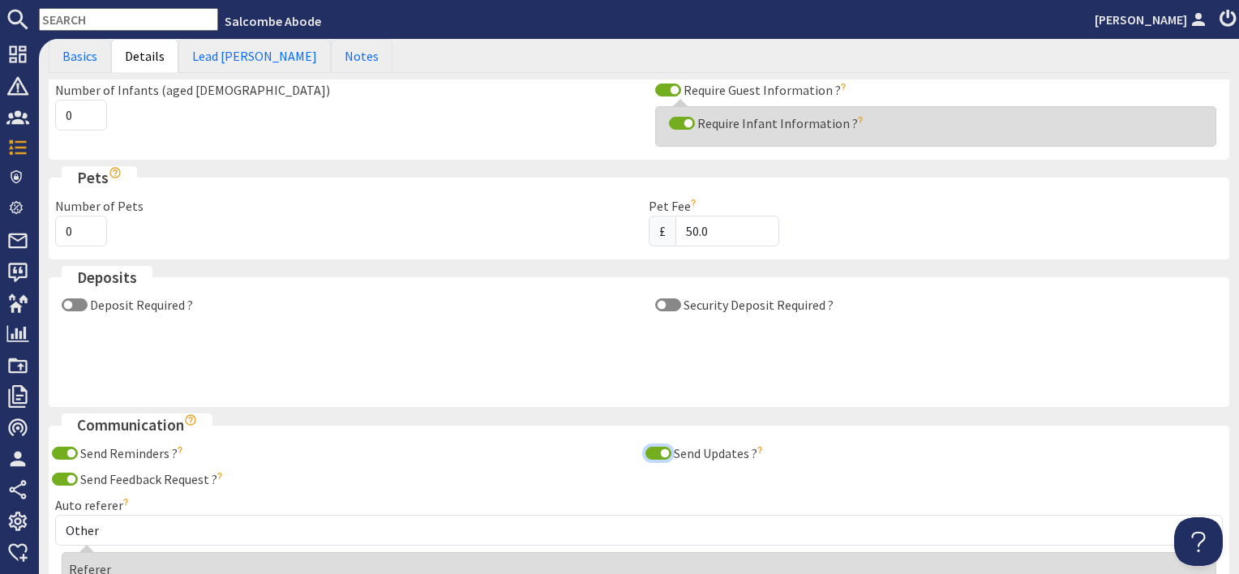
click at [652, 447] on input "Send Updates ?" at bounding box center [659, 453] width 26 height 13
checkbox input "false"
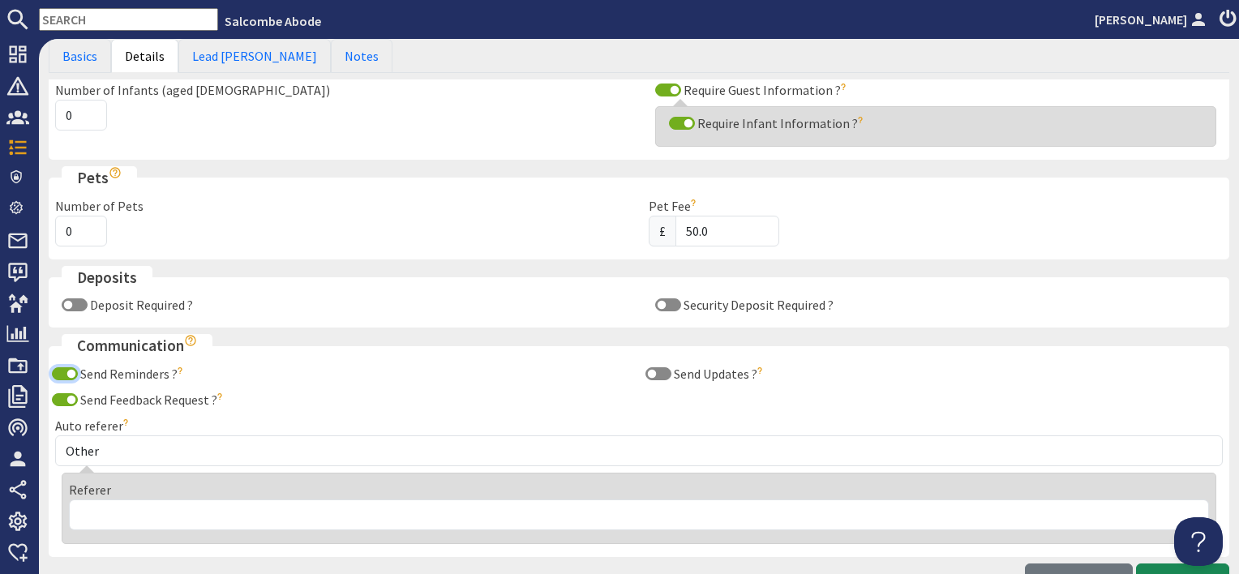
click at [63, 367] on input "Send Reminders ?" at bounding box center [65, 373] width 26 height 13
checkbox input "false"
click at [64, 398] on input "Send Feedback Request ?" at bounding box center [65, 399] width 26 height 13
checkbox input "false"
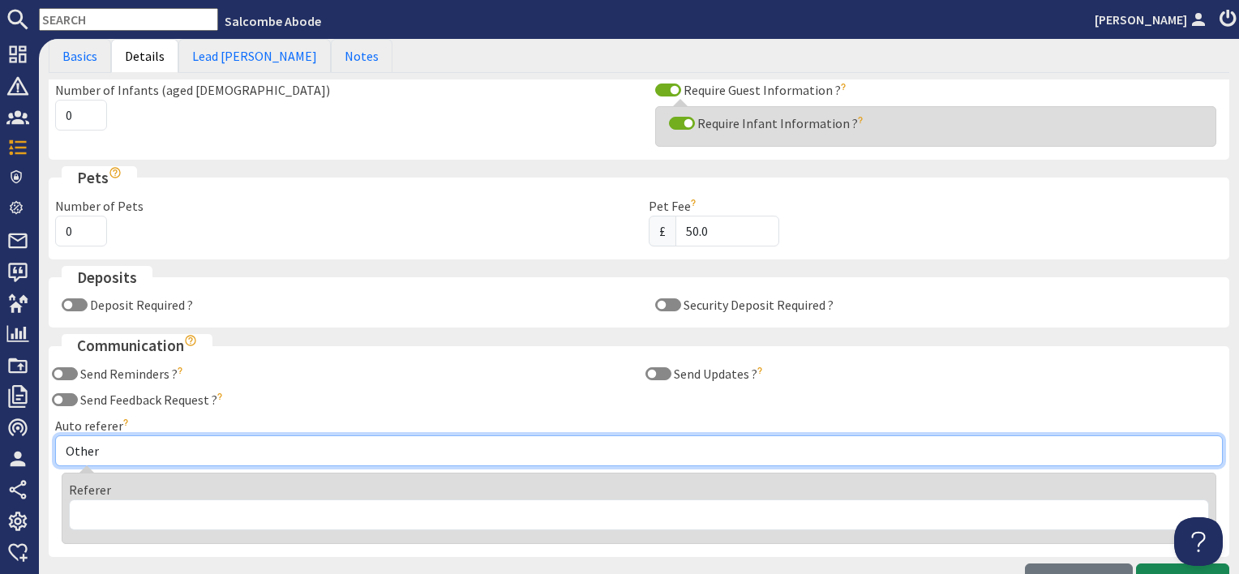
click at [108, 445] on select "Other Aber Cottage and Retreat Abritel Airbnb Althea House A Moment Of Silence …" at bounding box center [639, 451] width 1168 height 31
select select "331"
click at [55, 436] on select "Other Aber Cottage and Retreat Abritel Airbnb Althea House A Moment Of Silence …" at bounding box center [639, 451] width 1168 height 31
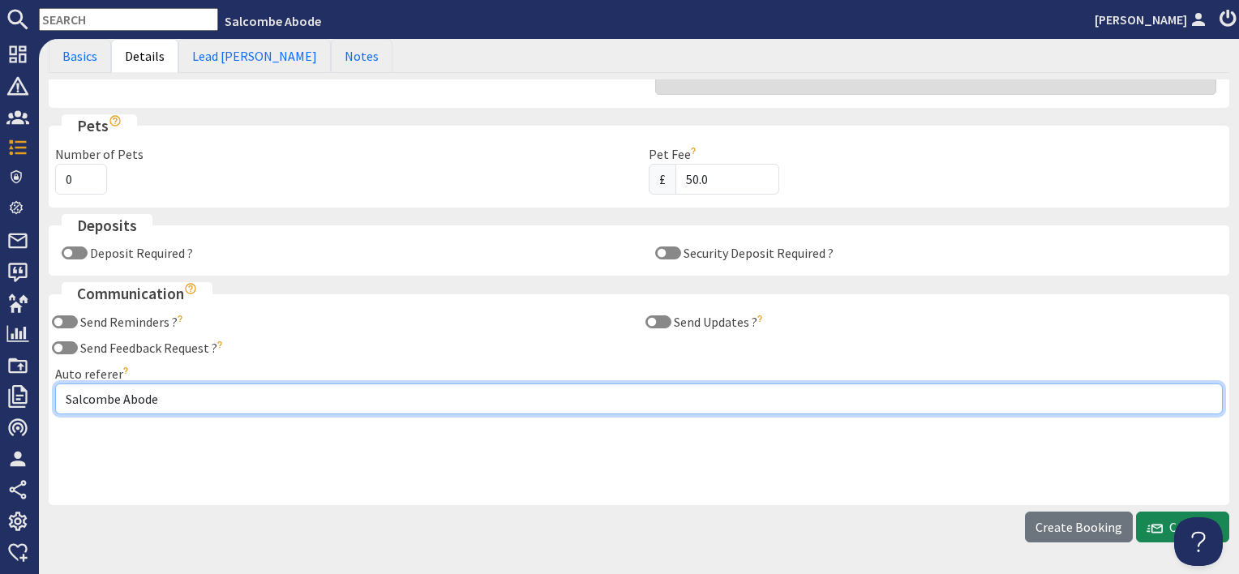
scroll to position [273, 0]
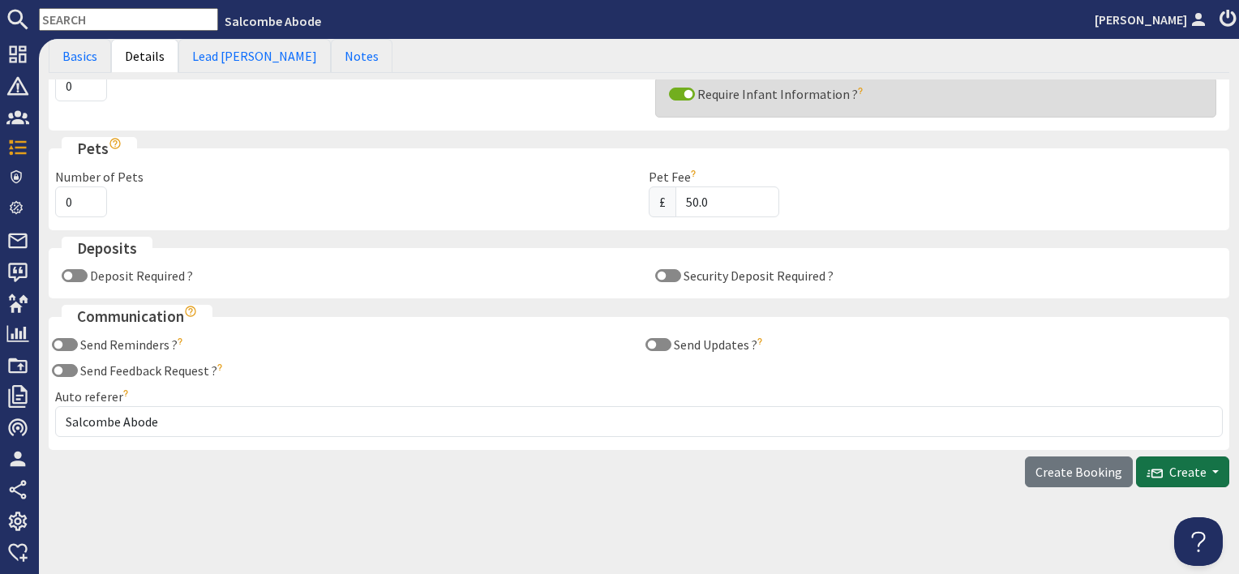
click at [1157, 474] on span "Create" at bounding box center [1177, 472] width 60 height 16
click at [1137, 508] on button "Send Booking Email" at bounding box center [1136, 507] width 161 height 26
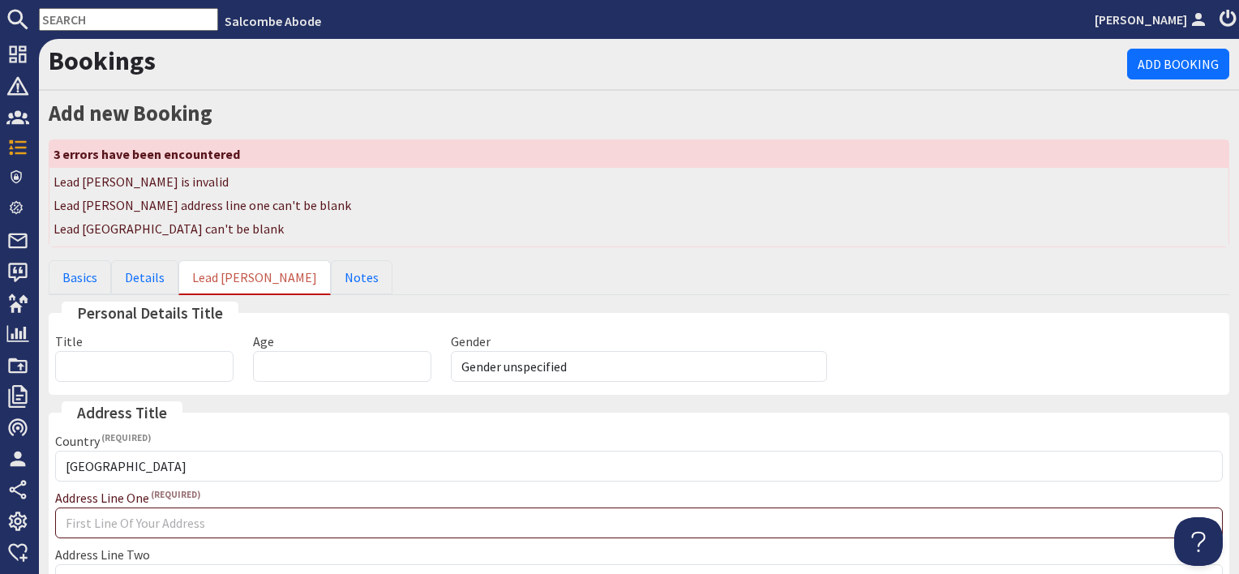
scroll to position [0, 0]
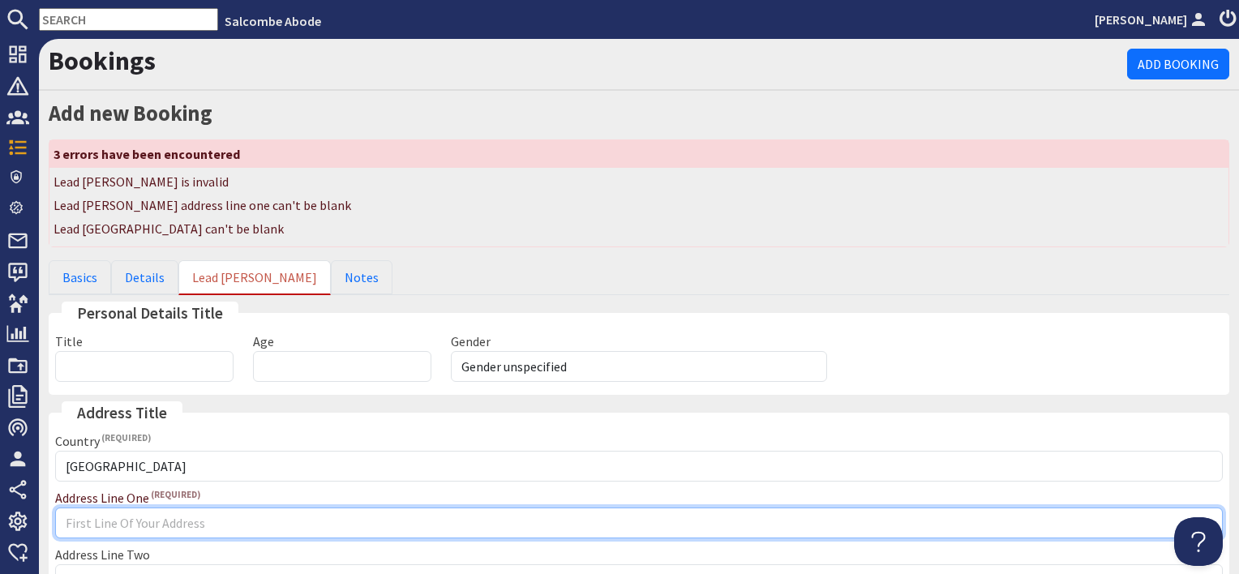
click at [174, 529] on input "Address Line One" at bounding box center [639, 523] width 1168 height 31
type input "Owner booking"
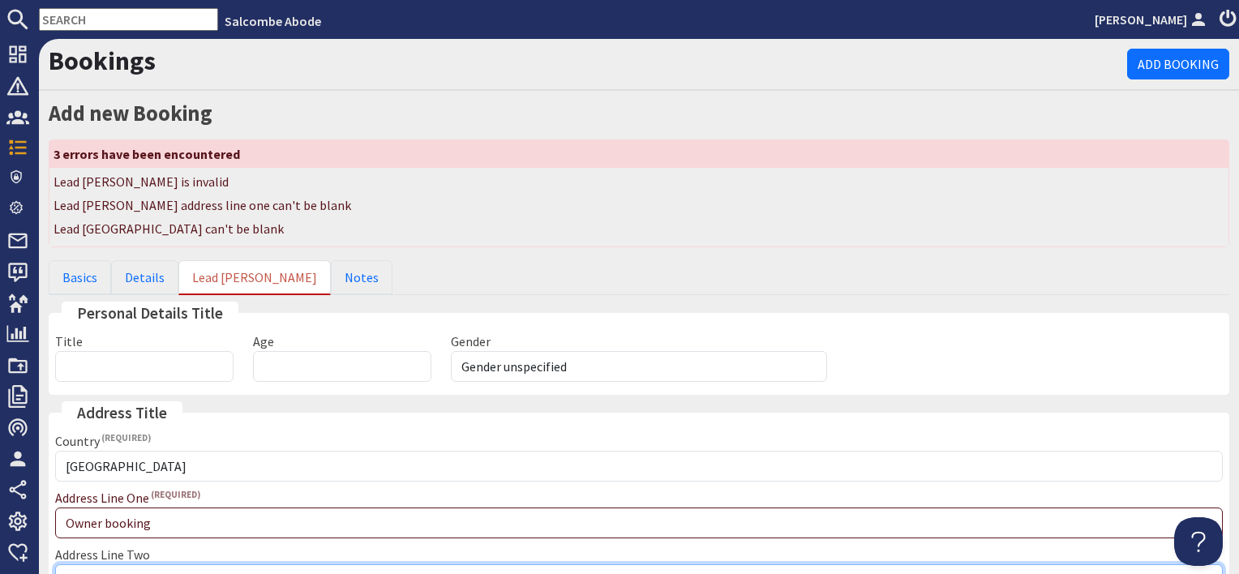
type input "Owner booking"
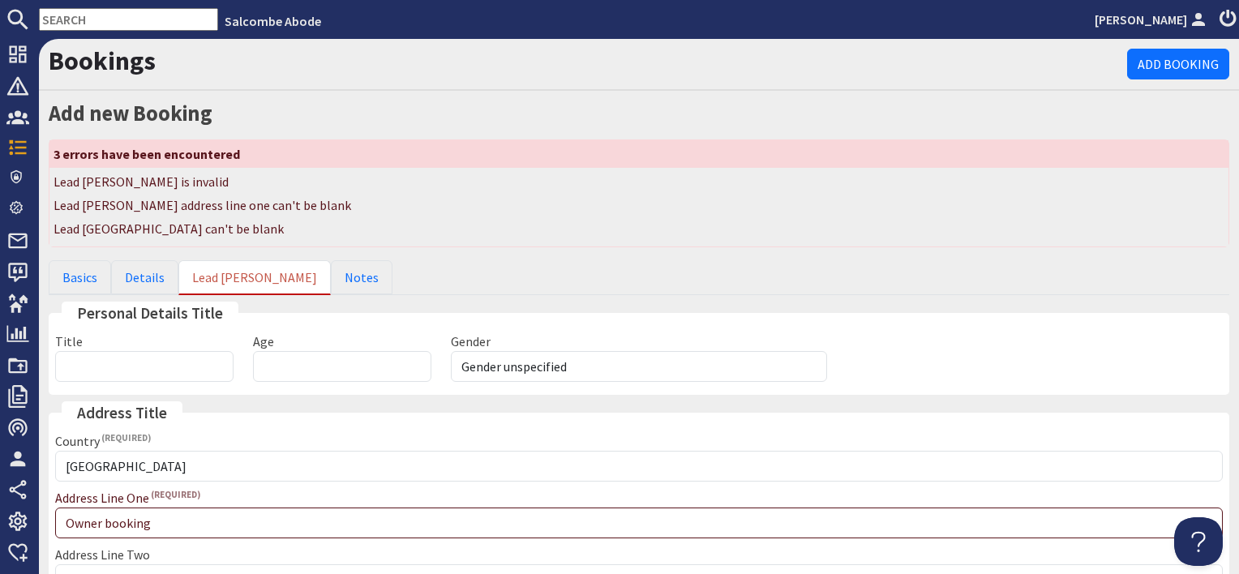
type input "Owner booking"
type input "Please select"
type input "Owner booking"
type input "01548800880"
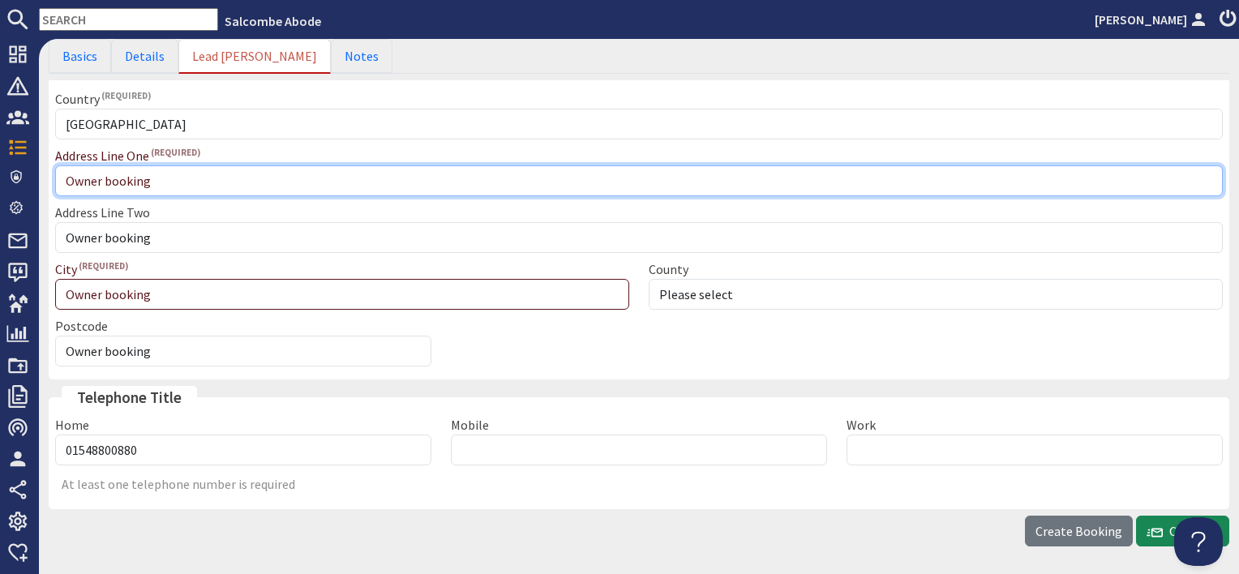
scroll to position [400, 0]
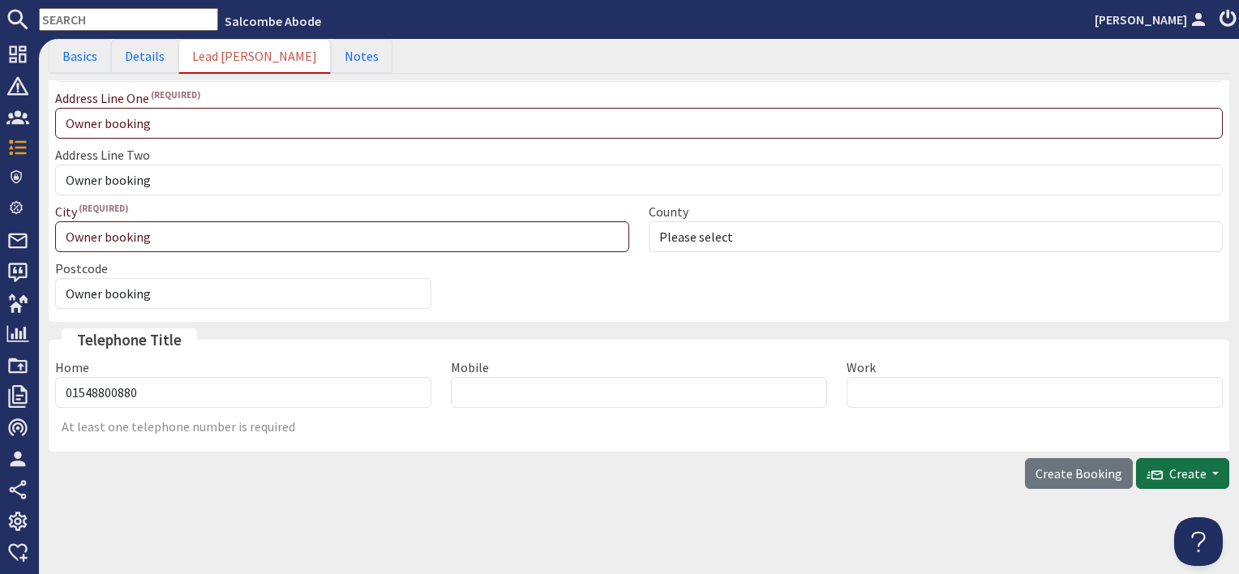
click at [1170, 467] on span "Create" at bounding box center [1177, 474] width 60 height 16
click at [1131, 506] on button "Send Booking Email" at bounding box center [1136, 507] width 161 height 26
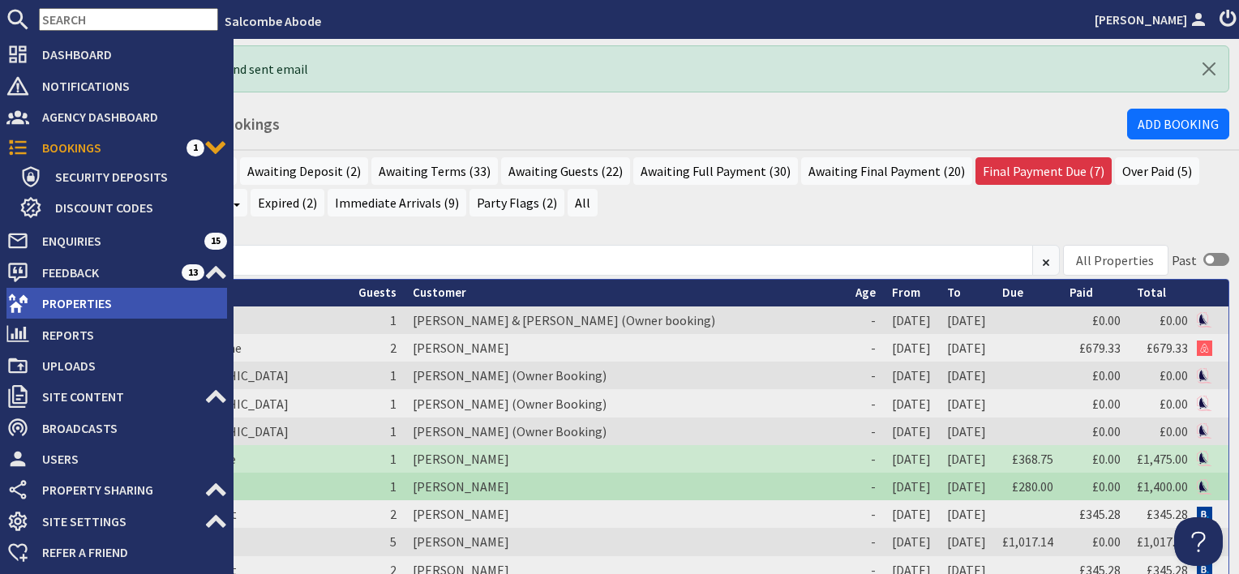
click at [54, 302] on span "Properties" at bounding box center [128, 303] width 198 height 26
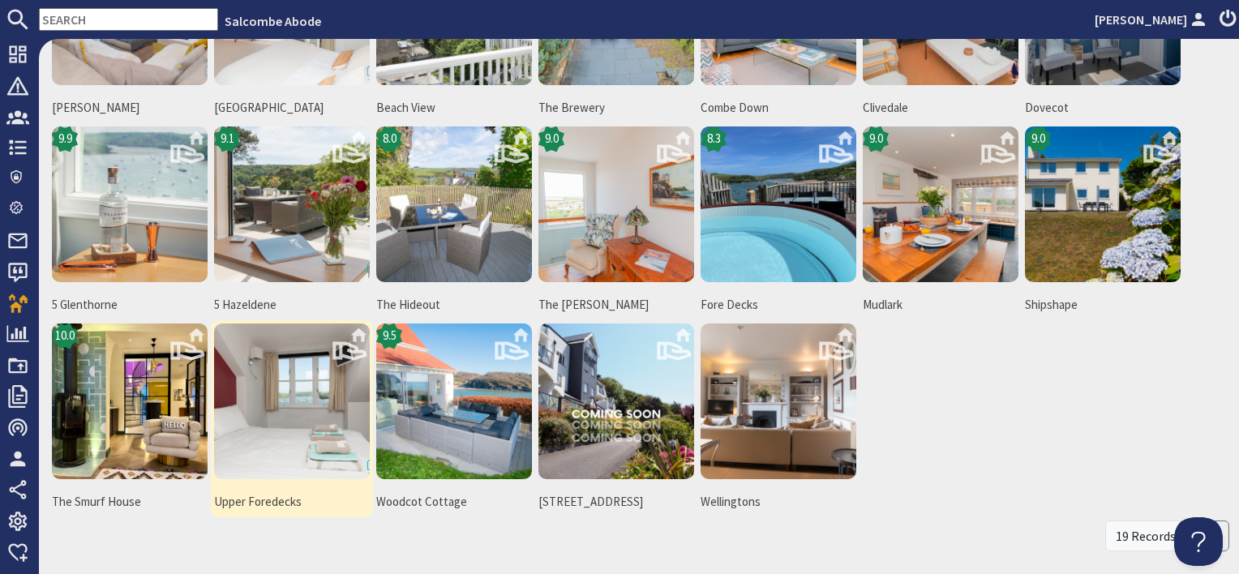
scroll to position [81, 0]
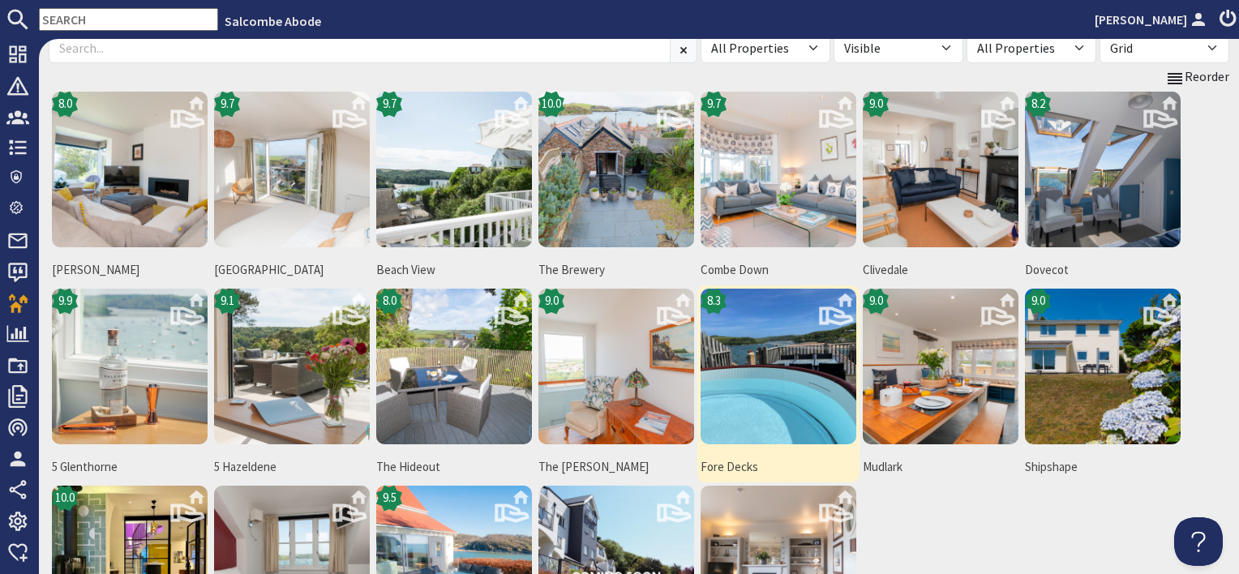
click at [772, 367] on img at bounding box center [779, 367] width 156 height 156
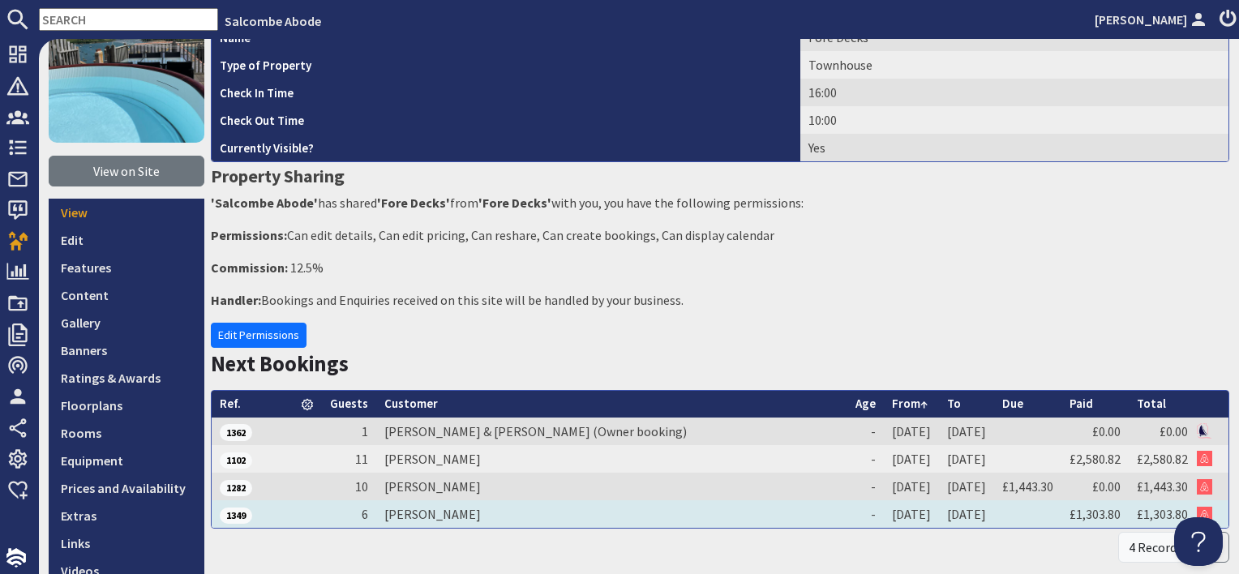
scroll to position [243, 0]
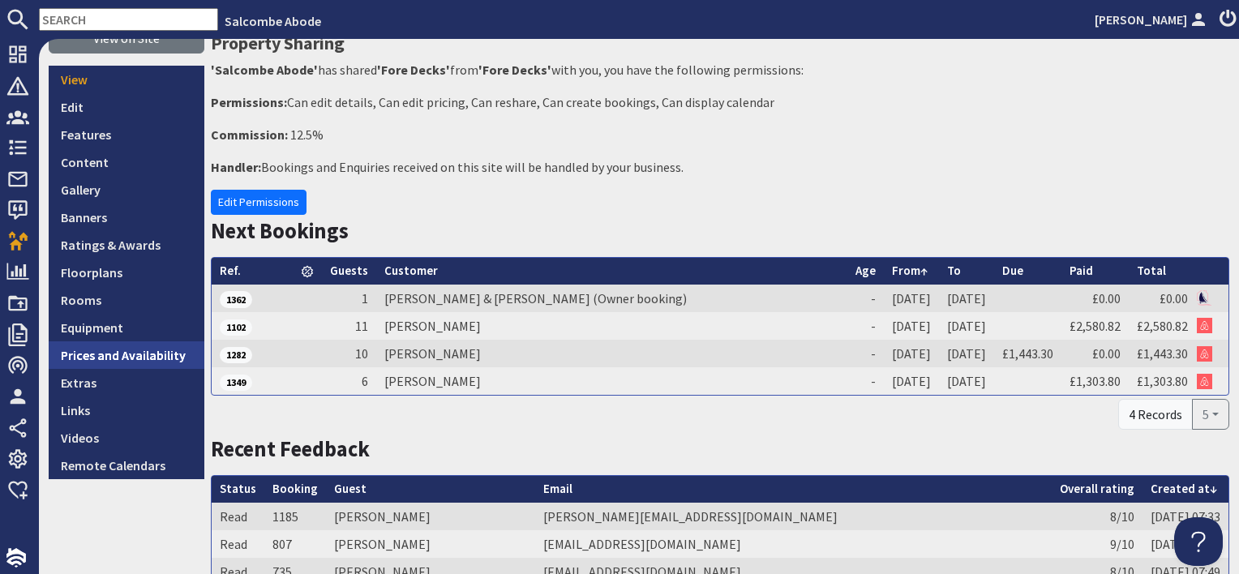
click at [106, 360] on link "Prices and Availability" at bounding box center [127, 355] width 156 height 28
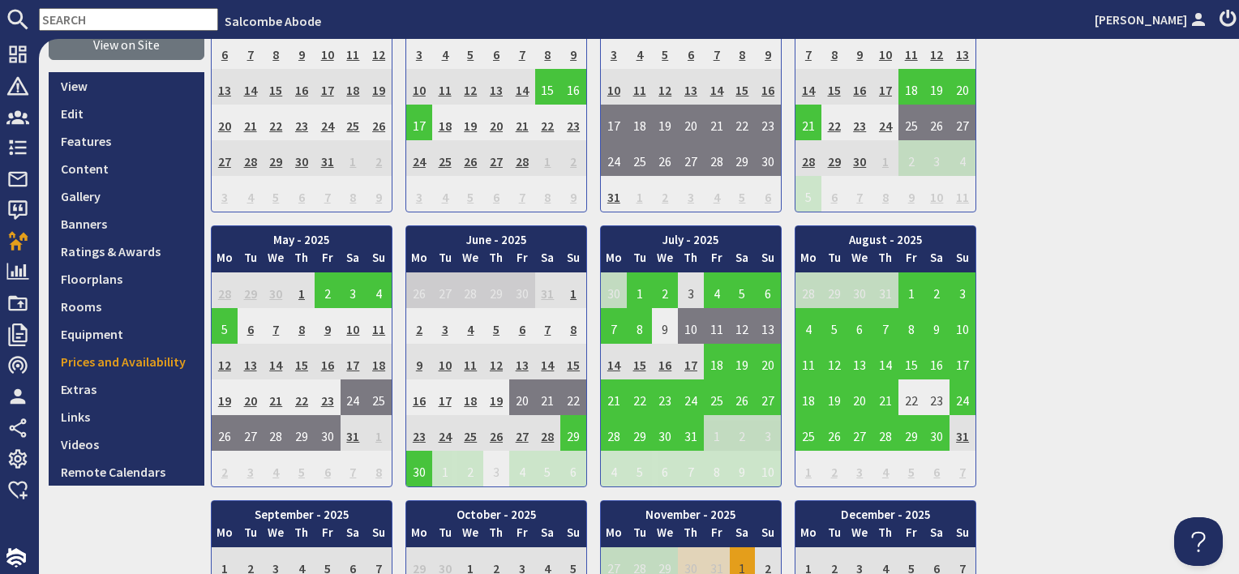
scroll to position [487, 0]
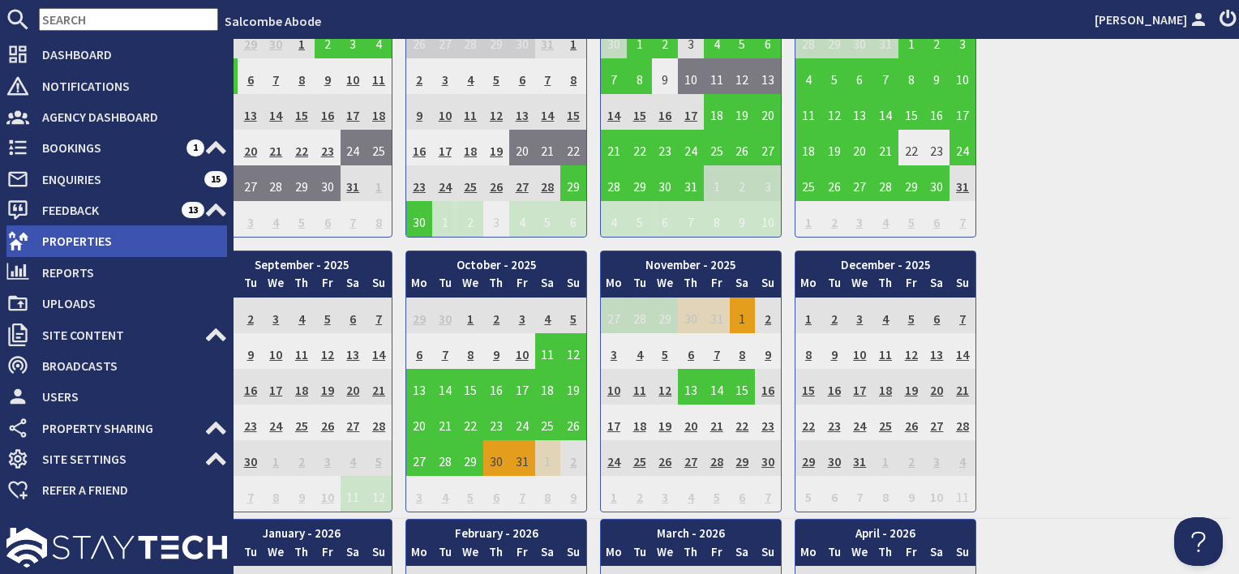
click at [71, 249] on span "Properties" at bounding box center [128, 241] width 198 height 26
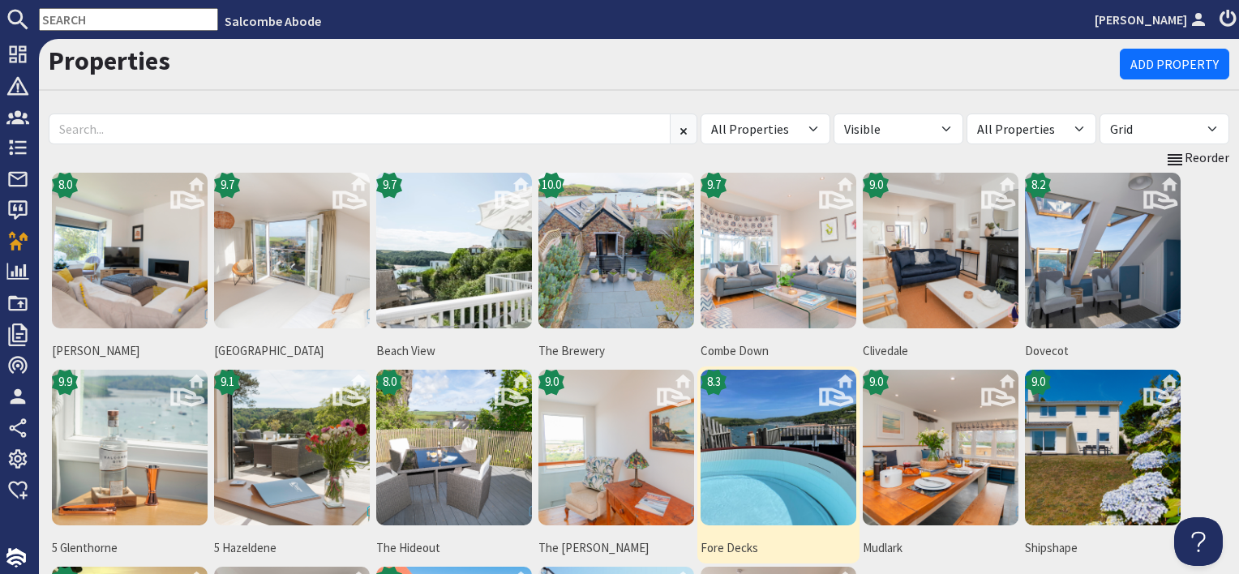
scroll to position [243, 0]
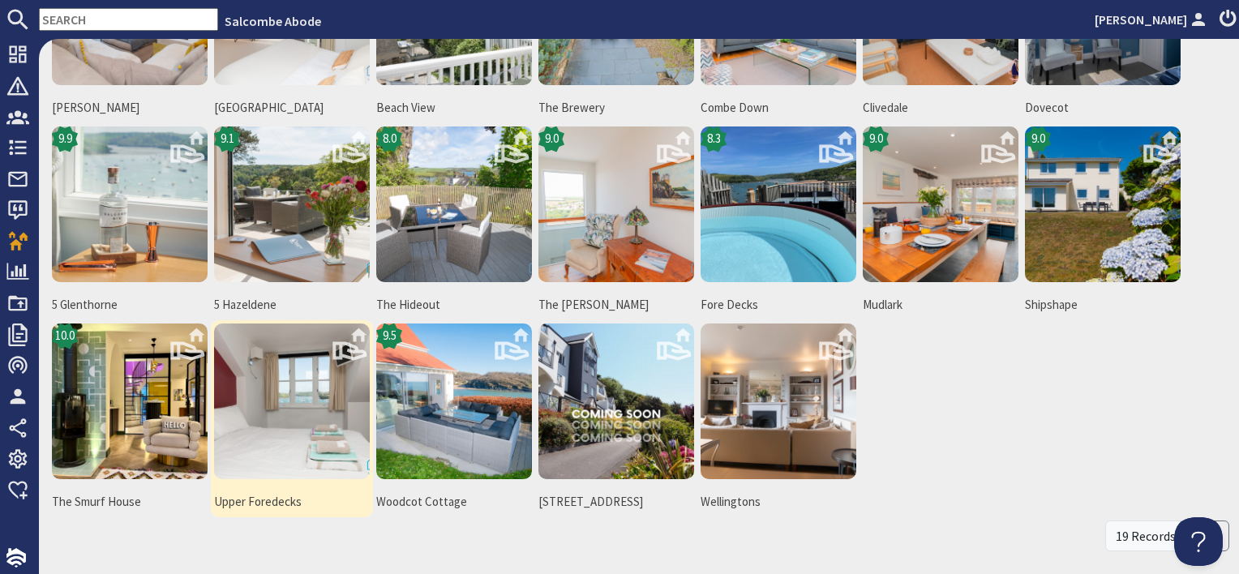
click at [281, 439] on img at bounding box center [292, 402] width 156 height 156
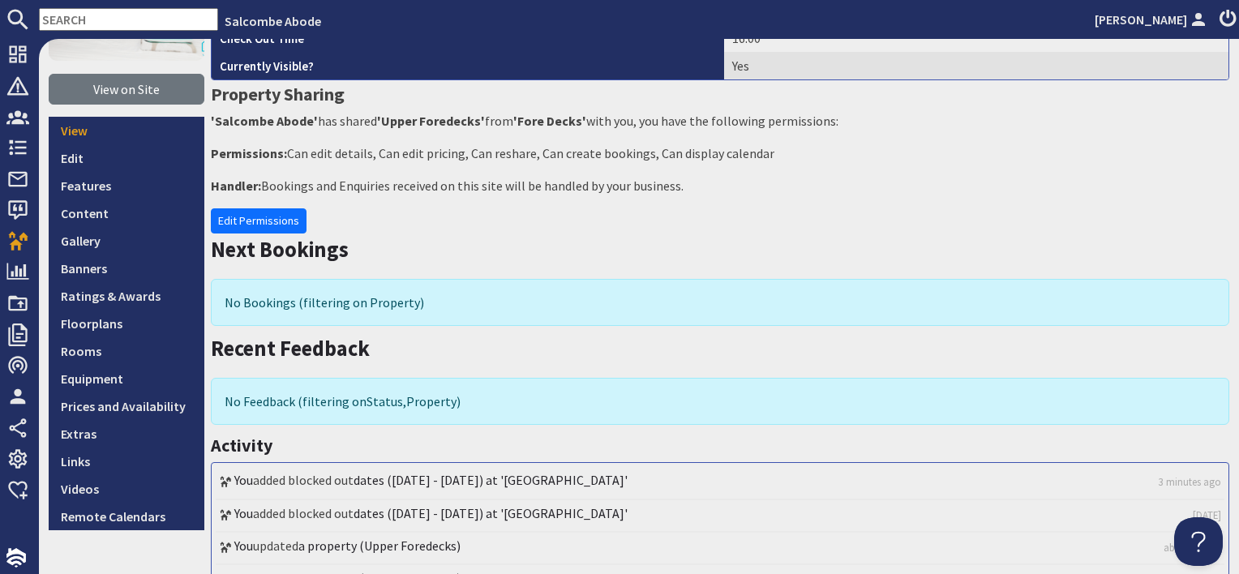
scroll to position [324, 0]
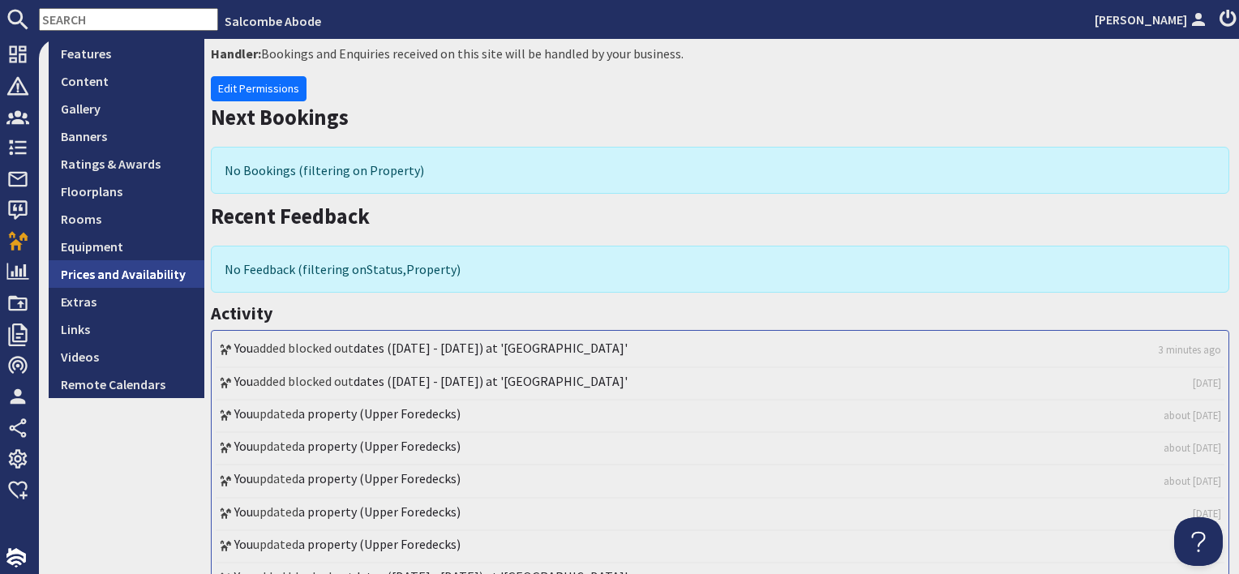
click at [171, 276] on link "Prices and Availability" at bounding box center [127, 274] width 156 height 28
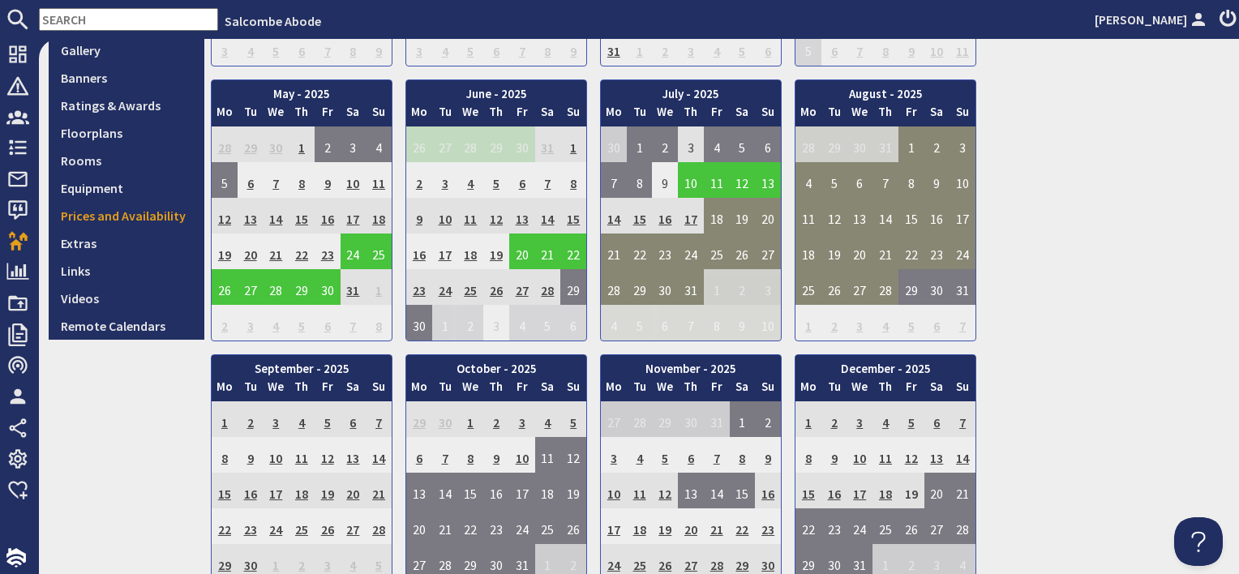
scroll to position [487, 0]
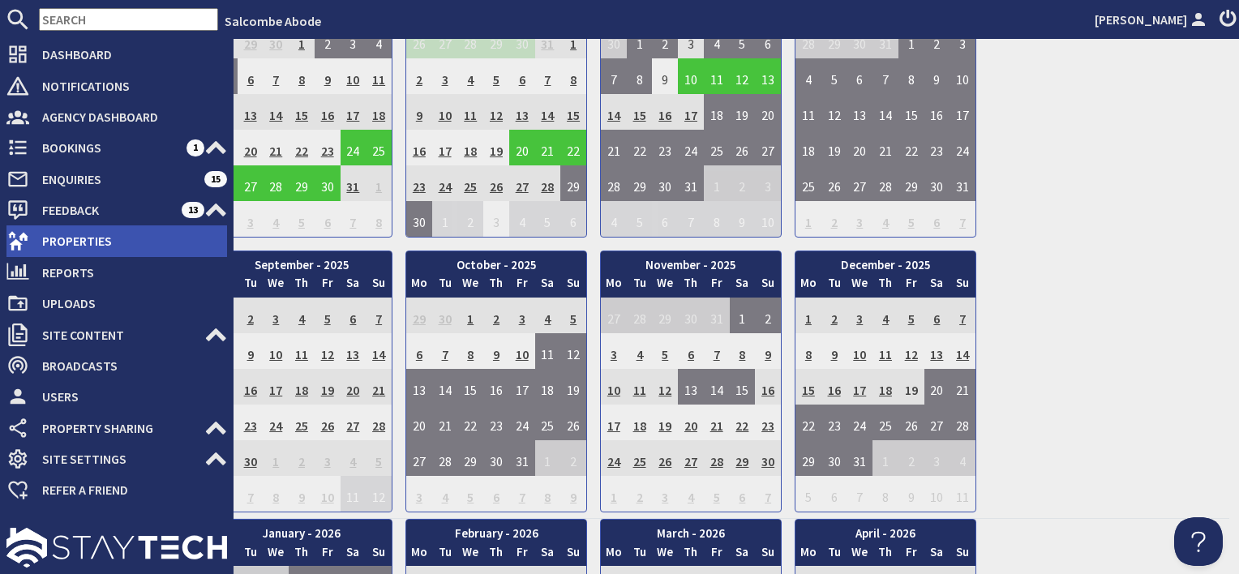
click at [66, 231] on span "Properties" at bounding box center [128, 241] width 198 height 26
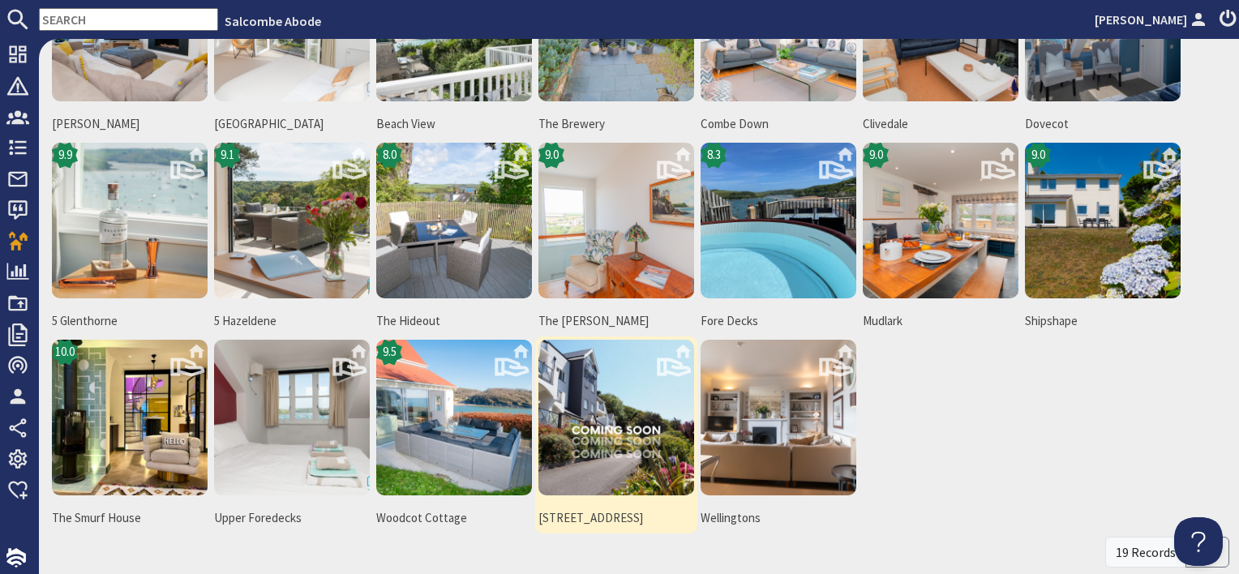
scroll to position [306, 0]
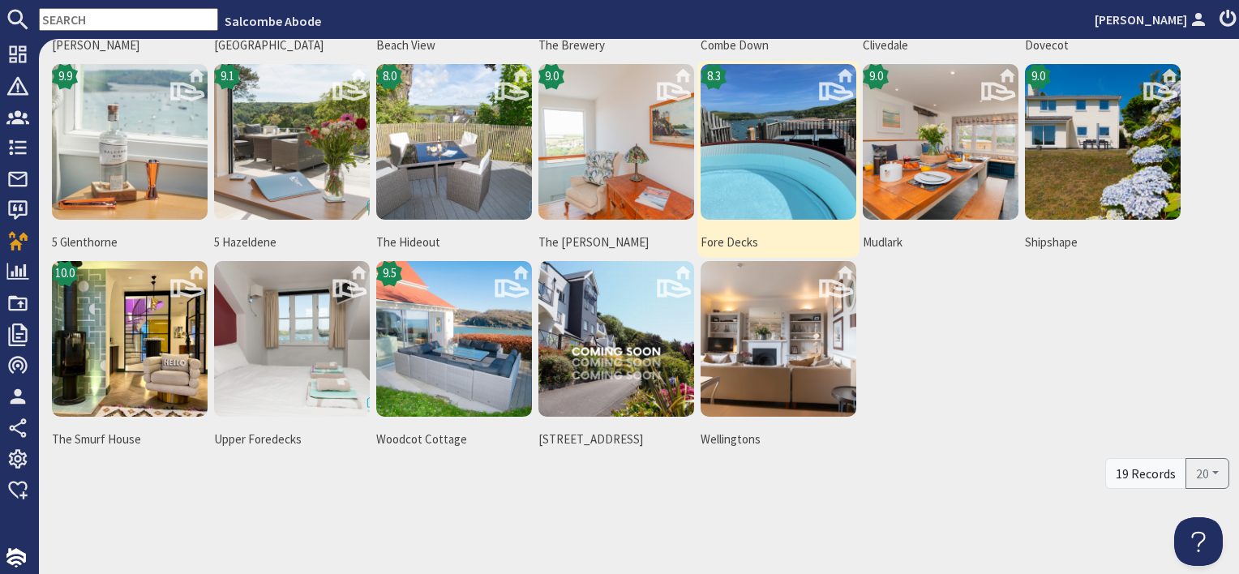
click at [775, 164] on img at bounding box center [779, 142] width 156 height 156
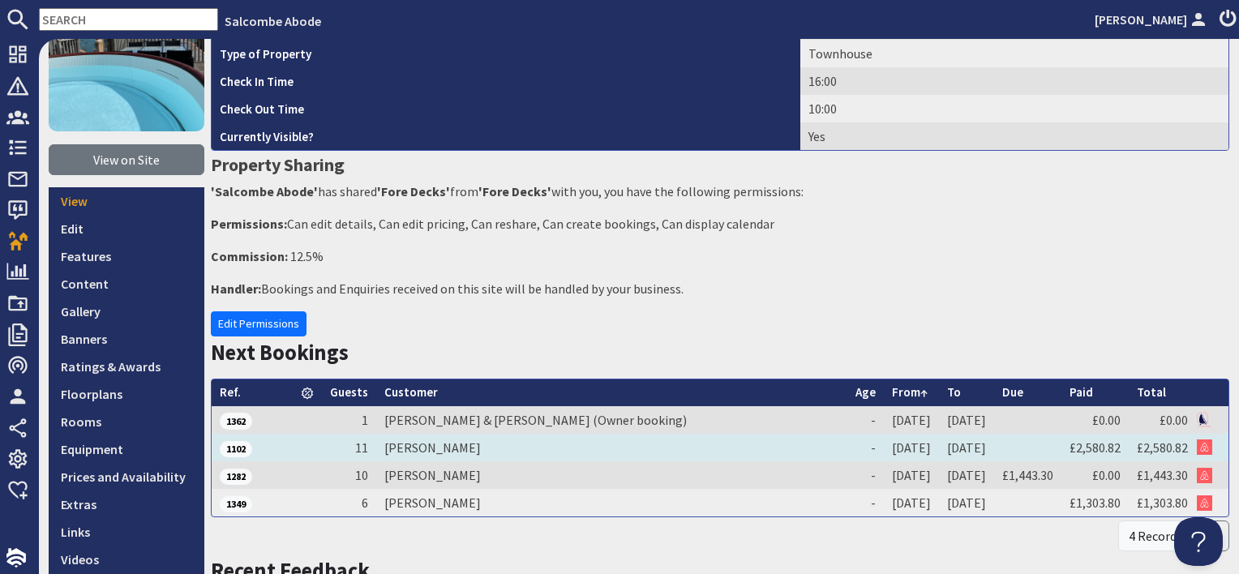
scroll to position [243, 0]
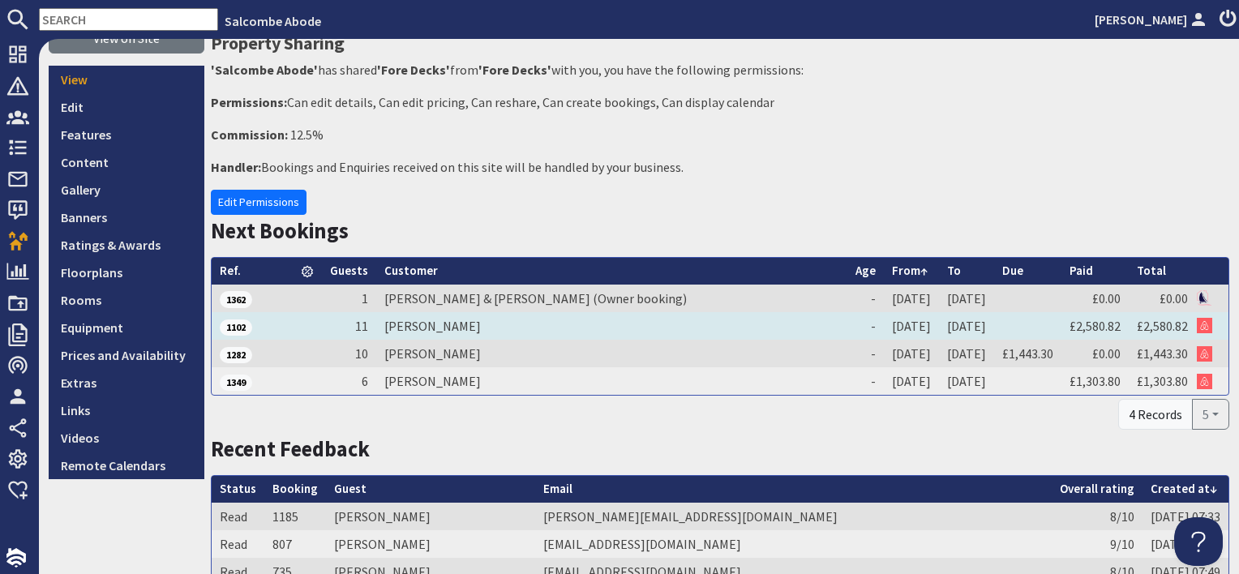
click at [467, 326] on td "[PERSON_NAME]" at bounding box center [611, 326] width 471 height 28
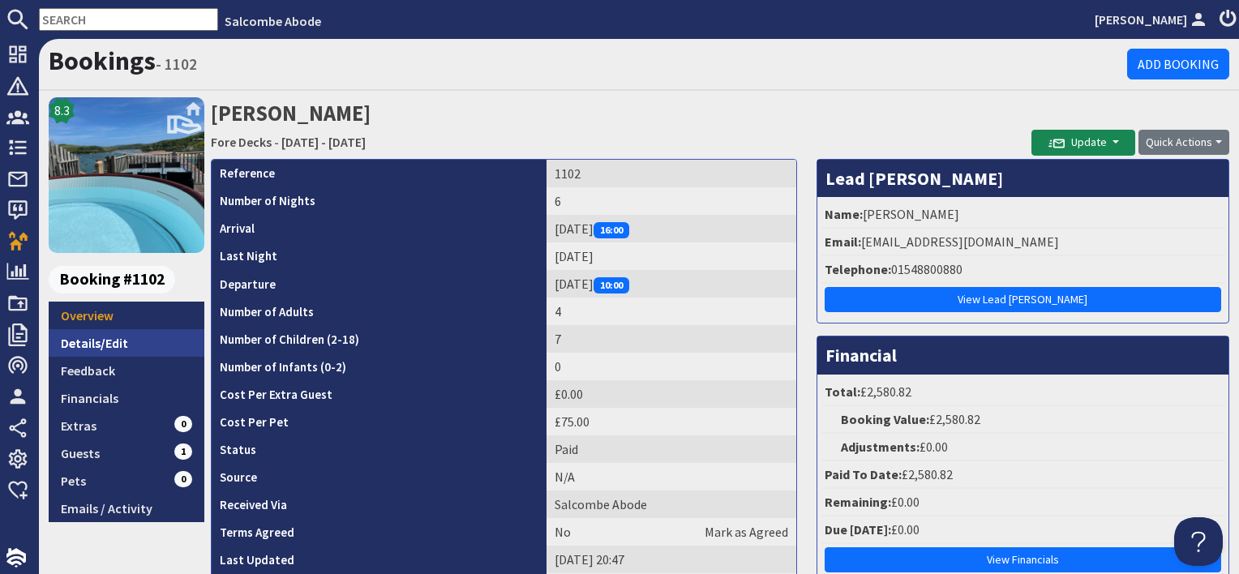
click at [167, 347] on link "Details/Edit" at bounding box center [127, 343] width 156 height 28
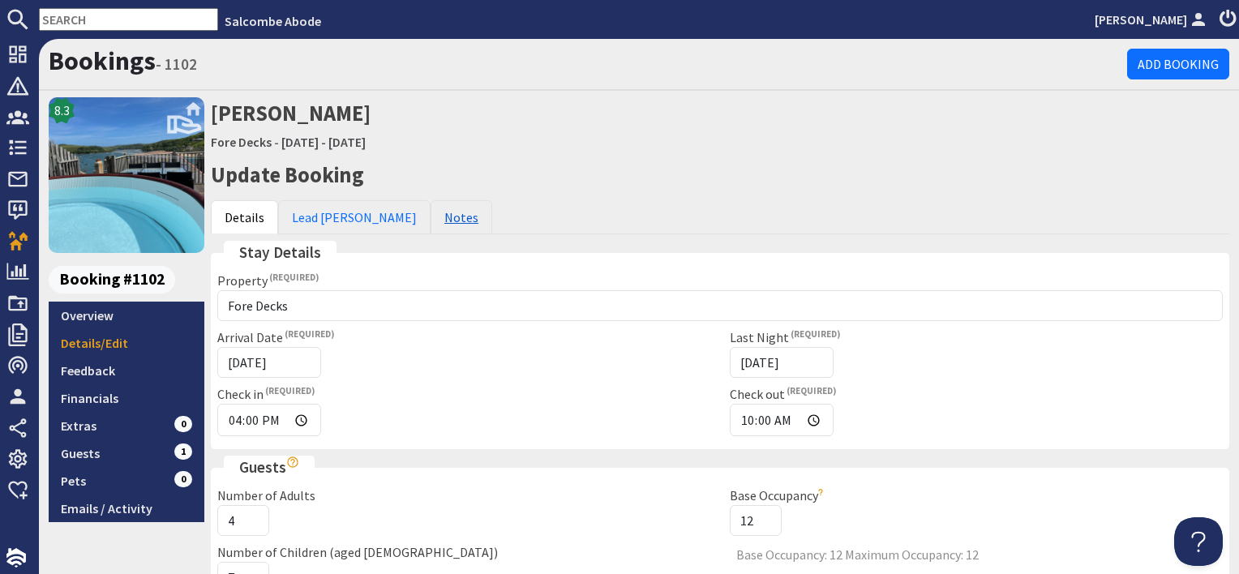
click at [431, 213] on link "Notes" at bounding box center [462, 217] width 62 height 34
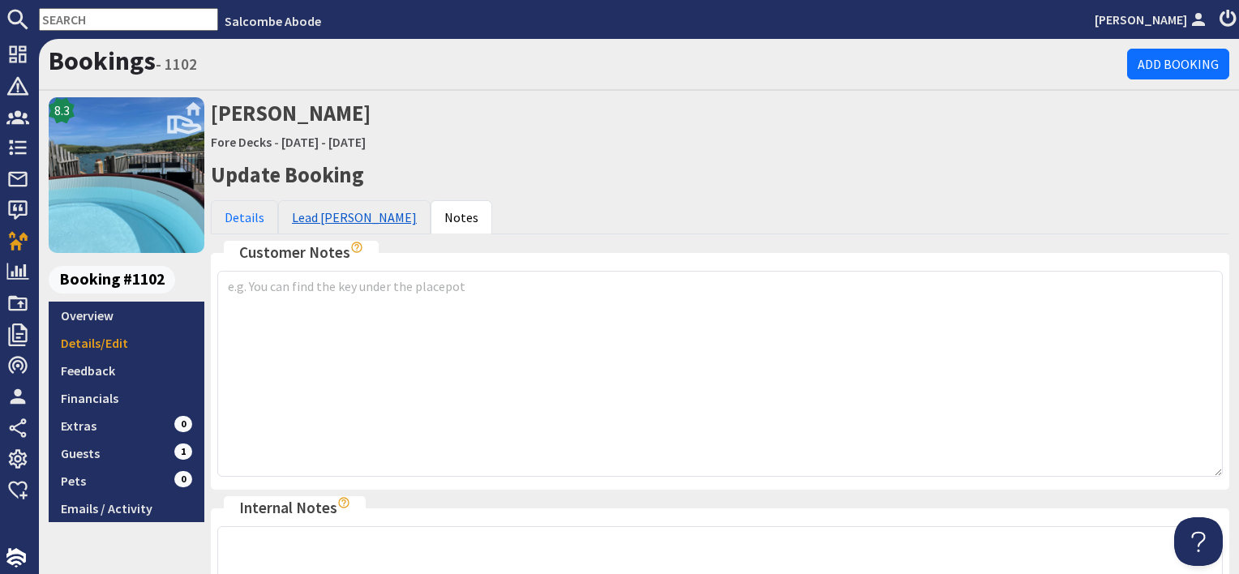
click at [327, 217] on link "Lead Booker" at bounding box center [354, 217] width 152 height 34
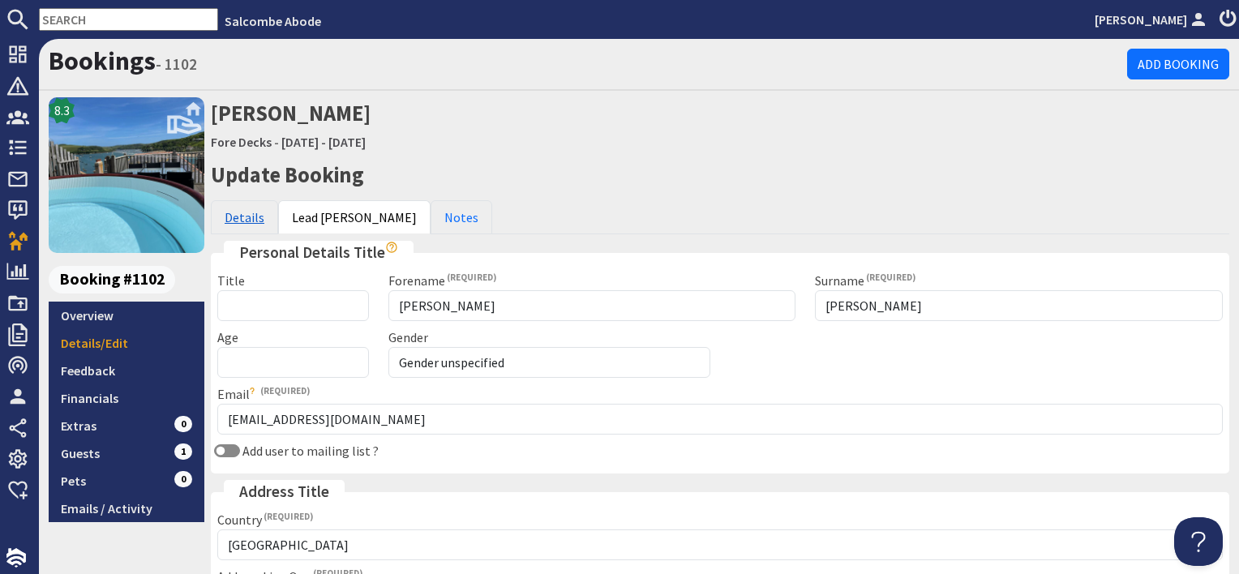
click at [247, 226] on link "Details" at bounding box center [244, 217] width 67 height 34
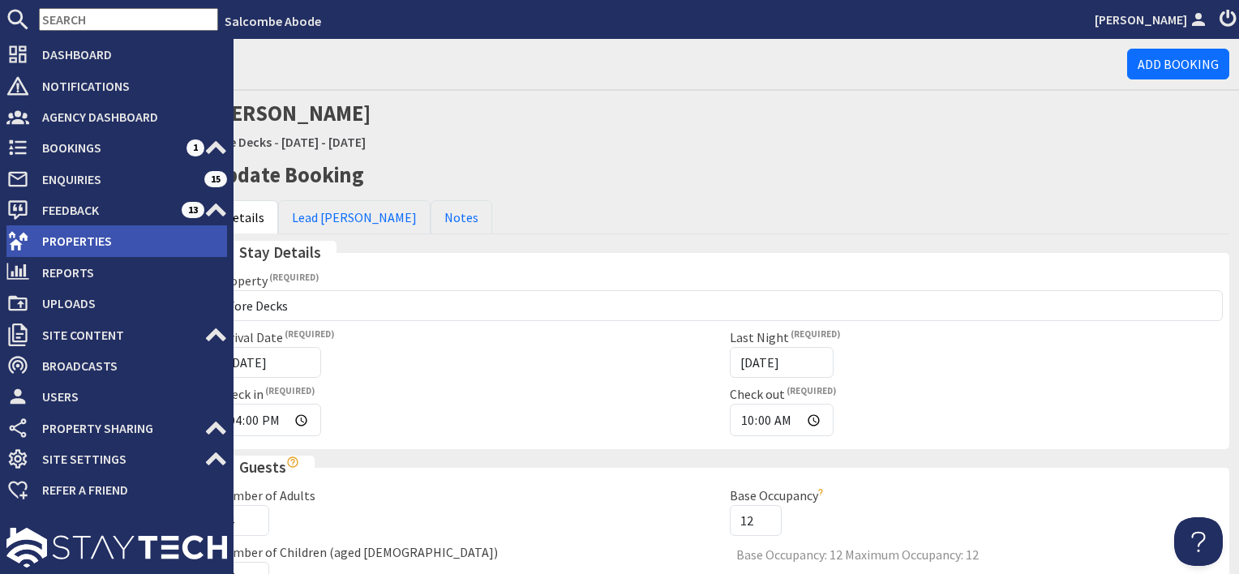
click at [81, 247] on span "Properties" at bounding box center [128, 241] width 198 height 26
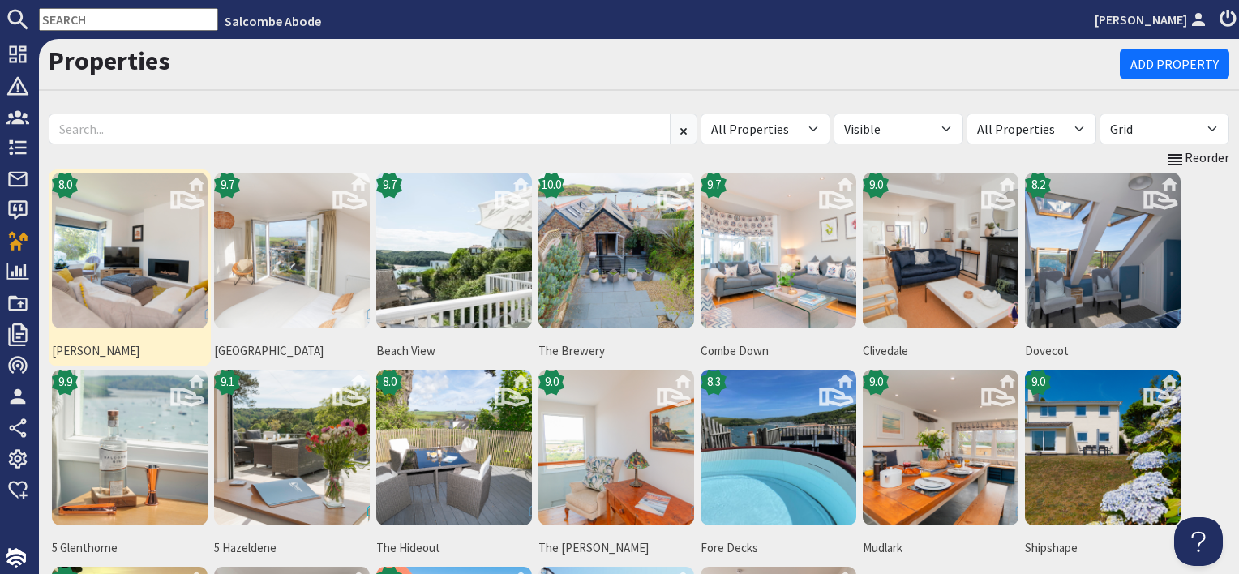
click at [145, 283] on img at bounding box center [130, 251] width 156 height 156
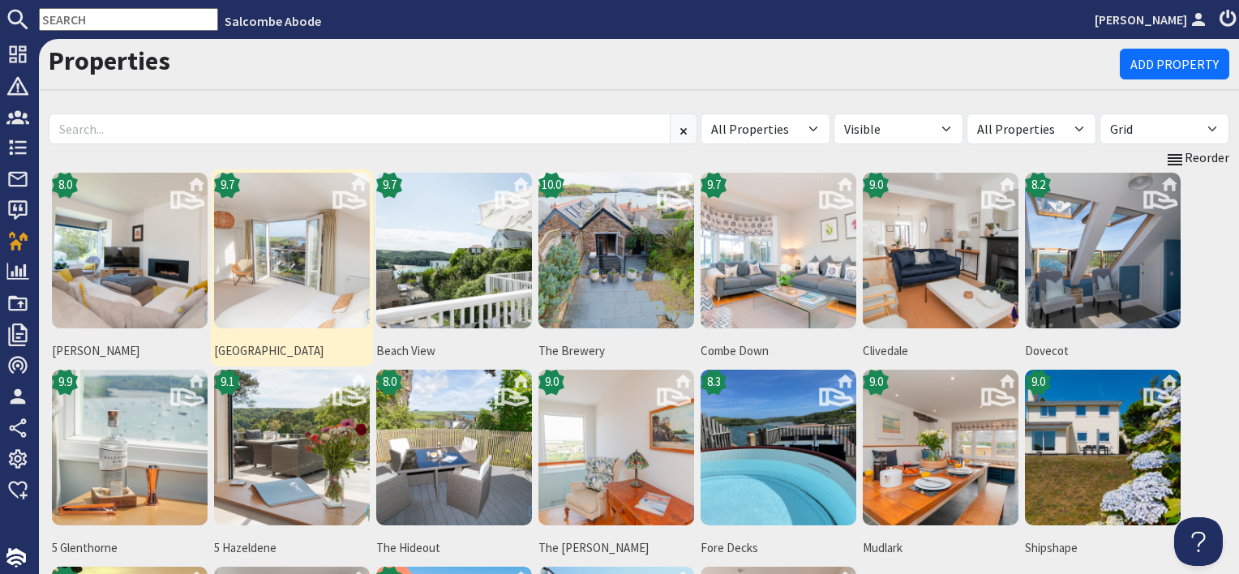
click at [274, 282] on img at bounding box center [292, 251] width 156 height 156
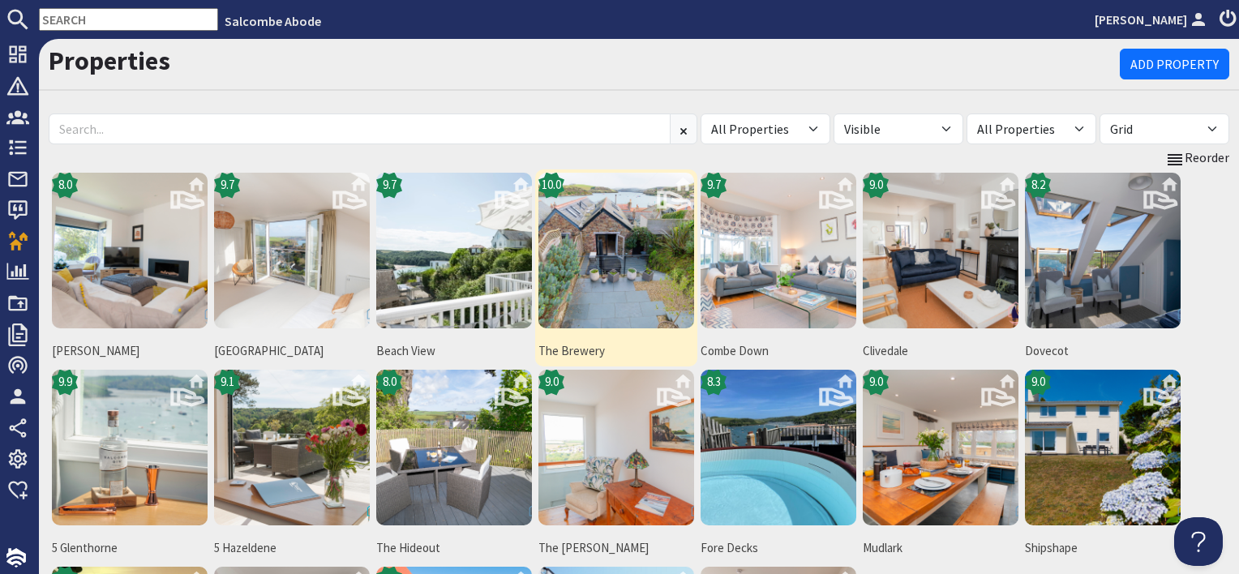
click at [617, 298] on img at bounding box center [617, 251] width 156 height 156
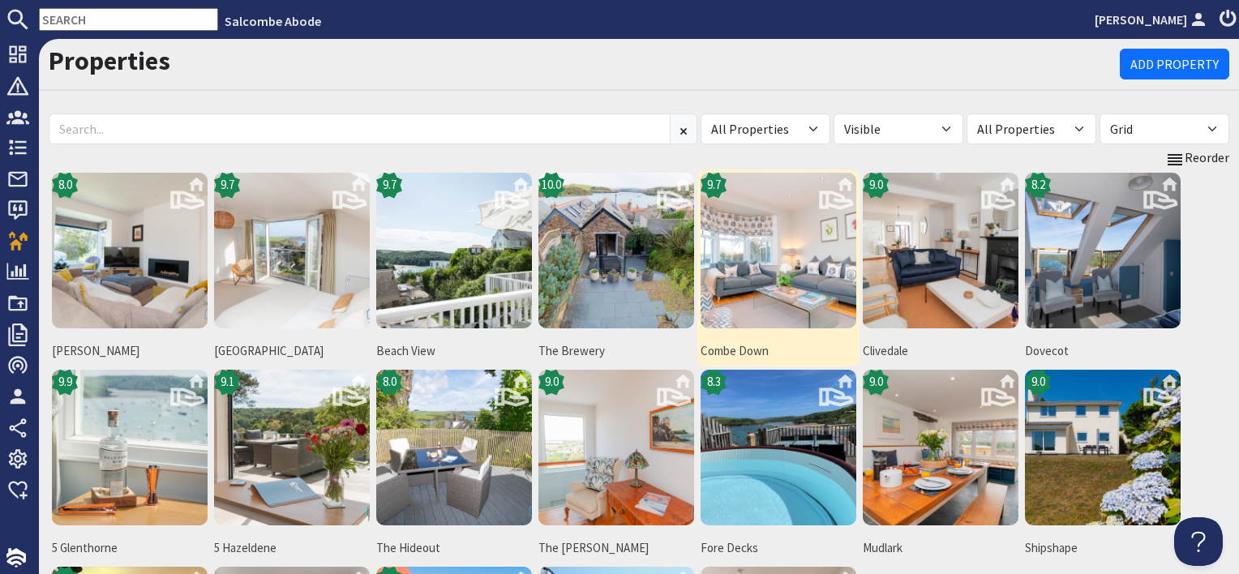
click at [785, 237] on img at bounding box center [779, 251] width 156 height 156
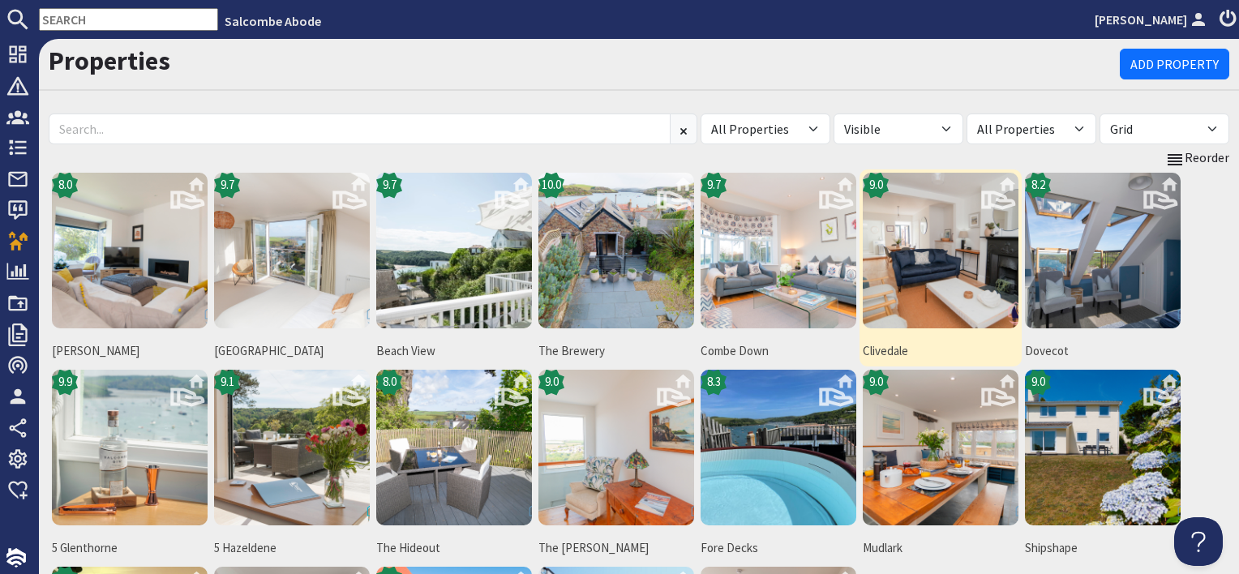
click at [922, 289] on img at bounding box center [941, 251] width 156 height 156
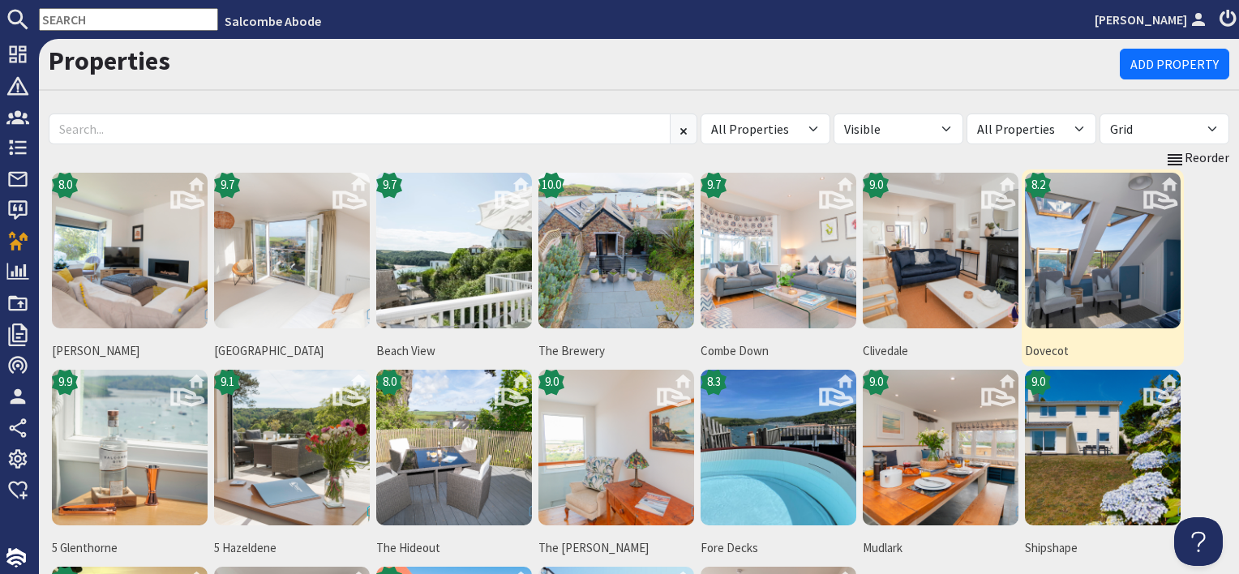
click at [1072, 263] on img at bounding box center [1103, 251] width 156 height 156
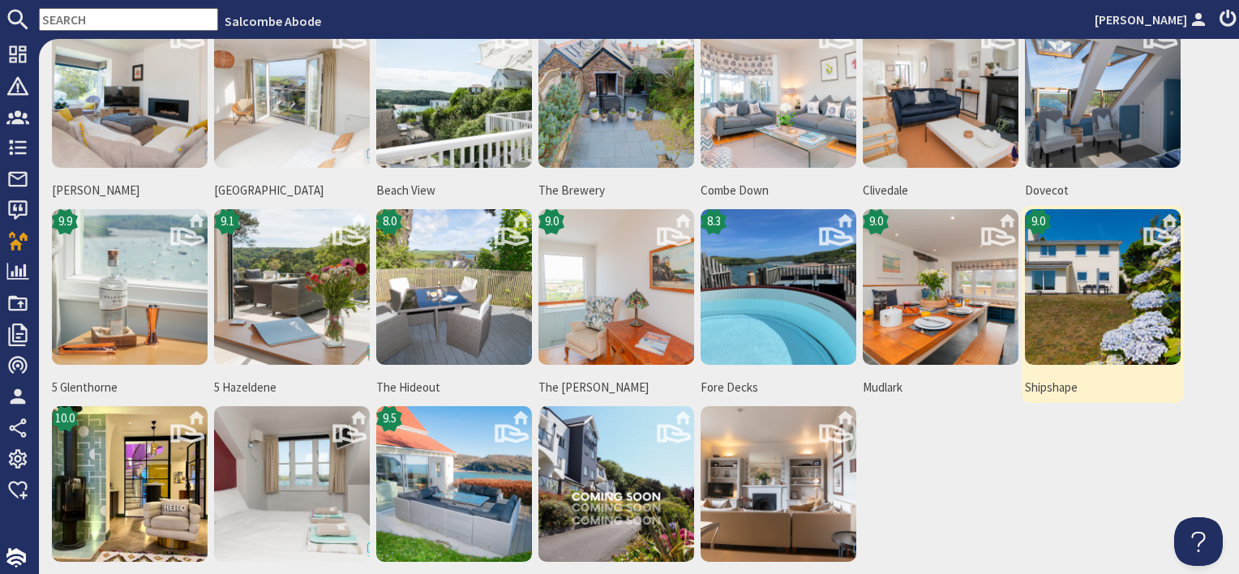
scroll to position [162, 0]
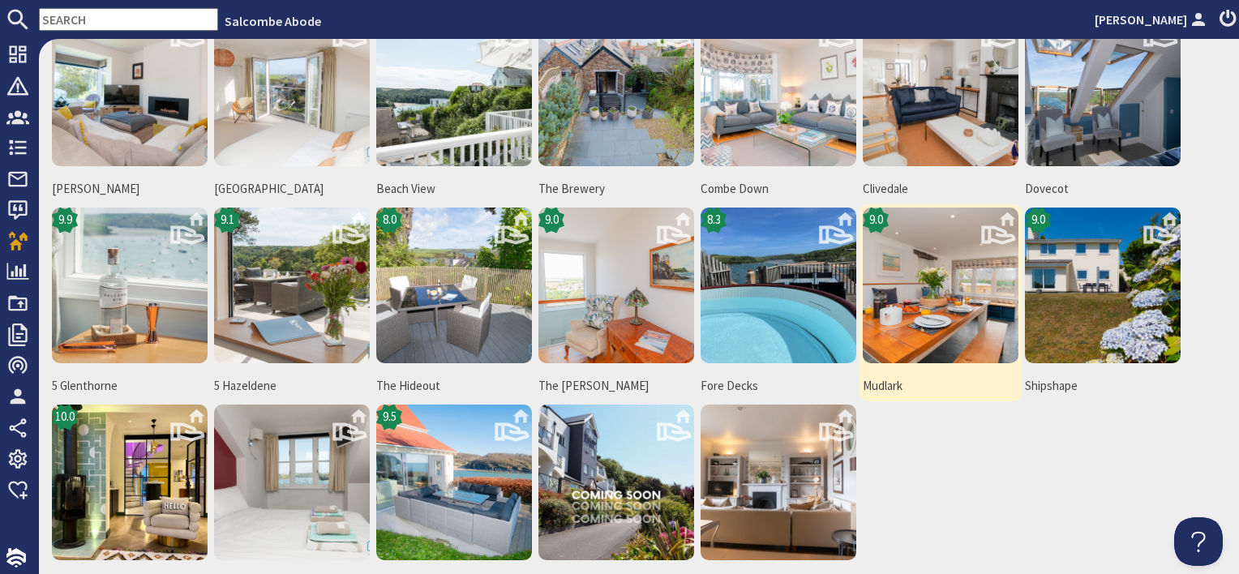
click at [953, 317] on img at bounding box center [941, 286] width 156 height 156
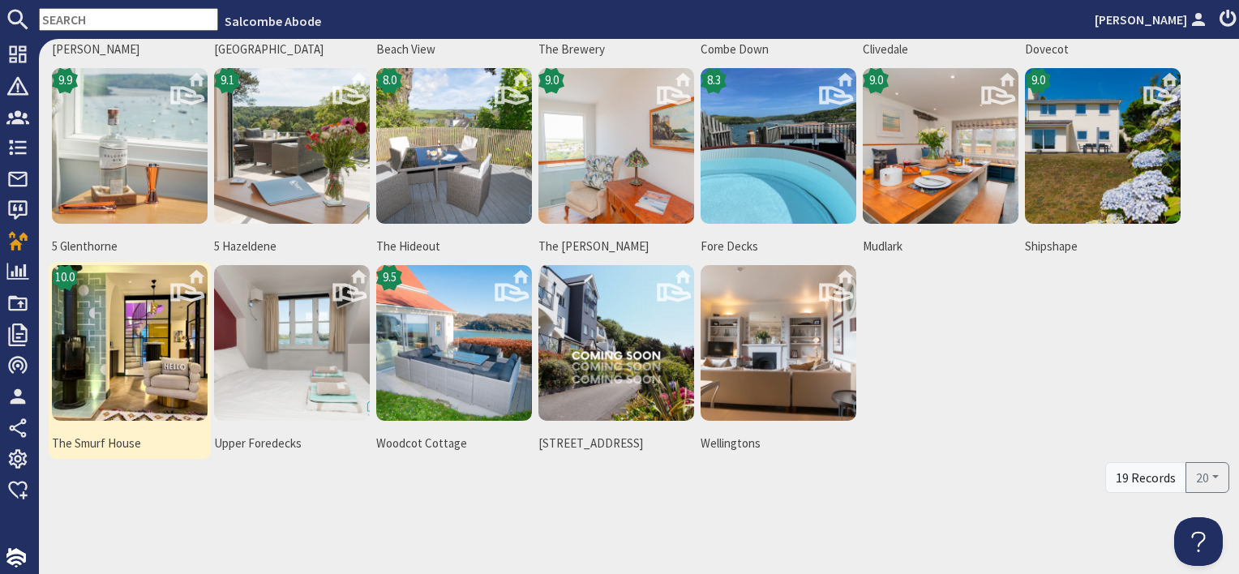
scroll to position [306, 0]
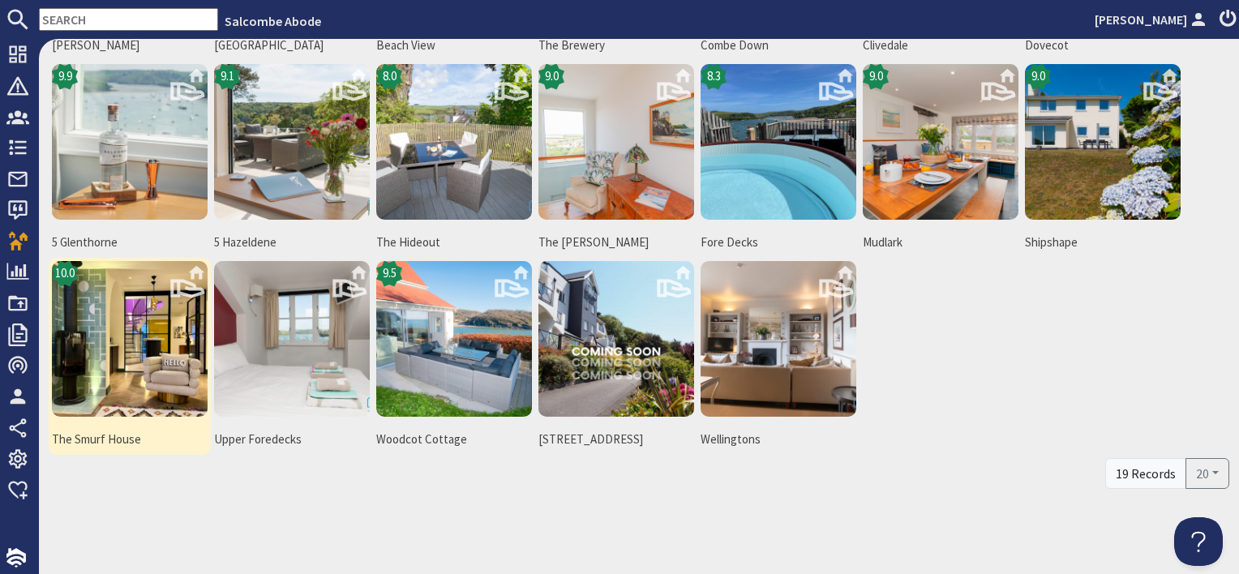
click at [137, 379] on img at bounding box center [130, 339] width 156 height 156
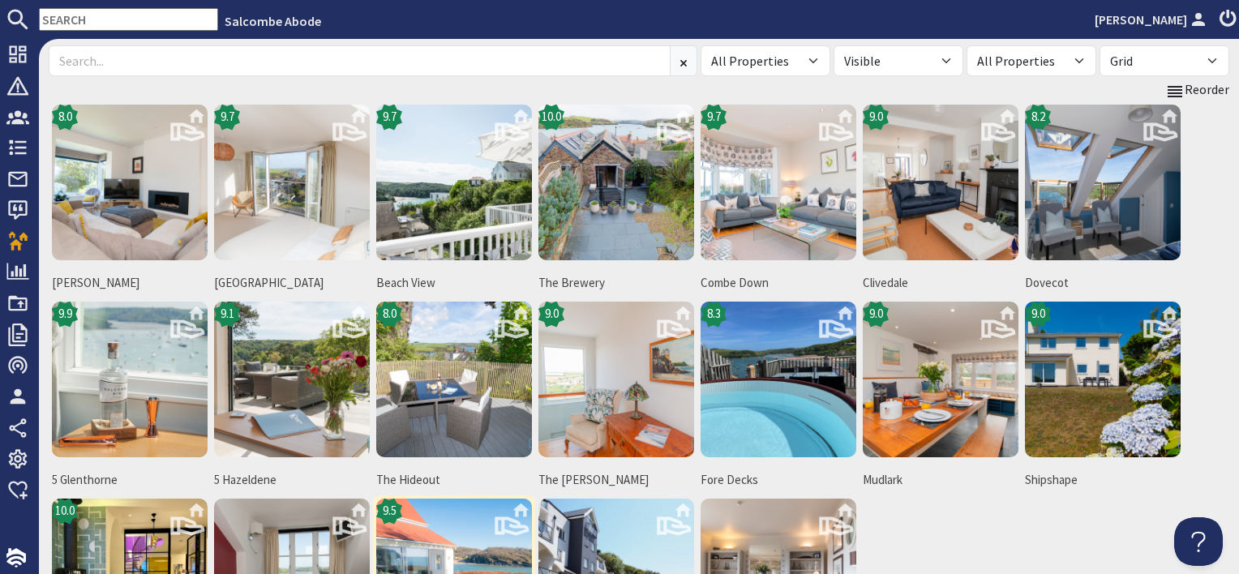
scroll to position [62, 0]
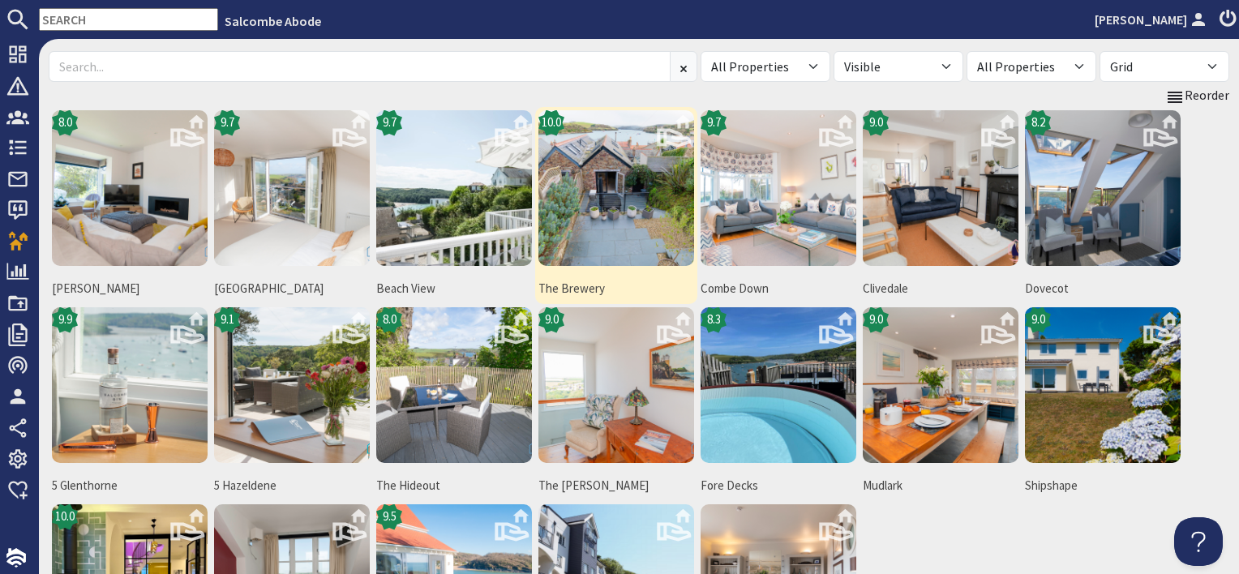
click at [585, 201] on img at bounding box center [617, 188] width 156 height 156
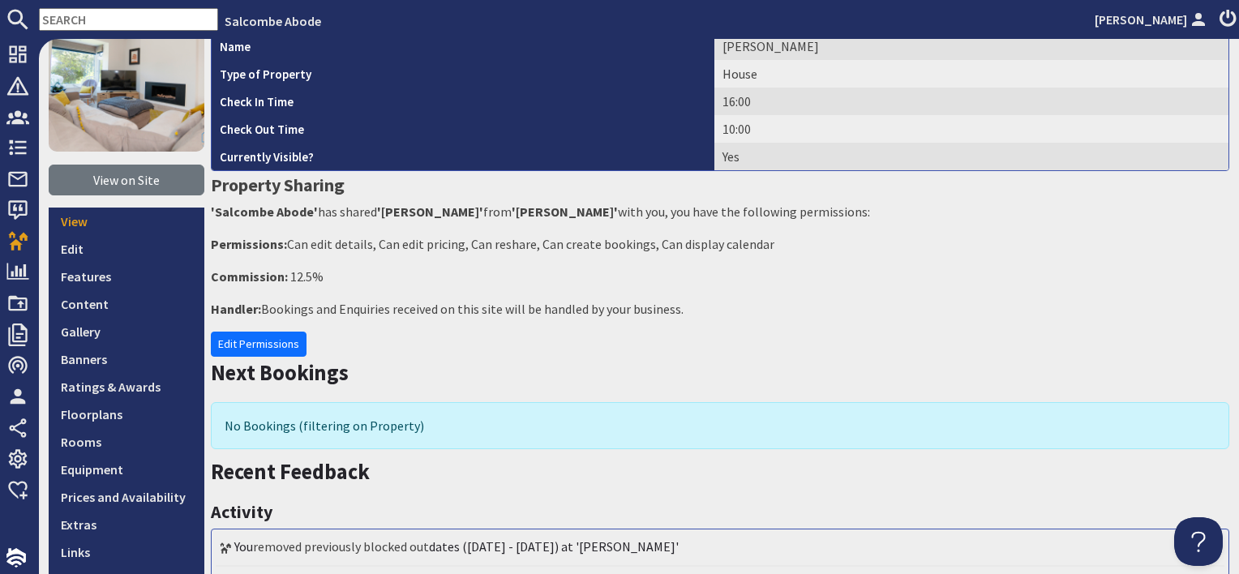
scroll to position [324, 0]
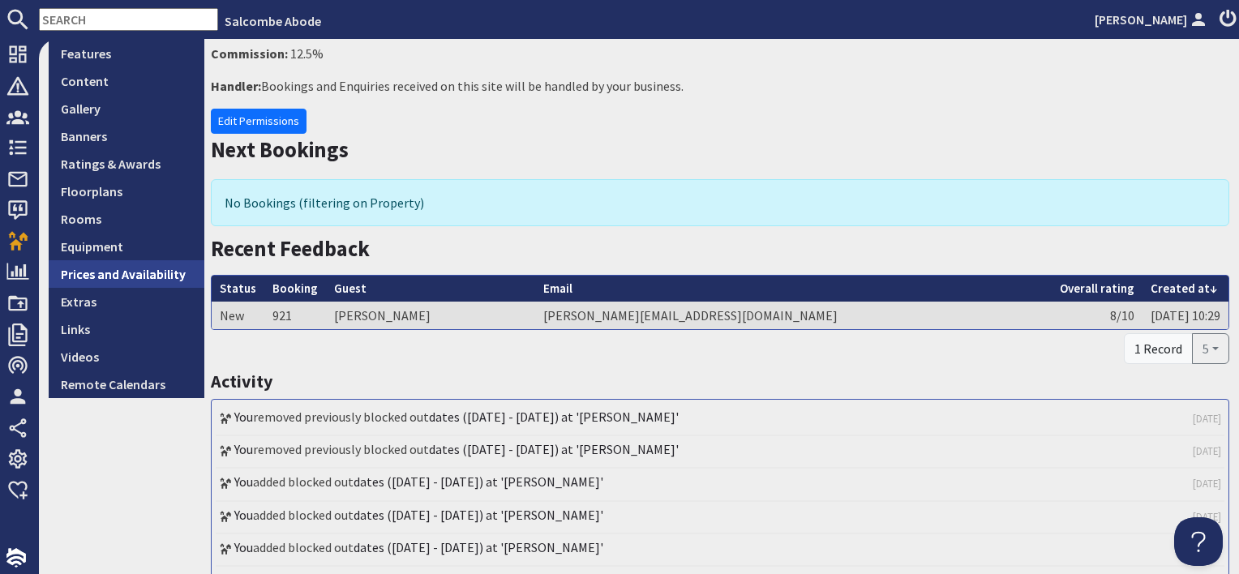
click at [147, 281] on link "Prices and Availability" at bounding box center [127, 274] width 156 height 28
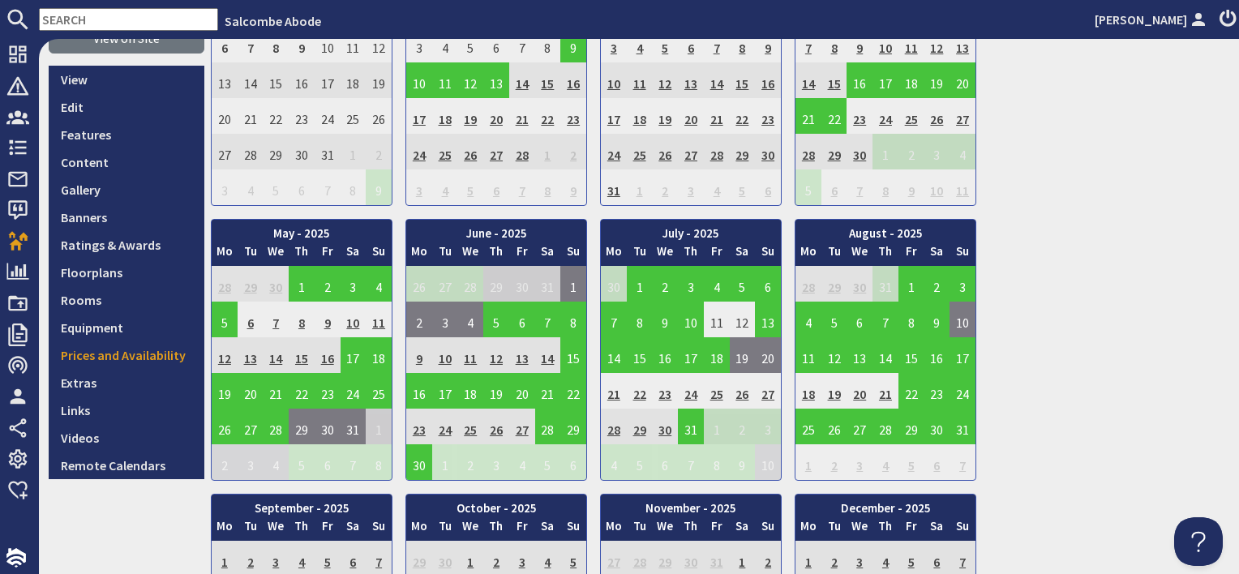
scroll to position [406, 0]
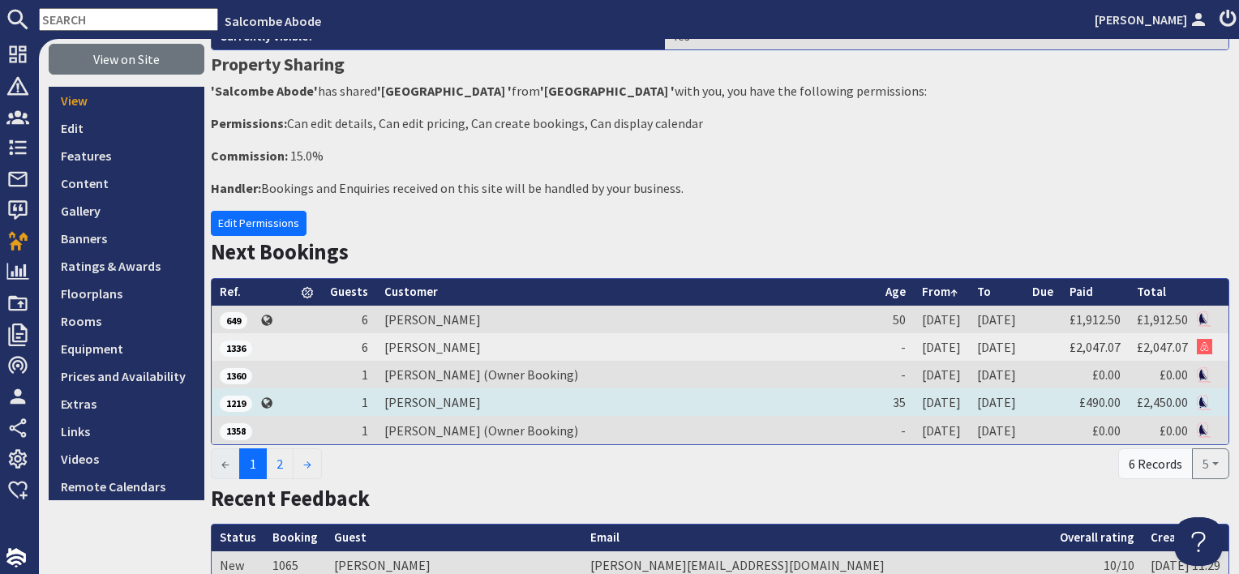
scroll to position [243, 0]
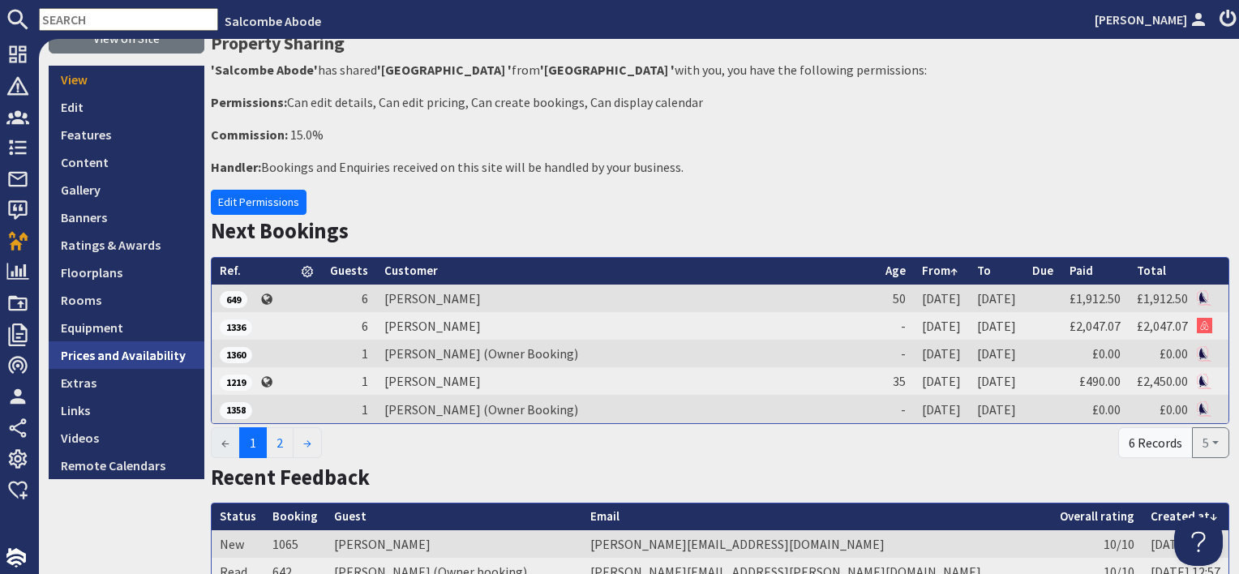
click at [182, 356] on link "Prices and Availability" at bounding box center [127, 355] width 156 height 28
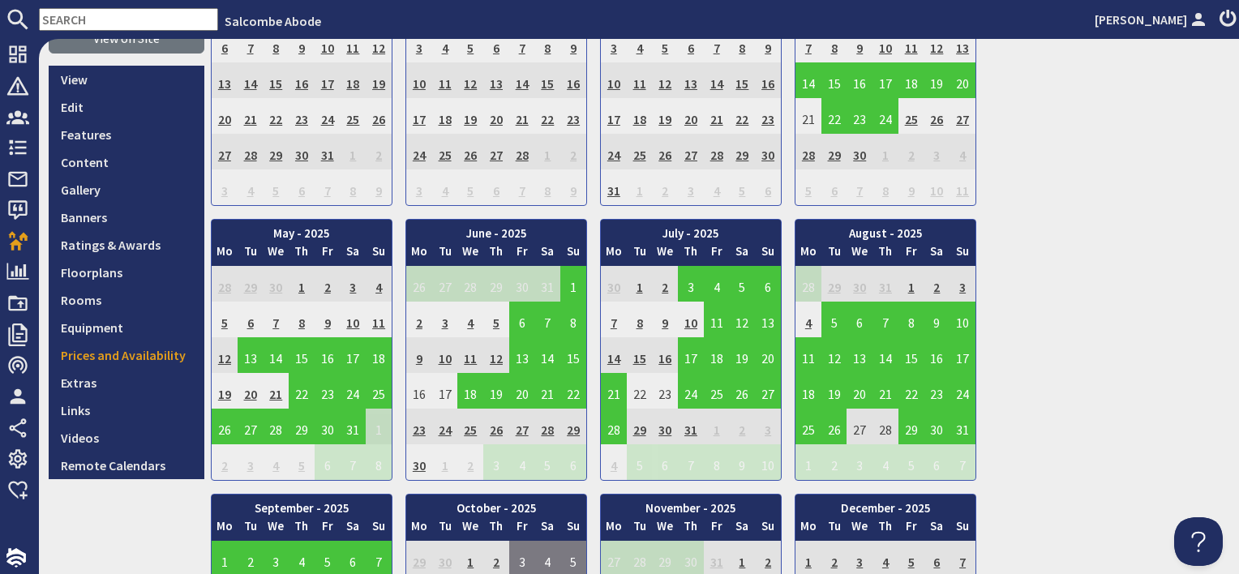
scroll to position [406, 0]
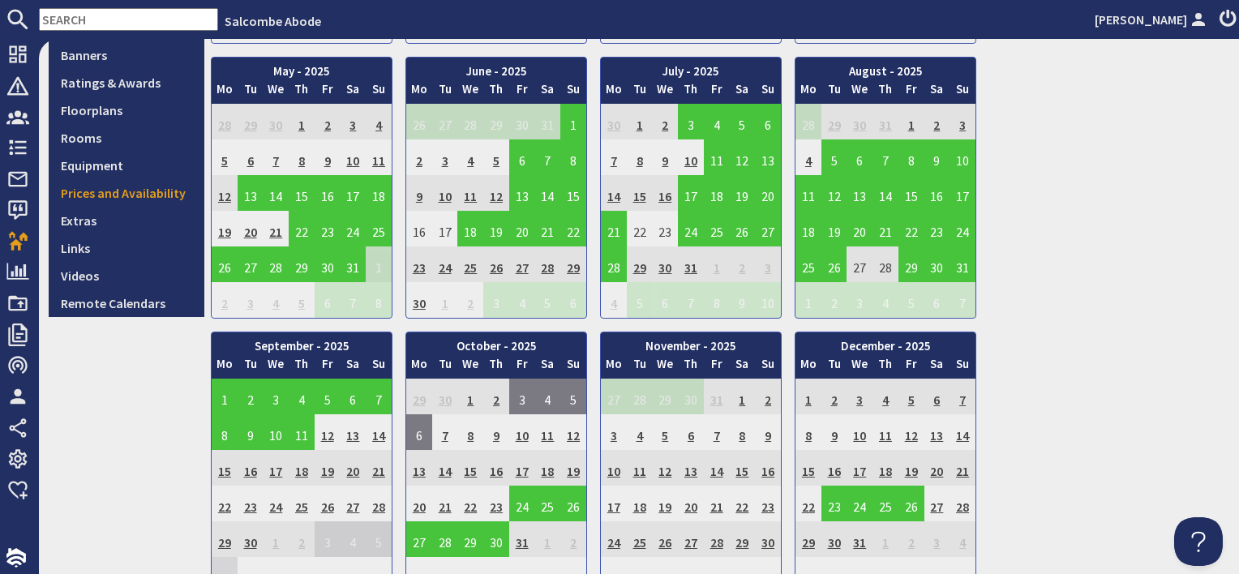
click at [494, 435] on td "9" at bounding box center [496, 432] width 26 height 36
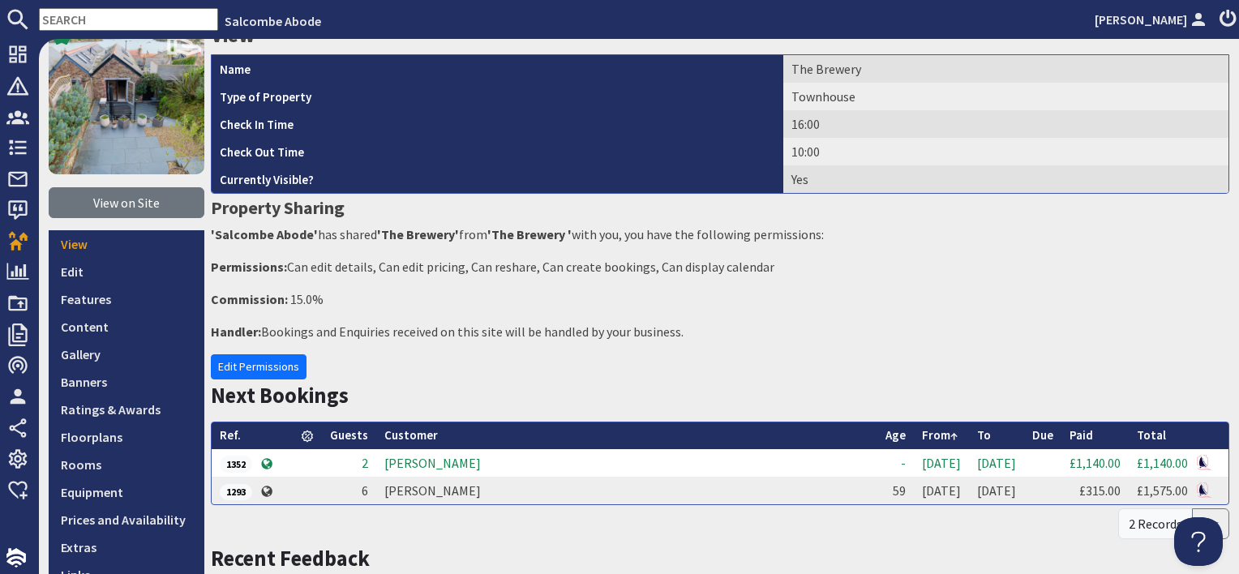
scroll to position [243, 0]
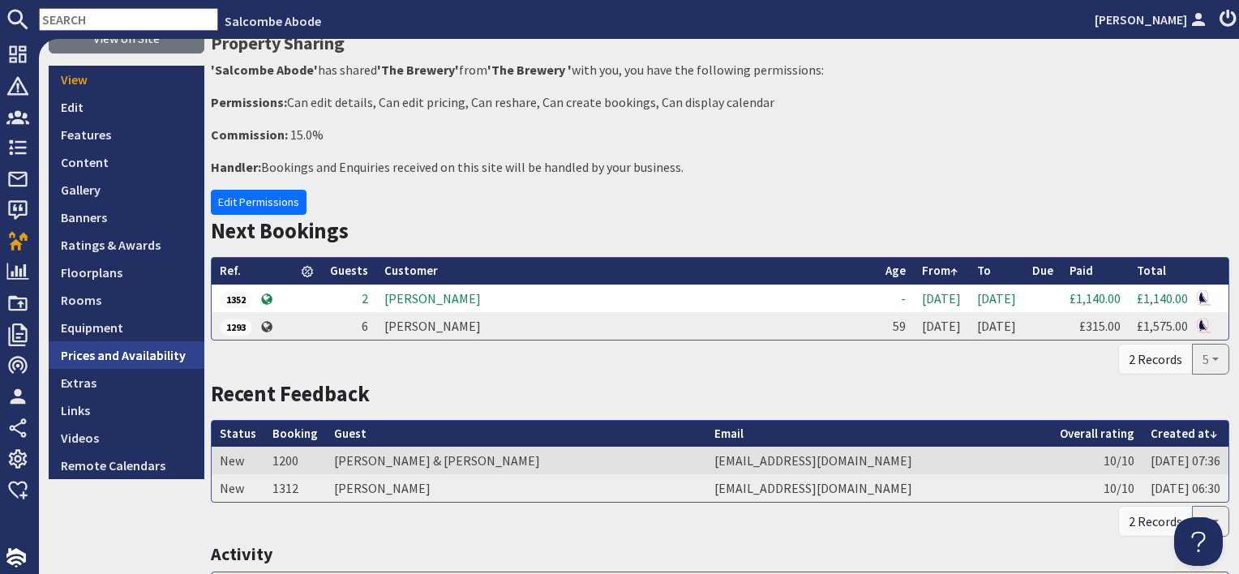
click at [88, 356] on link "Prices and Availability" at bounding box center [127, 355] width 156 height 28
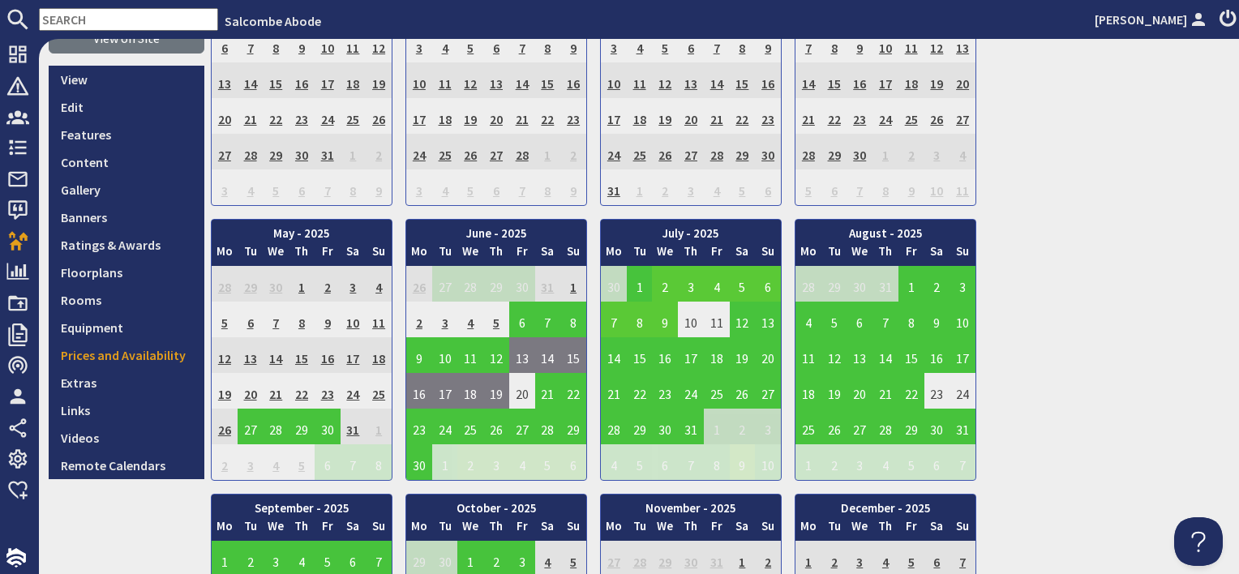
scroll to position [487, 0]
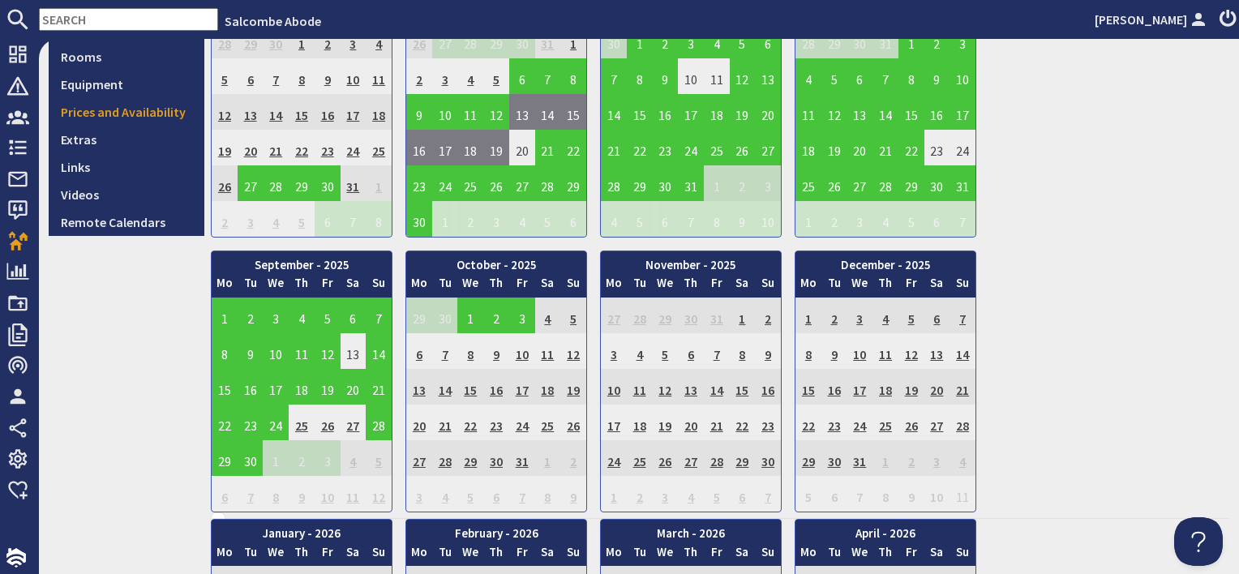
click at [523, 347] on td "10" at bounding box center [522, 351] width 26 height 36
click at [492, 350] on td "9" at bounding box center [496, 351] width 26 height 36
click at [496, 353] on td "9" at bounding box center [496, 351] width 26 height 36
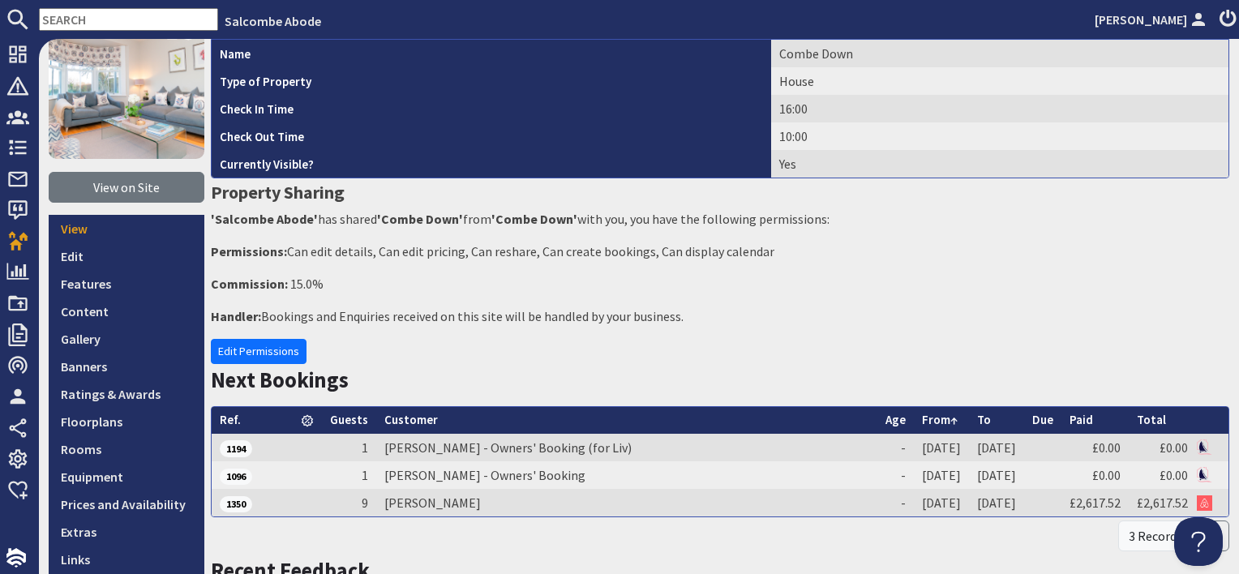
scroll to position [162, 0]
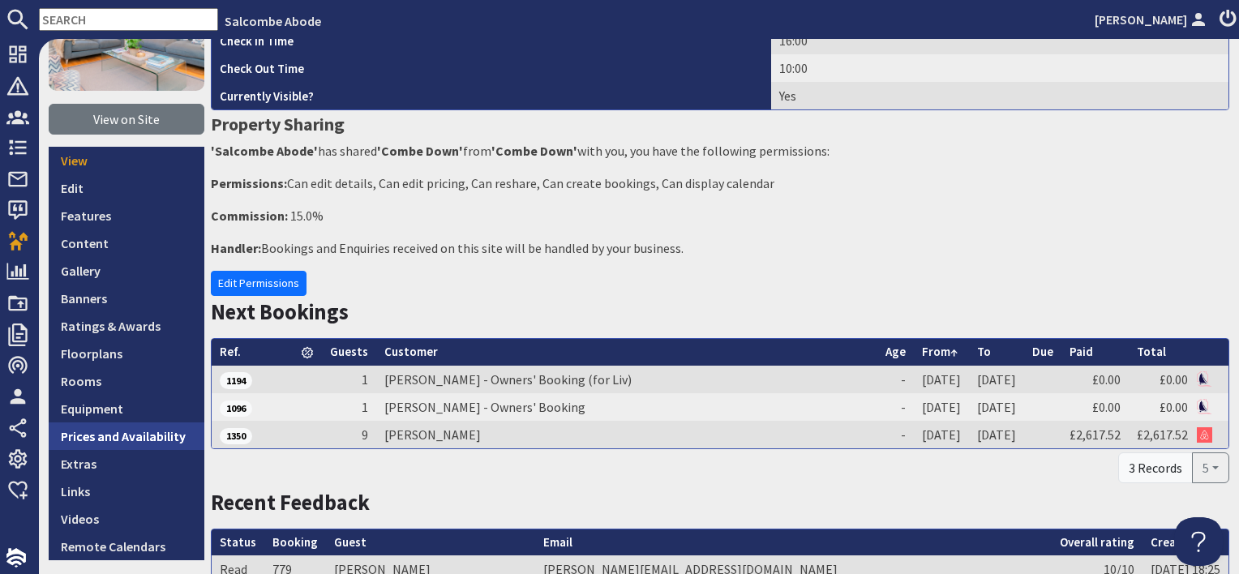
click at [155, 435] on link "Prices and Availability" at bounding box center [127, 437] width 156 height 28
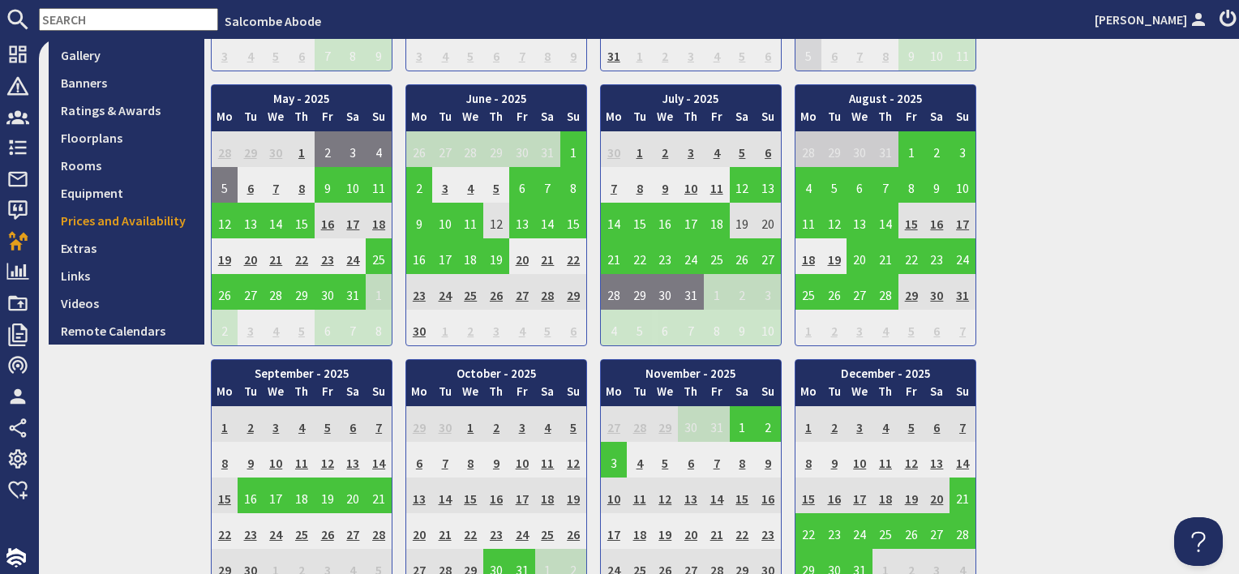
scroll to position [406, 0]
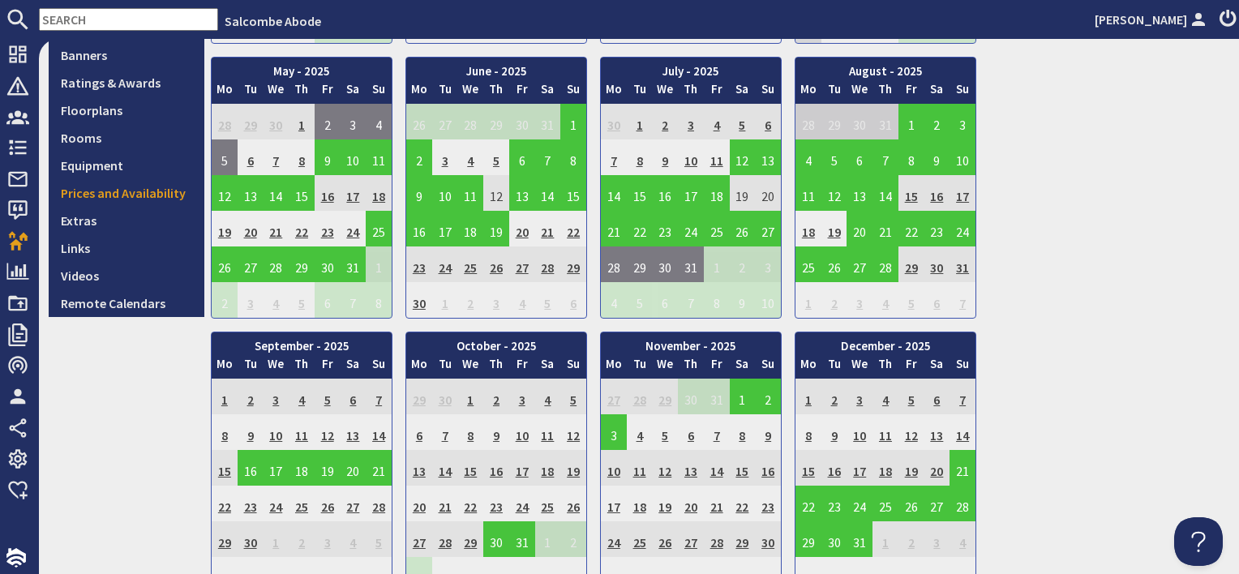
click at [522, 434] on td "10" at bounding box center [522, 432] width 26 height 36
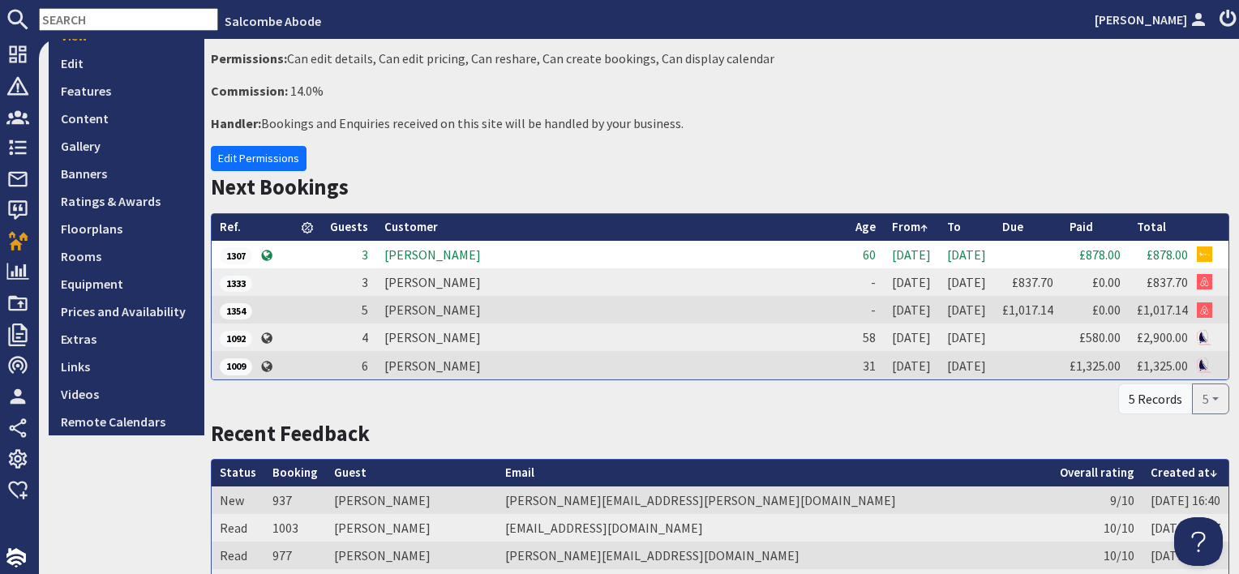
scroll to position [324, 0]
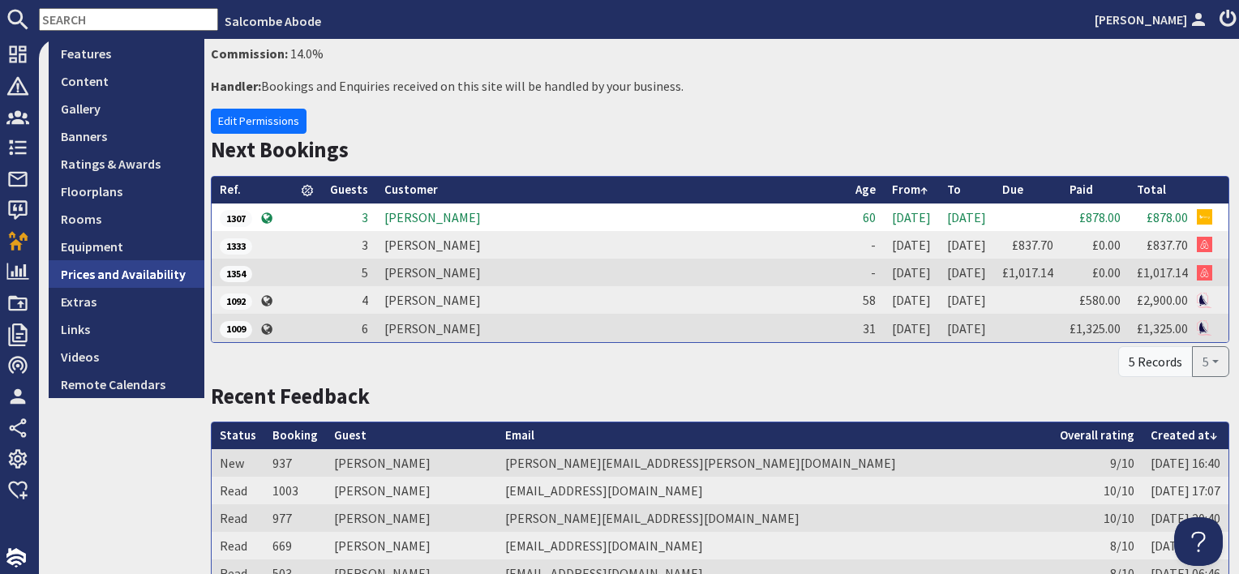
click at [185, 276] on link "Prices and Availability" at bounding box center [127, 274] width 156 height 28
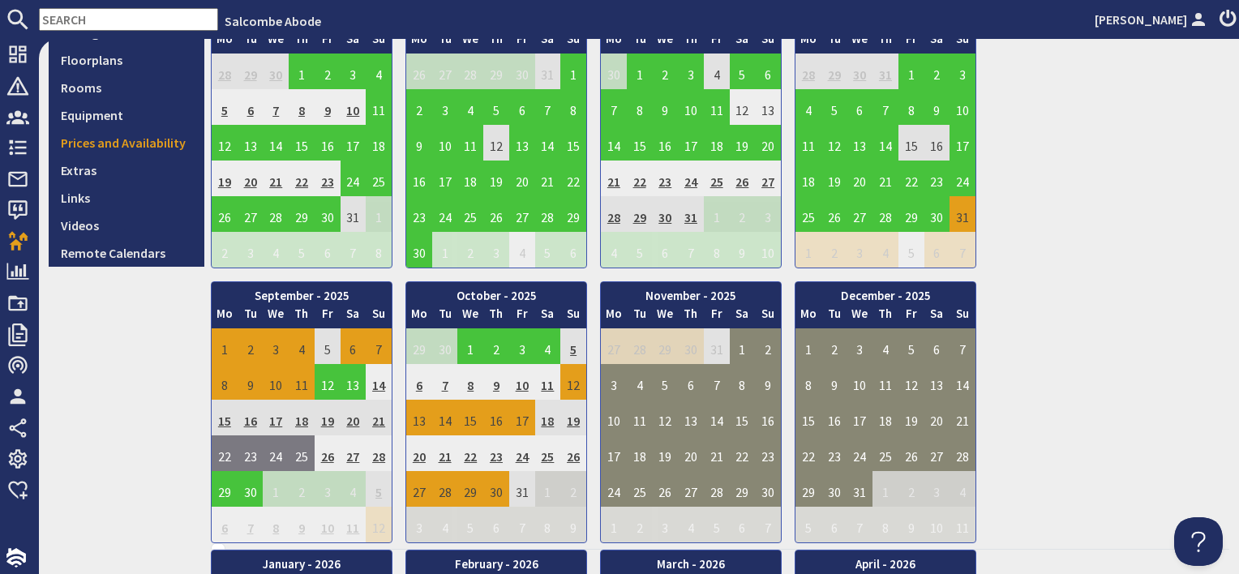
scroll to position [487, 0]
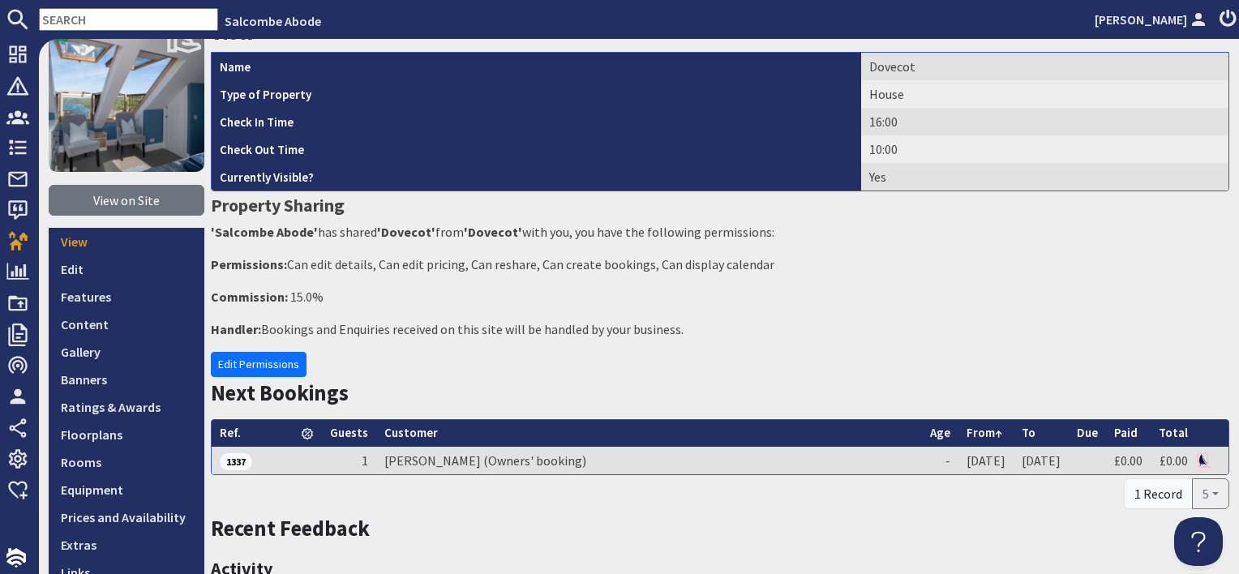
scroll to position [243, 0]
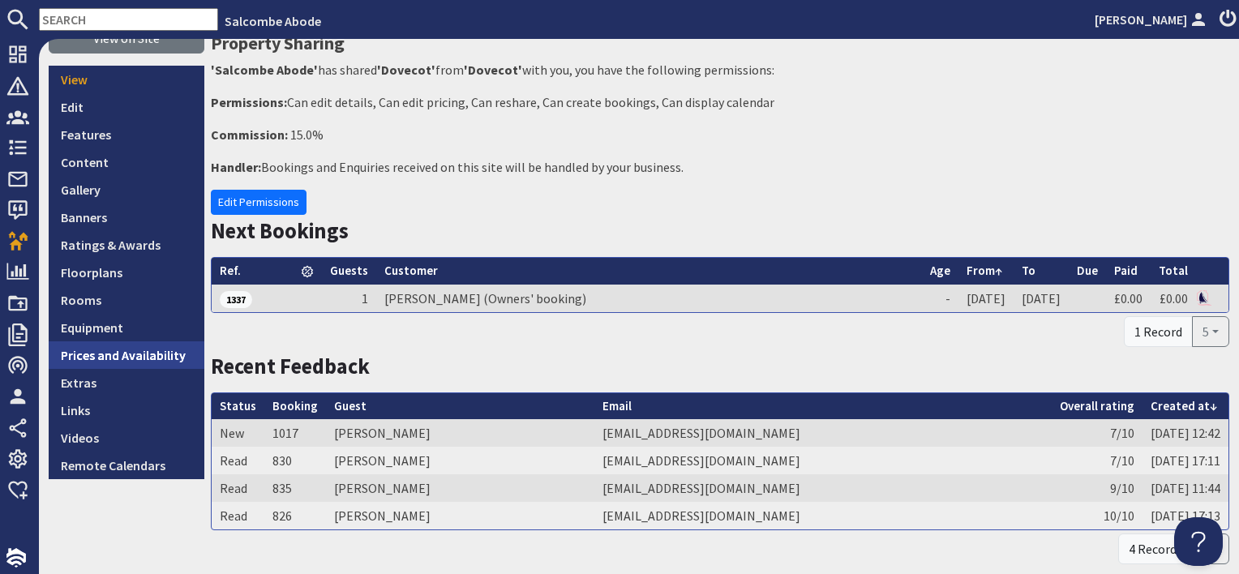
click at [165, 352] on link "Prices and Availability" at bounding box center [127, 355] width 156 height 28
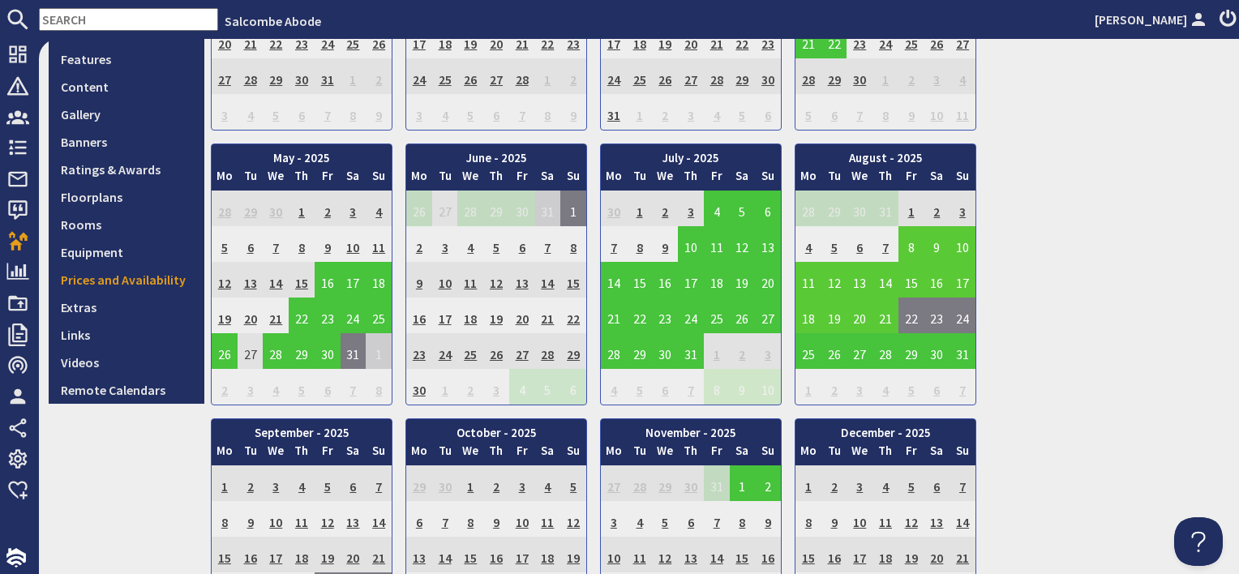
scroll to position [406, 0]
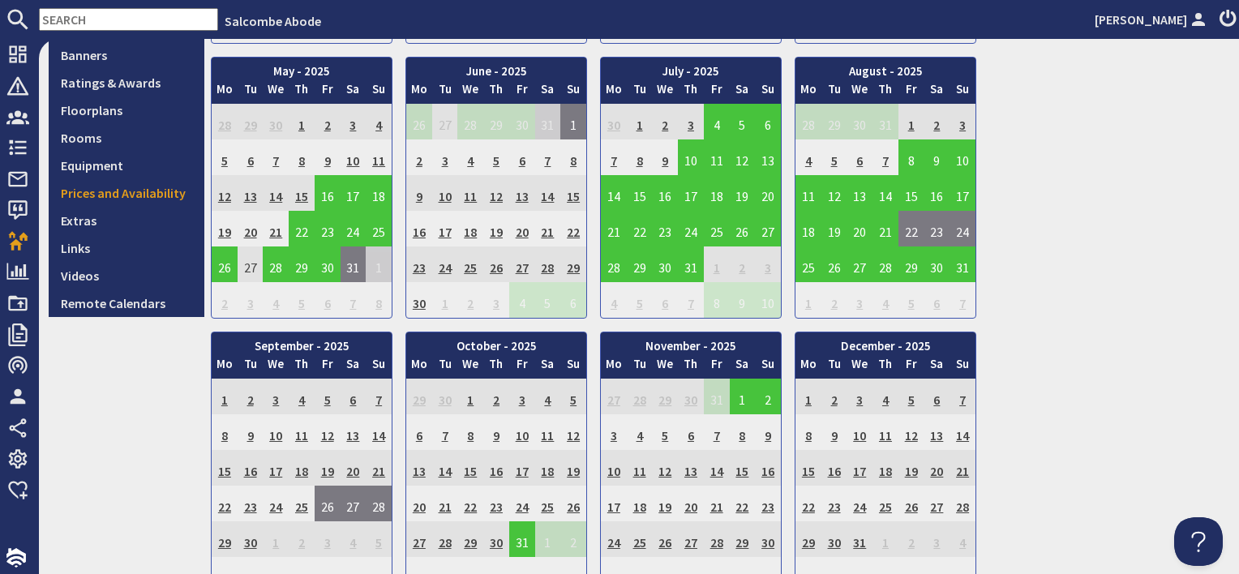
click at [523, 435] on td "10" at bounding box center [522, 432] width 26 height 36
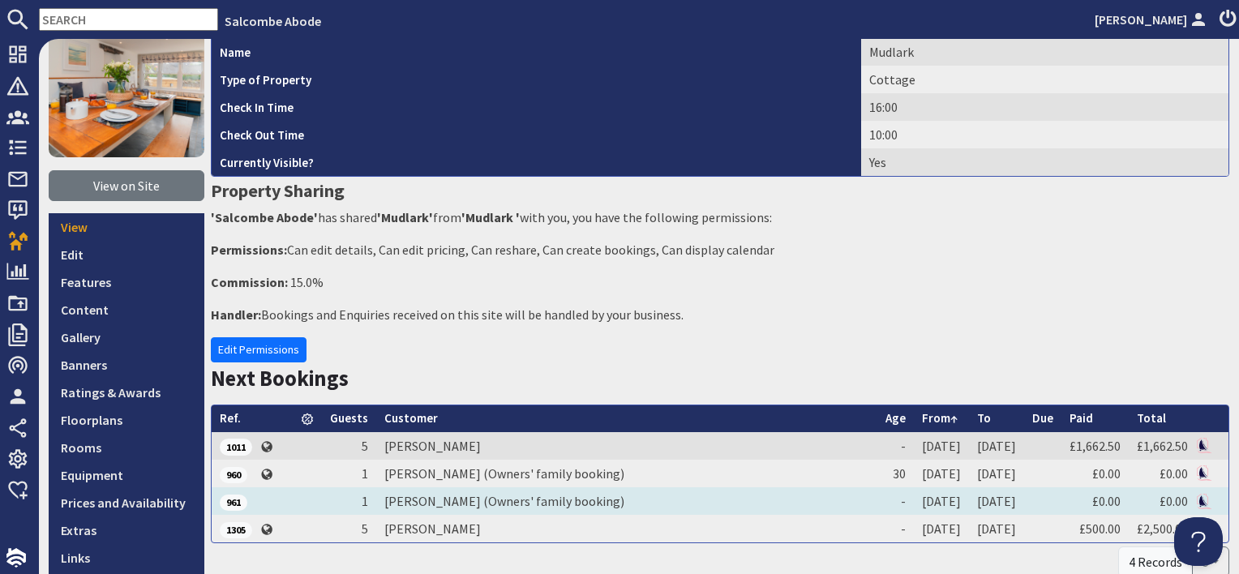
scroll to position [243, 0]
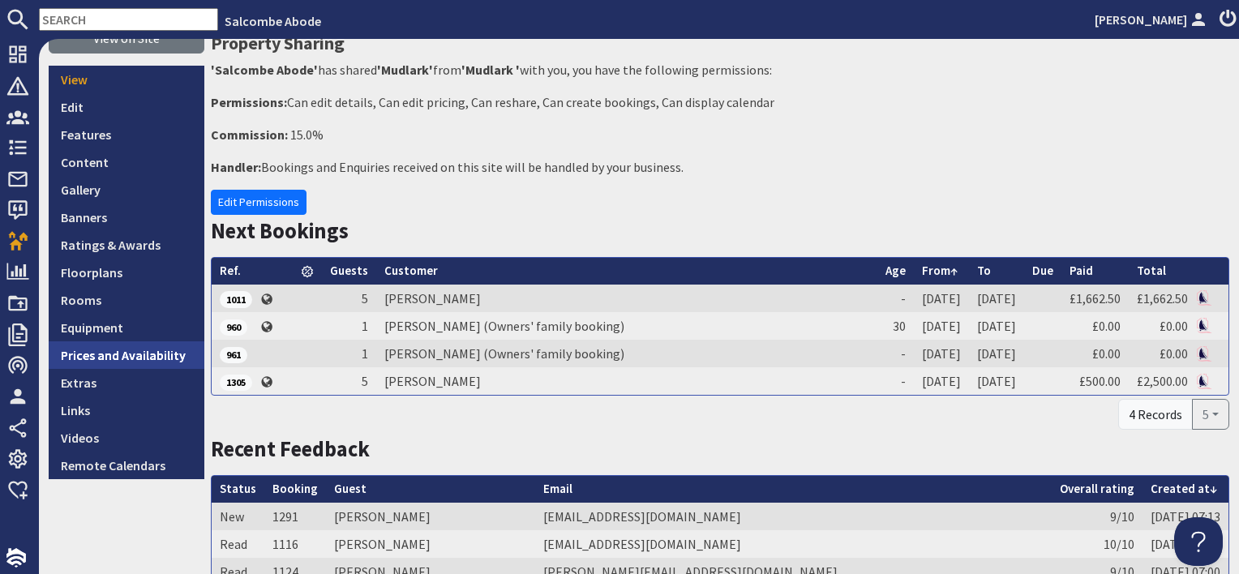
click at [178, 351] on link "Prices and Availability" at bounding box center [127, 355] width 156 height 28
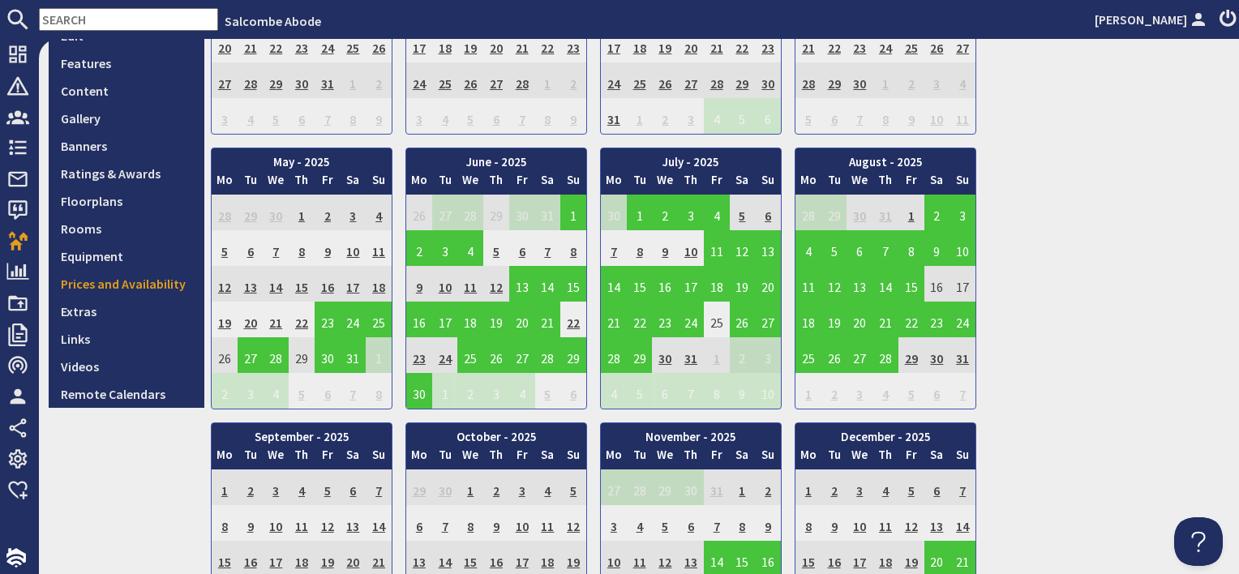
scroll to position [406, 0]
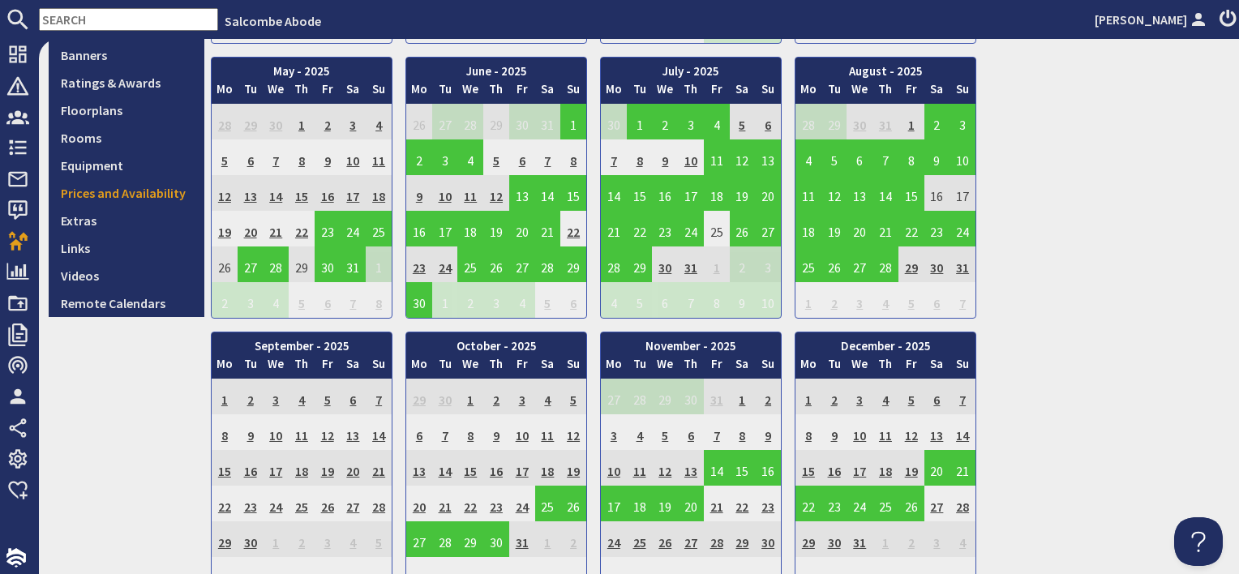
click at [522, 431] on td "10" at bounding box center [522, 432] width 26 height 36
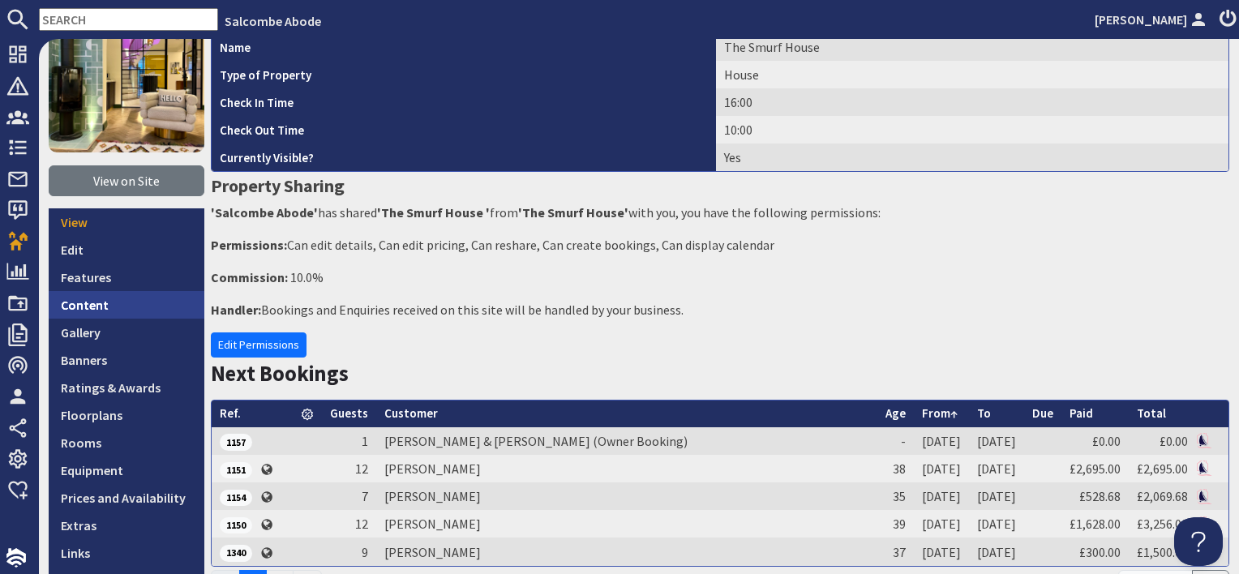
scroll to position [243, 0]
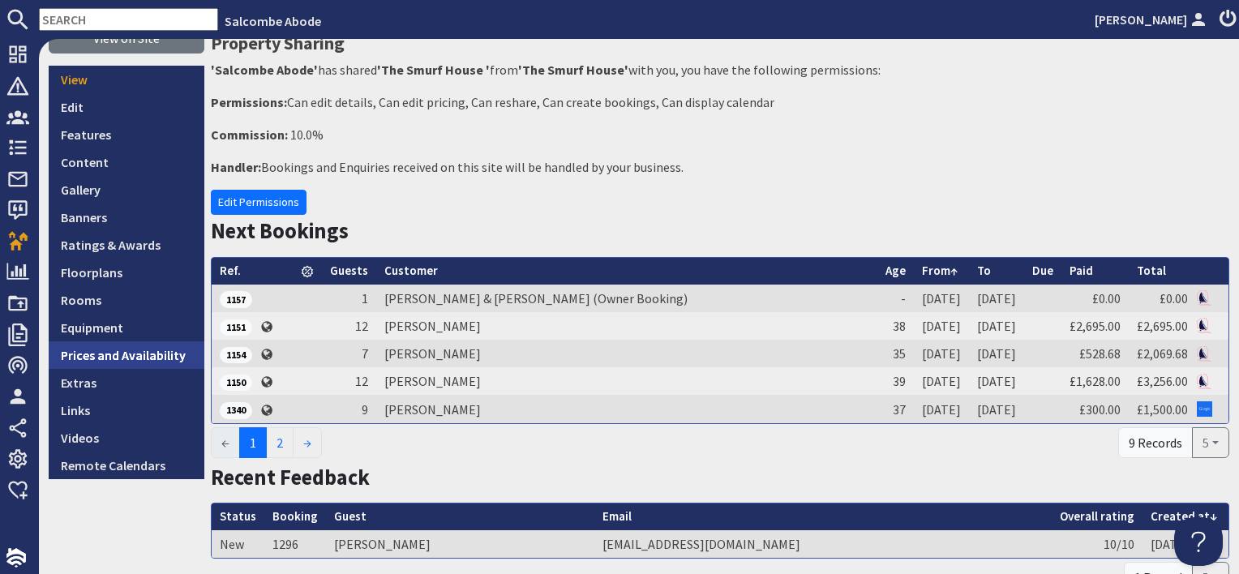
click at [138, 355] on link "Prices and Availability" at bounding box center [127, 355] width 156 height 28
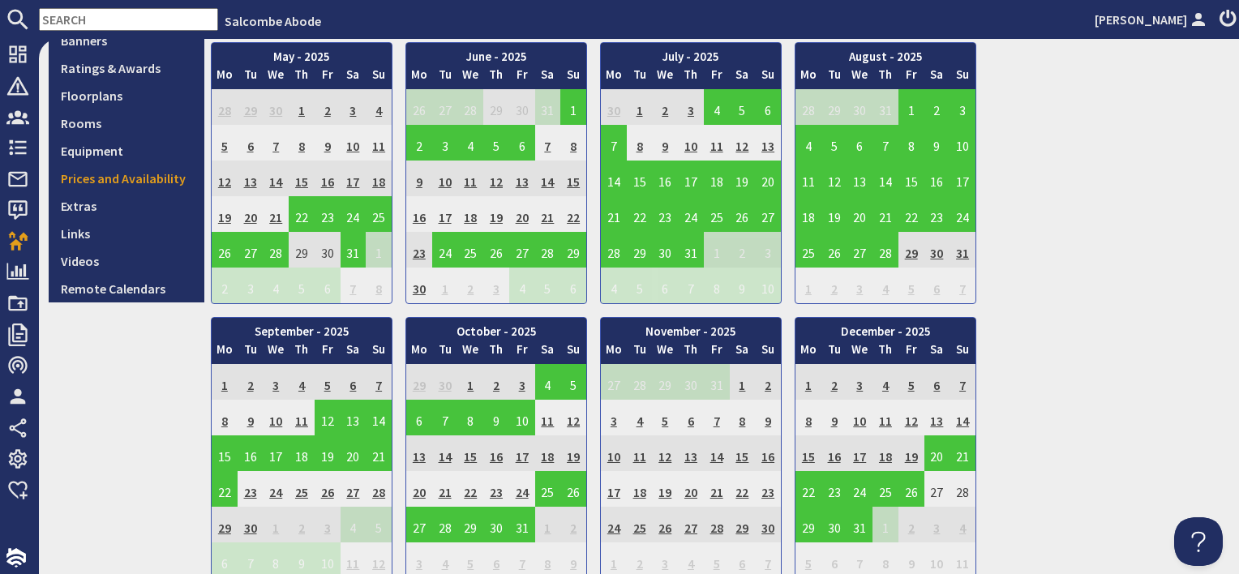
scroll to position [568, 0]
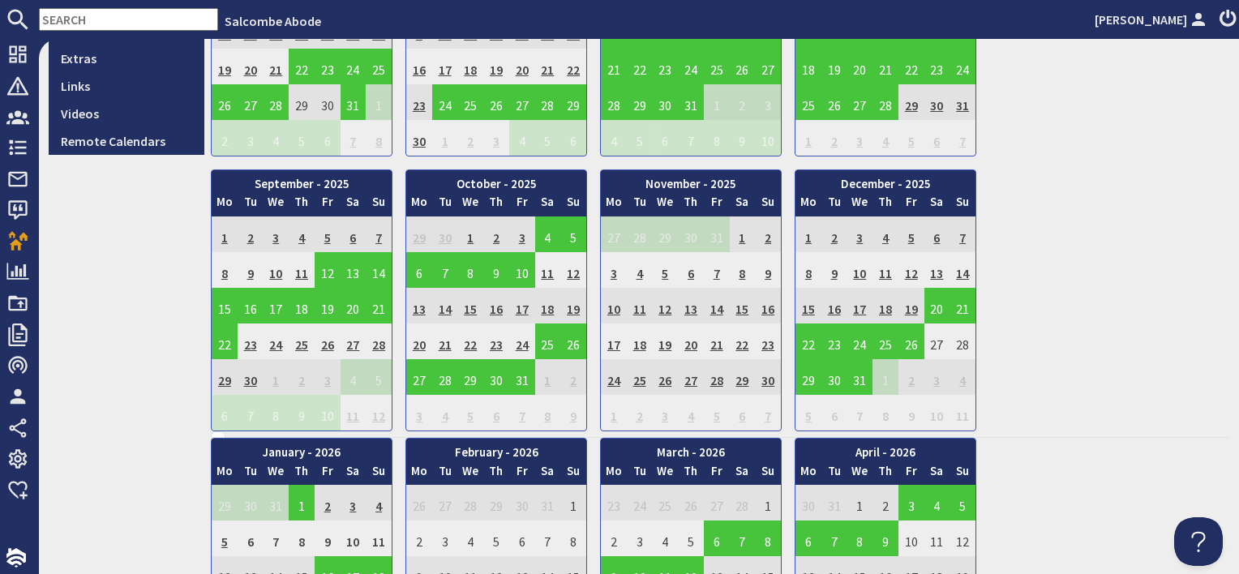
click at [547, 269] on td "11" at bounding box center [548, 270] width 26 height 36
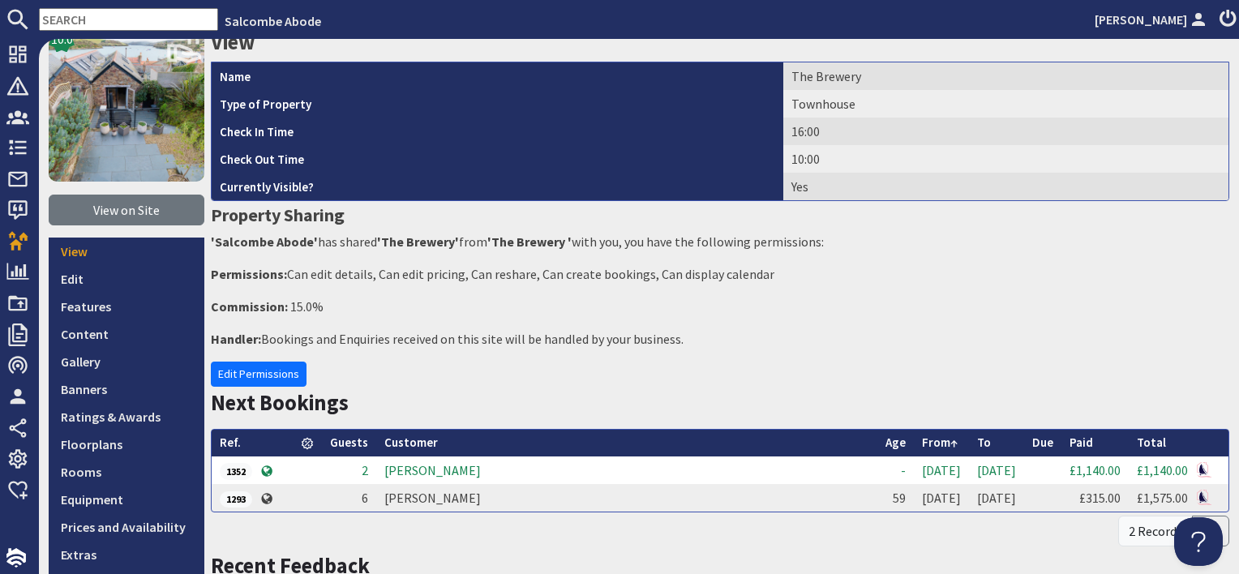
scroll to position [162, 0]
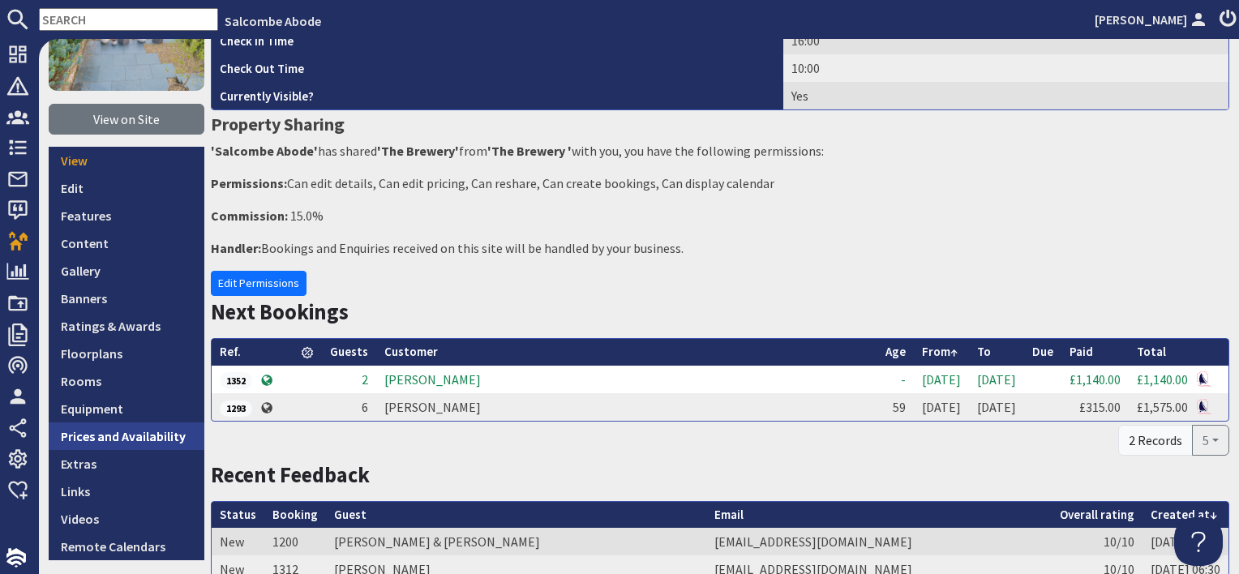
click at [133, 443] on link "Prices and Availability" at bounding box center [127, 437] width 156 height 28
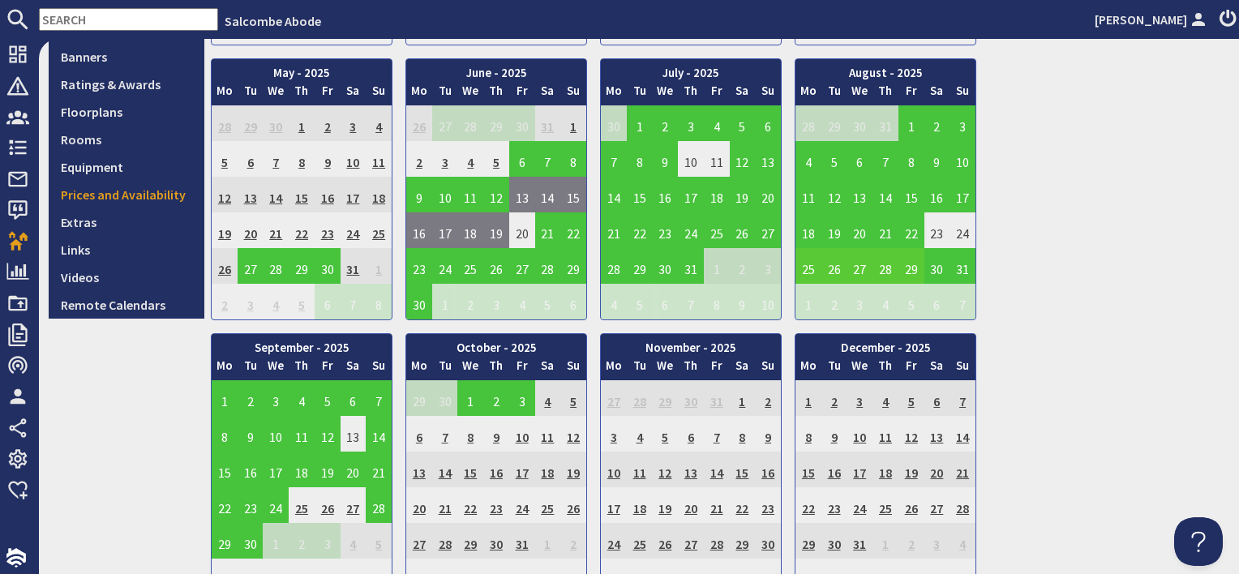
scroll to position [487, 0]
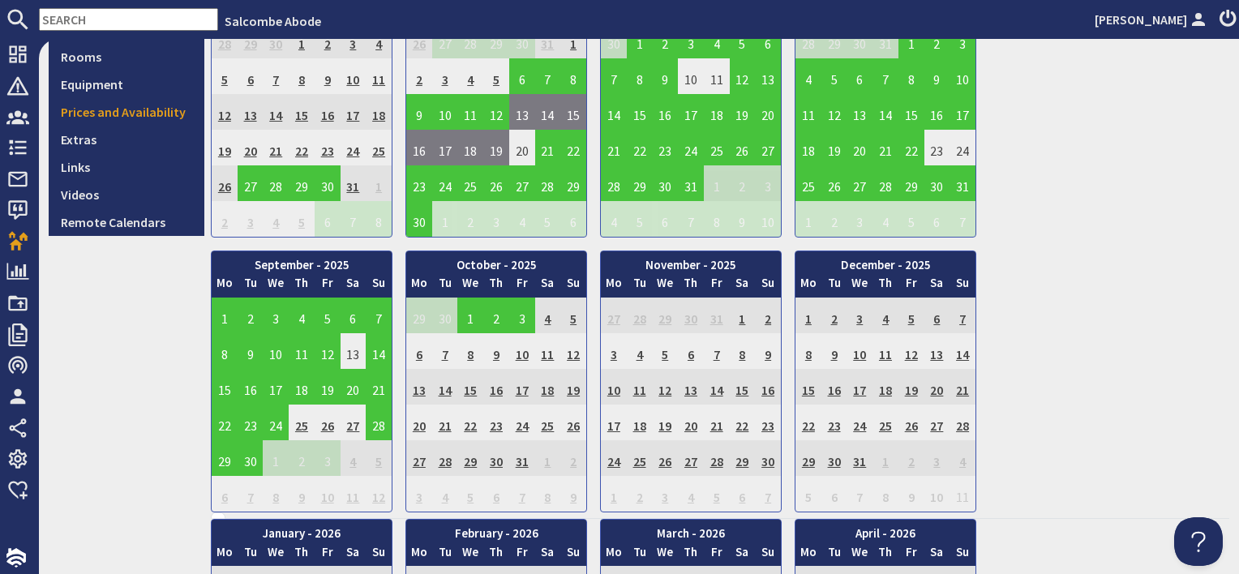
click at [526, 352] on td "10" at bounding box center [522, 351] width 26 height 36
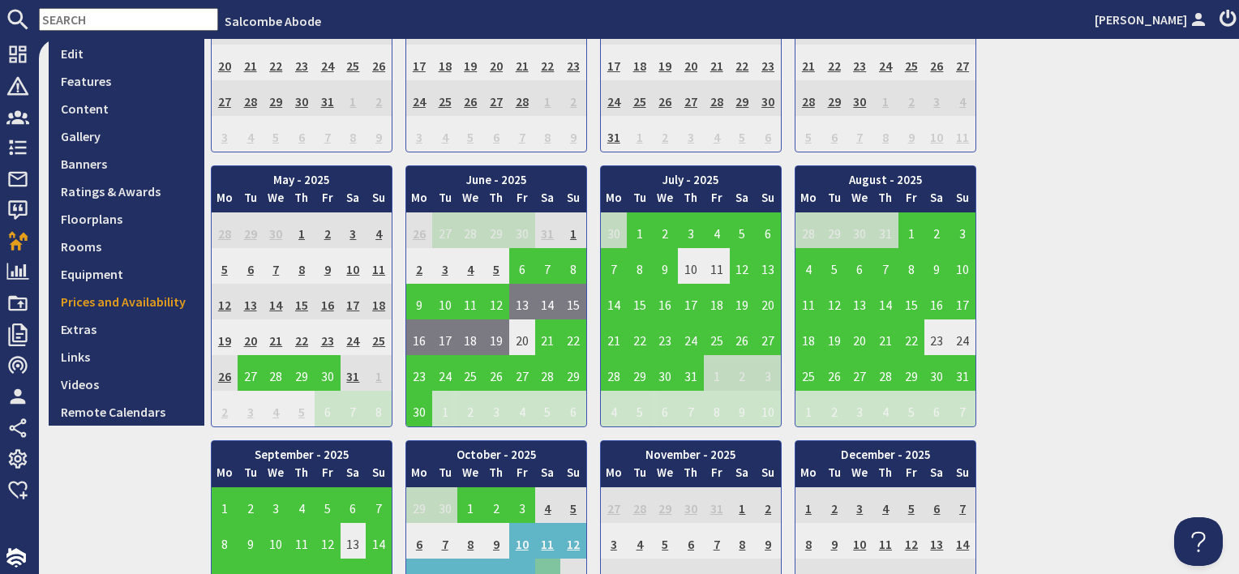
scroll to position [568, 0]
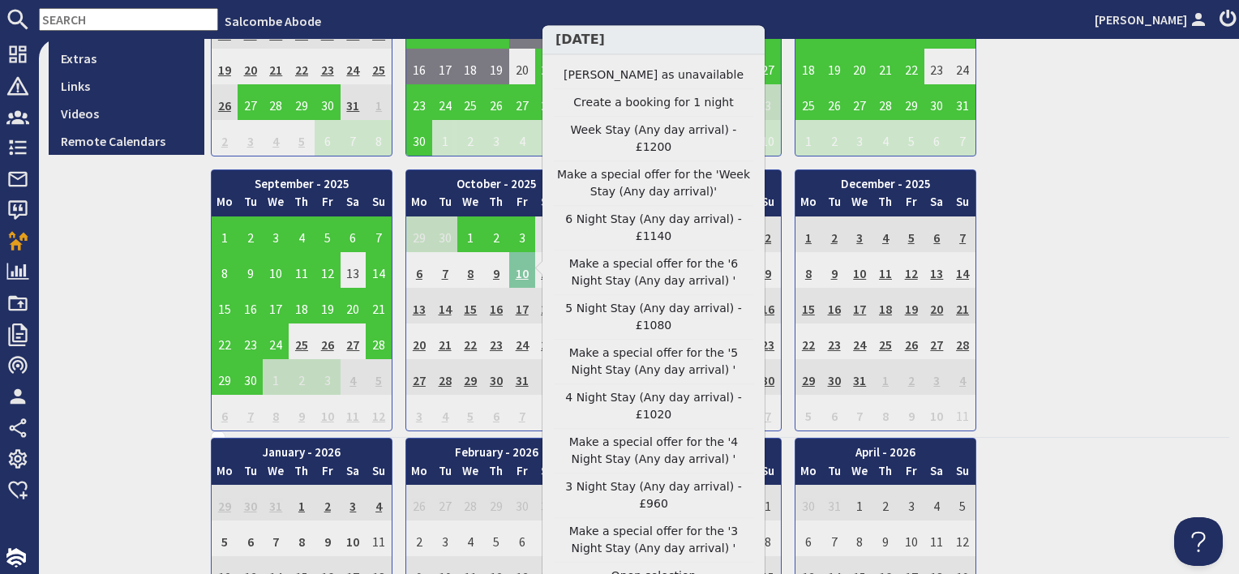
click at [521, 277] on td "10" at bounding box center [522, 270] width 26 height 36
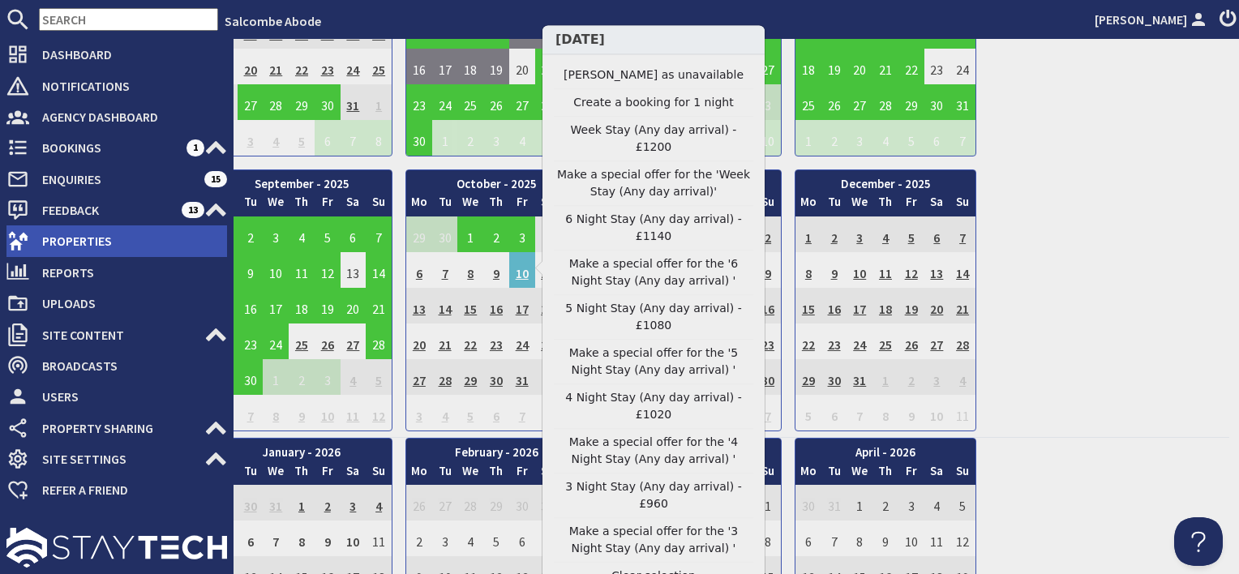
click at [71, 245] on span "Properties" at bounding box center [128, 241] width 198 height 26
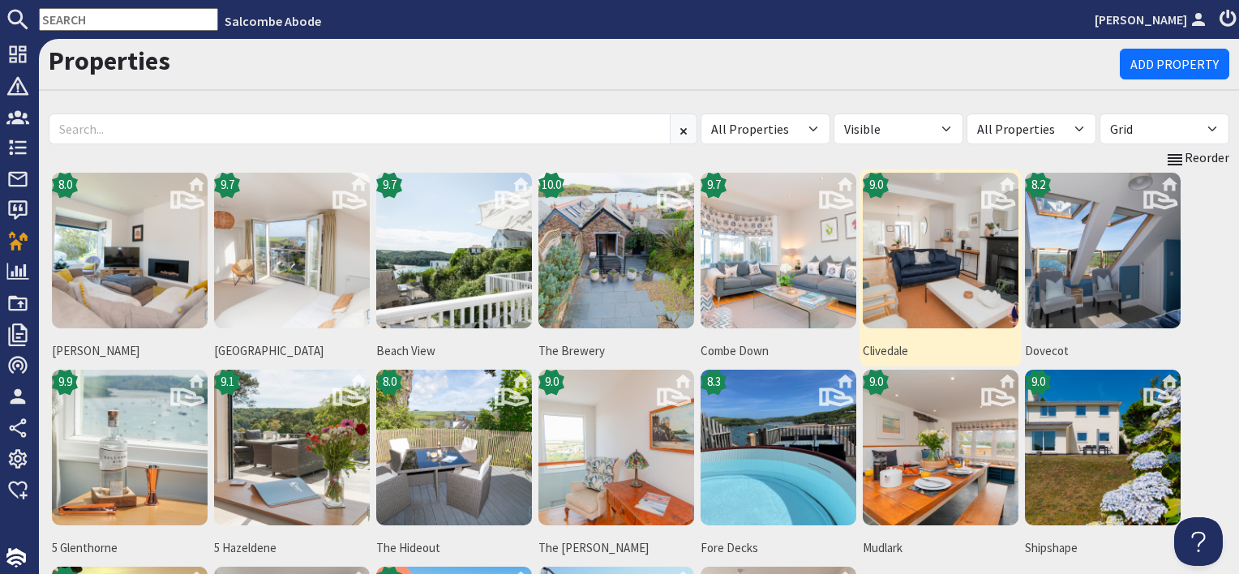
click at [948, 290] on img at bounding box center [941, 251] width 156 height 156
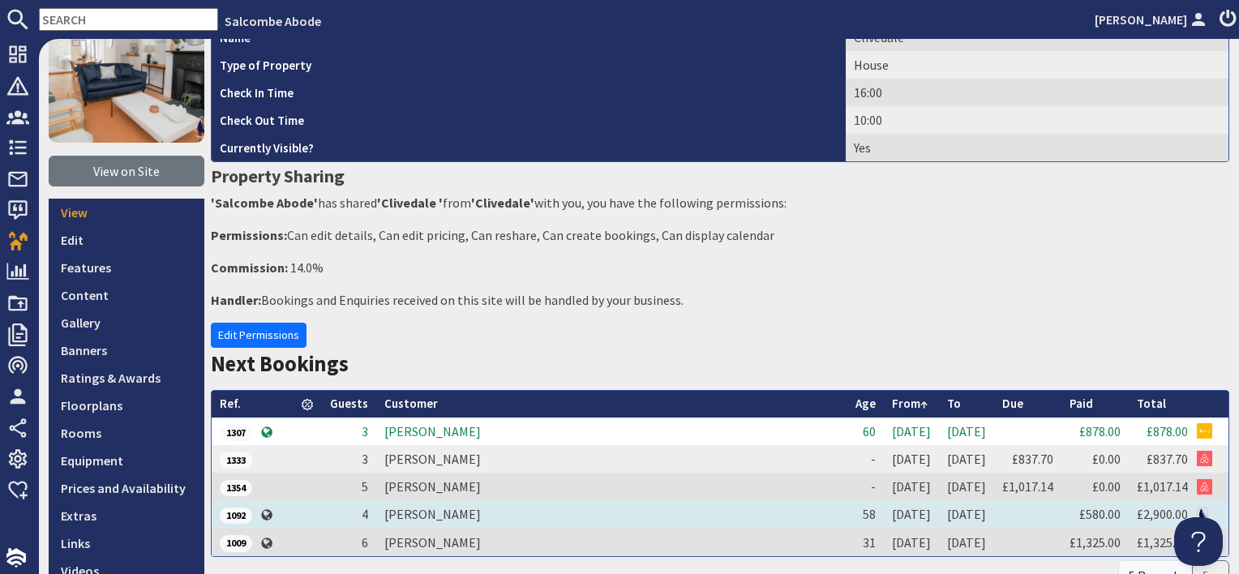
scroll to position [324, 0]
